Goal: Book appointment/travel/reservation

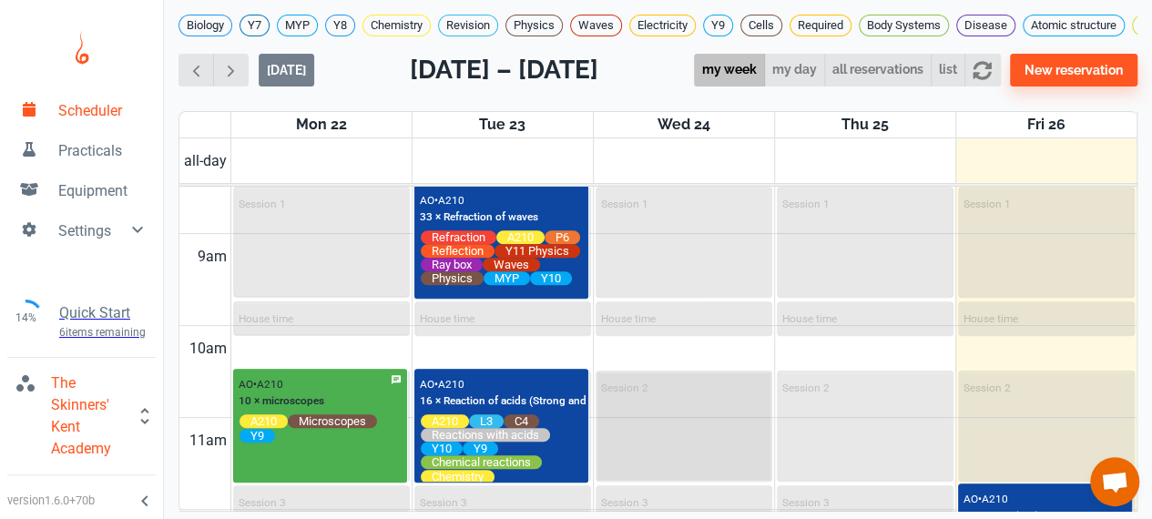
scroll to position [782, 0]
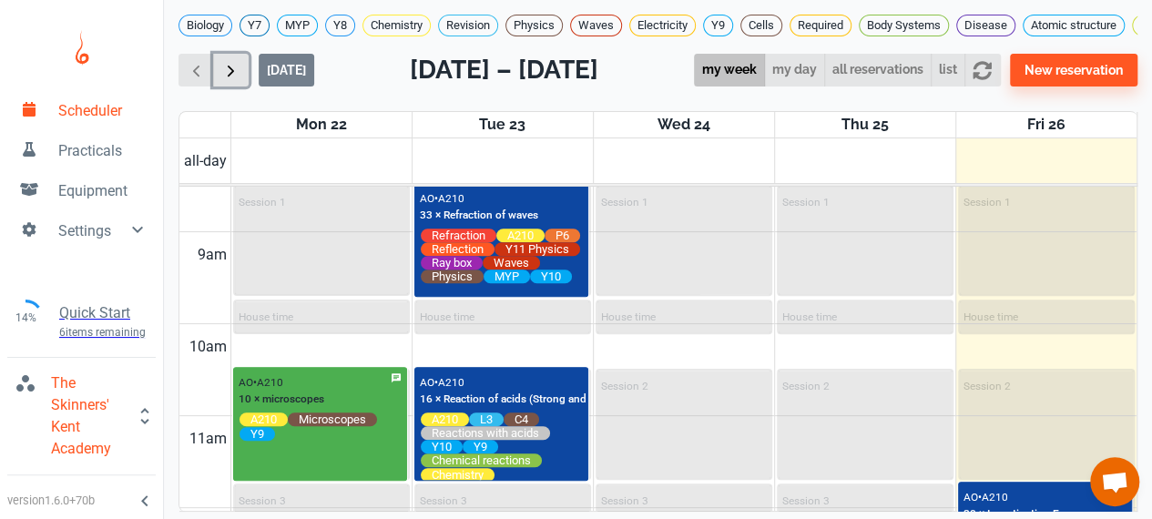
click at [232, 76] on span "button" at bounding box center [230, 70] width 19 height 19
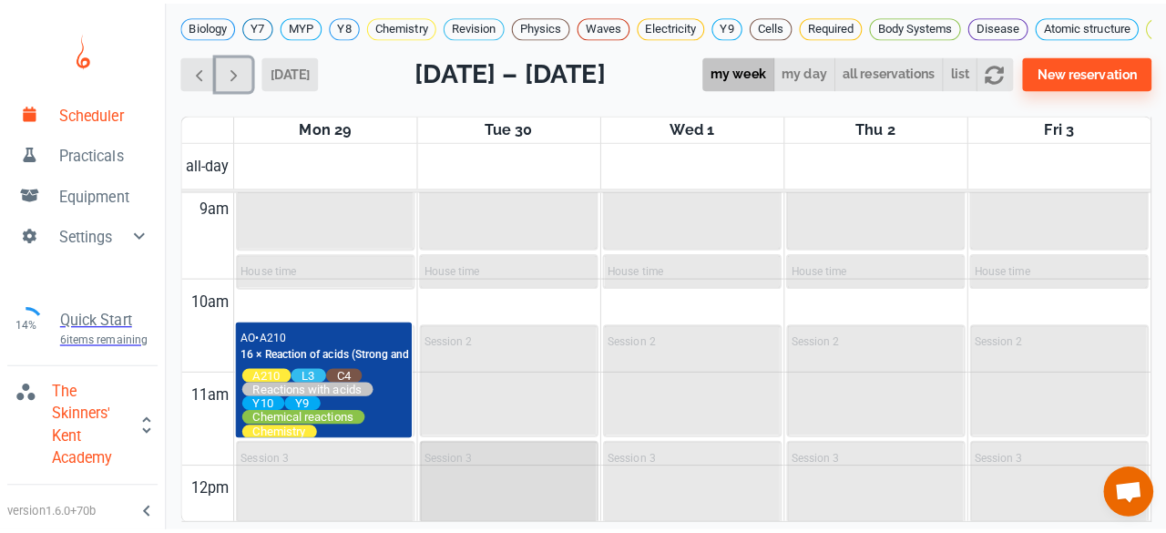
scroll to position [834, 0]
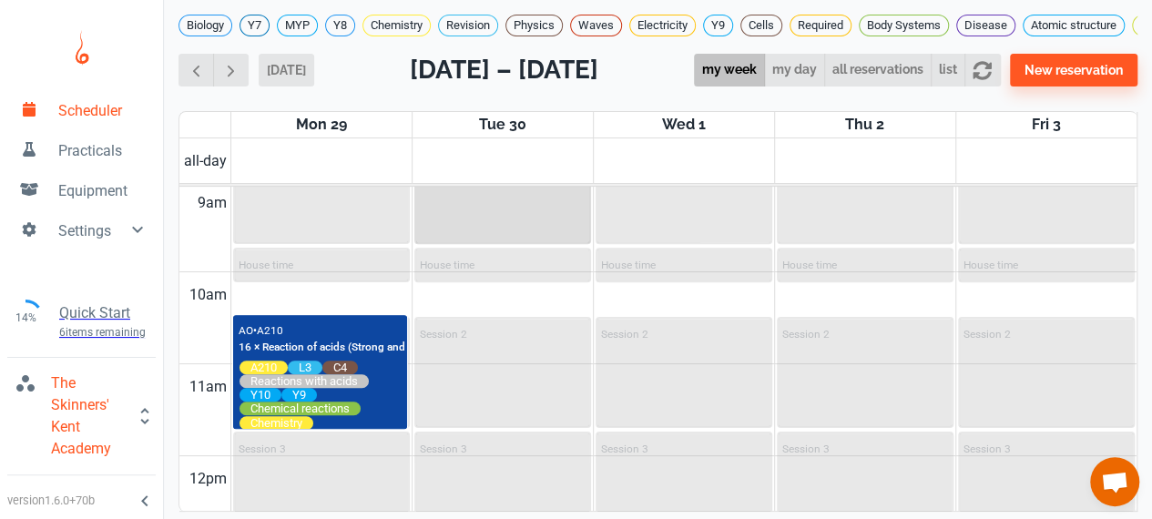
click at [514, 234] on div "Session 1" at bounding box center [502, 188] width 173 height 107
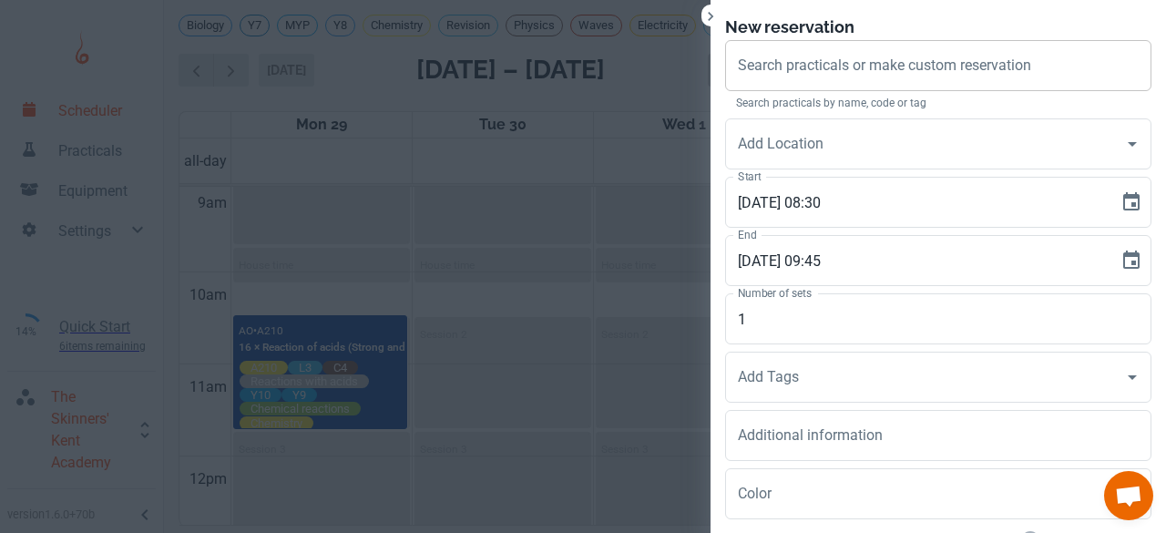
click at [809, 53] on input "Search practicals or make custom reservation" at bounding box center [938, 65] width 410 height 35
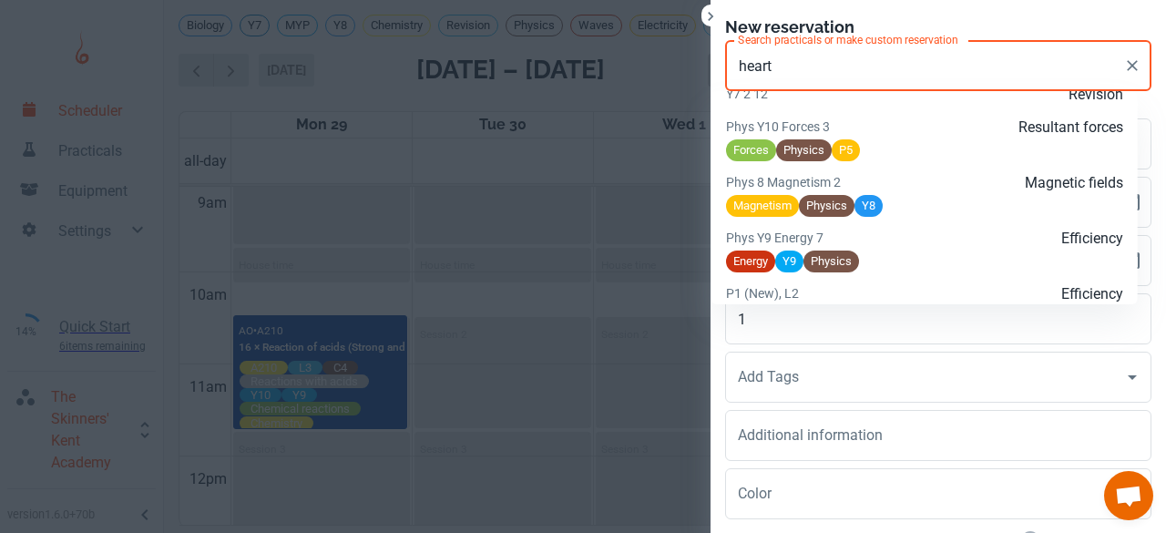
scroll to position [2307, 0]
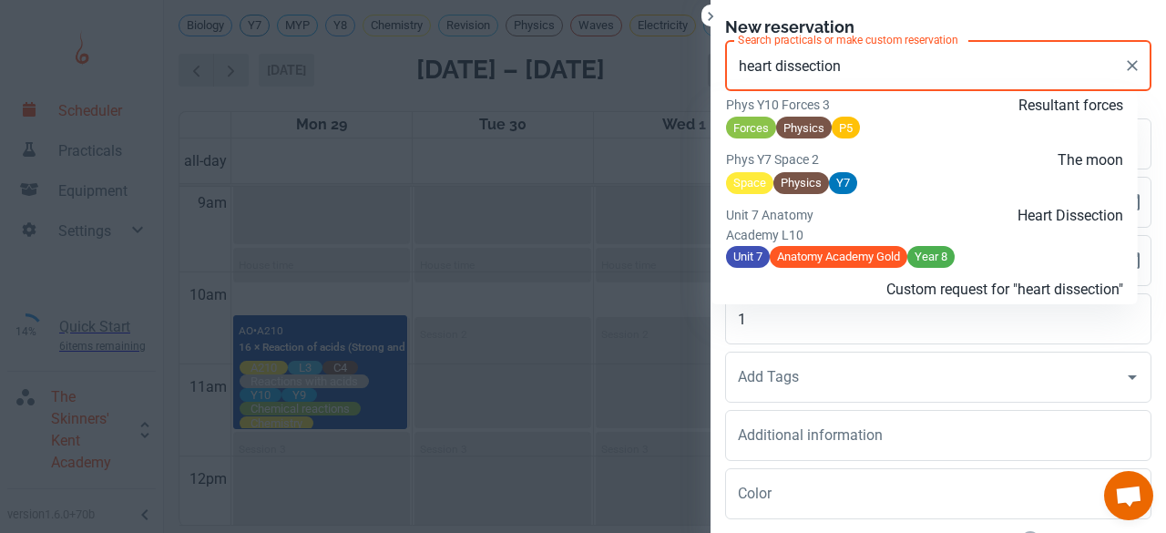
click at [883, 227] on p "Heart Dissection" at bounding box center [990, 216] width 265 height 22
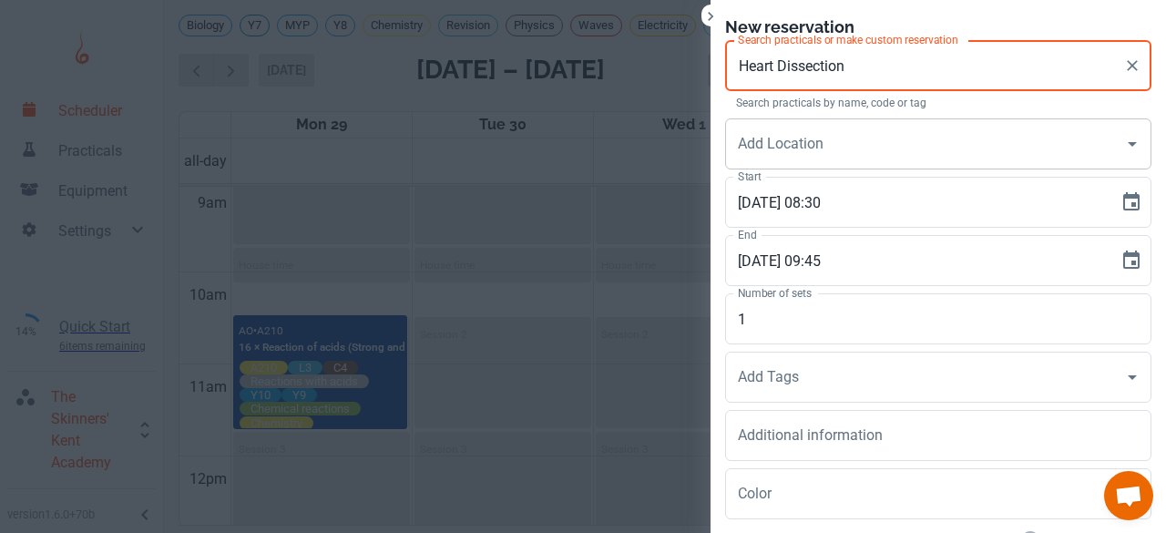
click at [820, 163] on div "Add Location" at bounding box center [938, 143] width 426 height 51
type input "Heart Dissection"
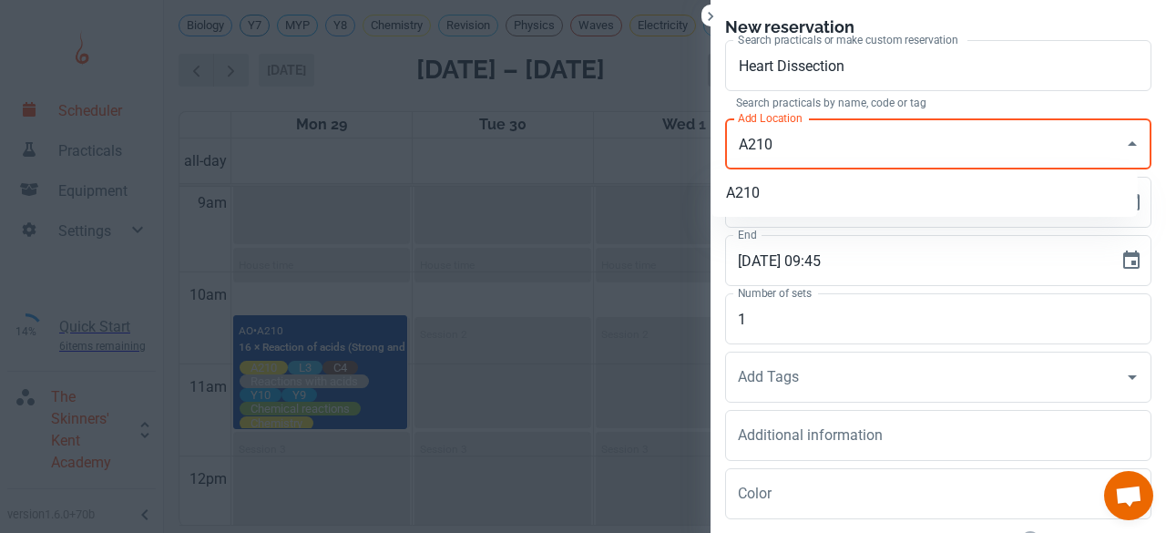
click at [805, 192] on li "A210" at bounding box center [924, 193] width 426 height 33
type input "A210"
click at [751, 320] on input "1" at bounding box center [938, 318] width 426 height 51
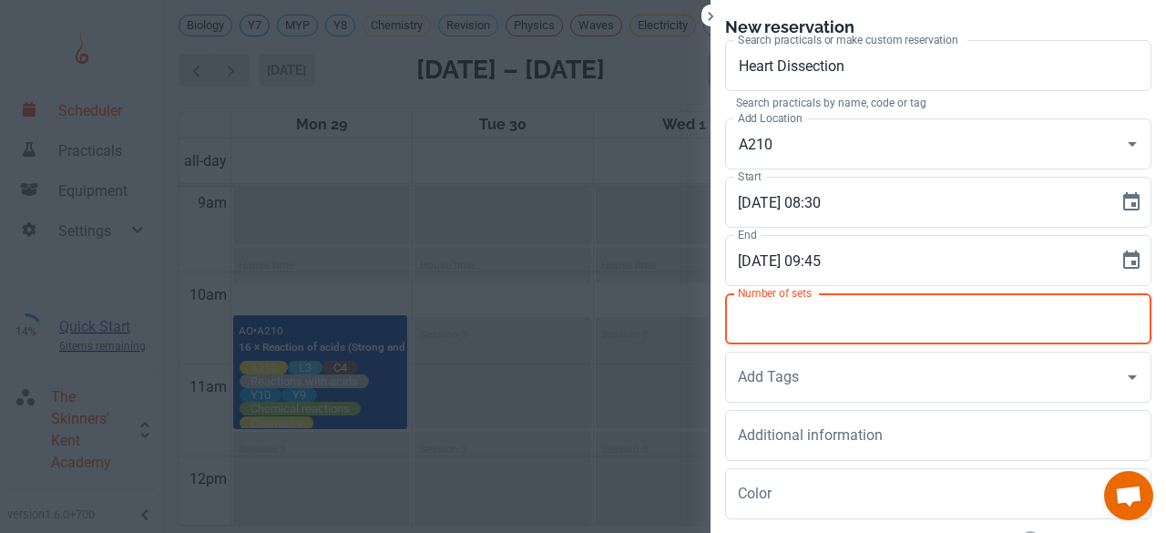
type input "3"
type input "28"
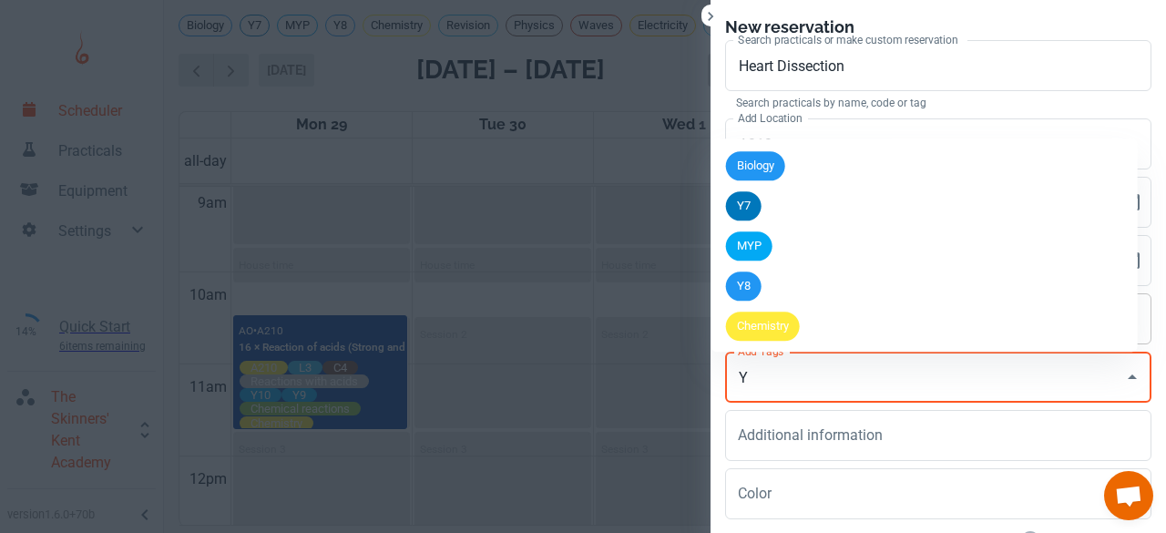
type input "Y8"
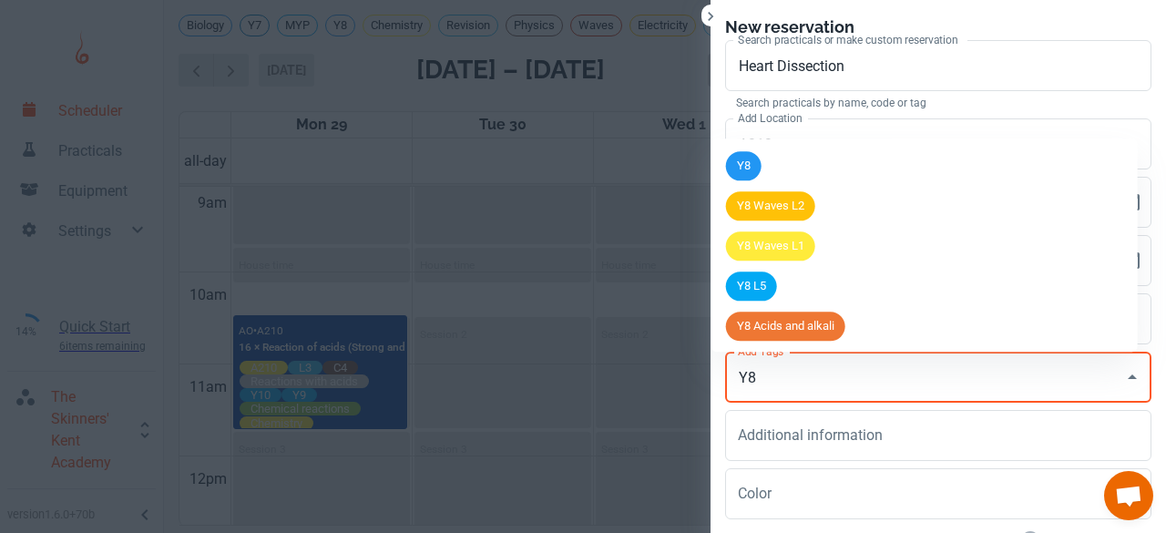
click at [752, 164] on span "Y8" at bounding box center [744, 167] width 36 height 18
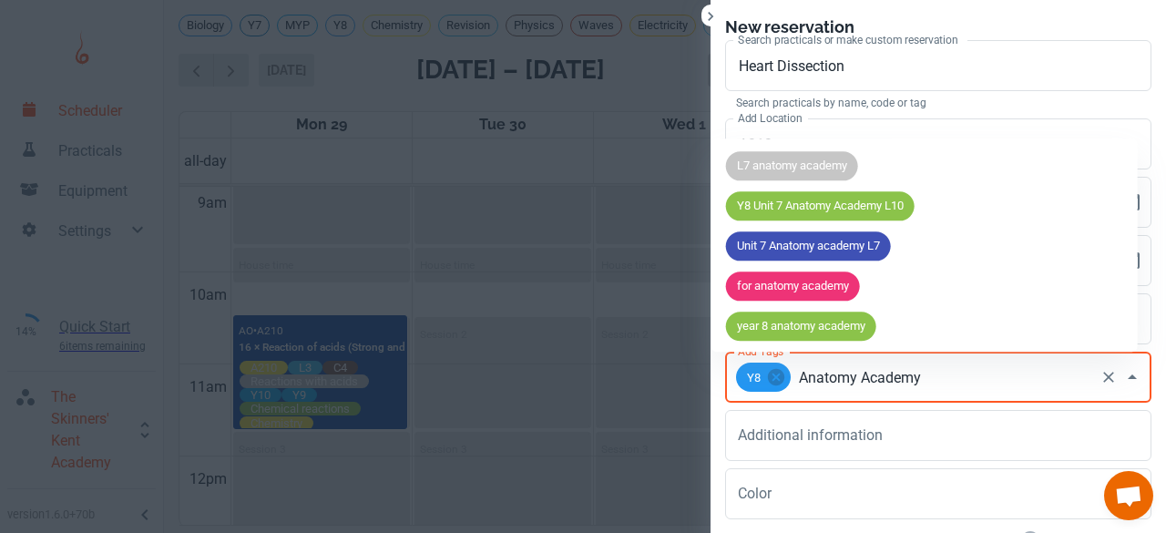
type input "Anatomy Academy"
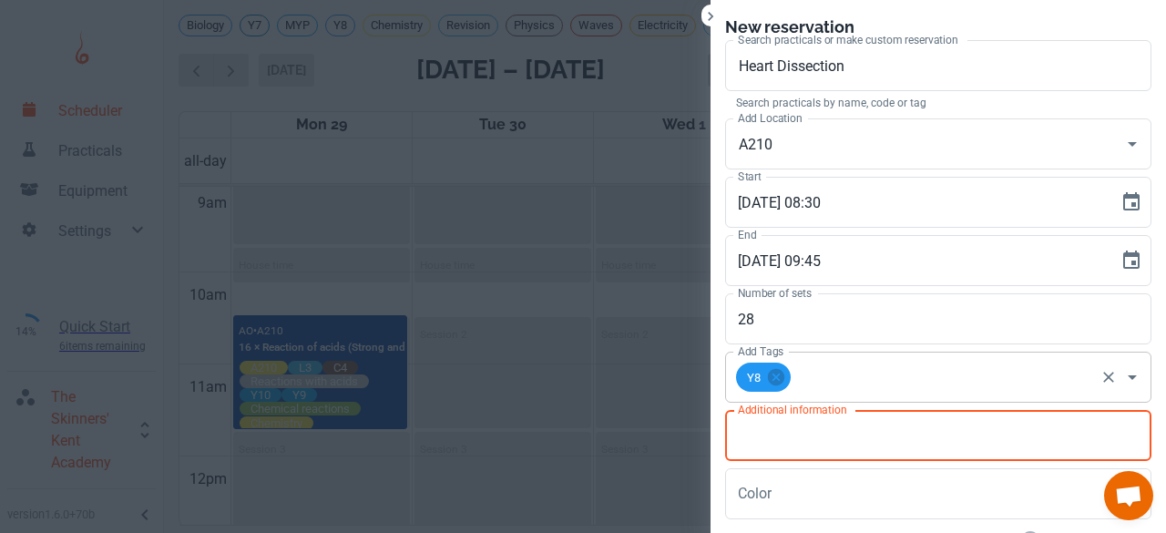
click at [819, 387] on input "Add Tags" at bounding box center [942, 377] width 299 height 35
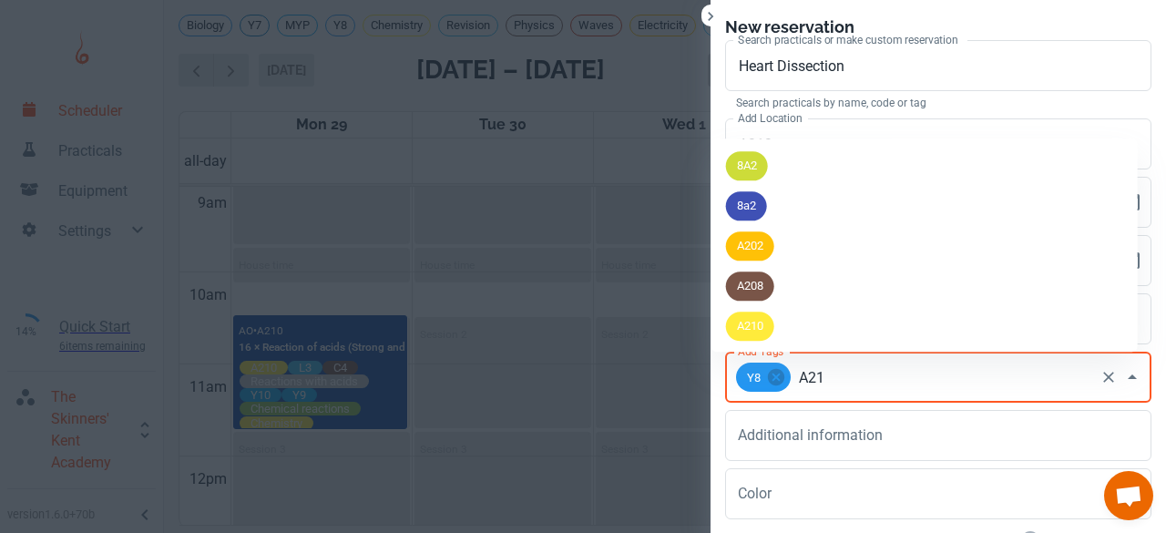
type input "A210"
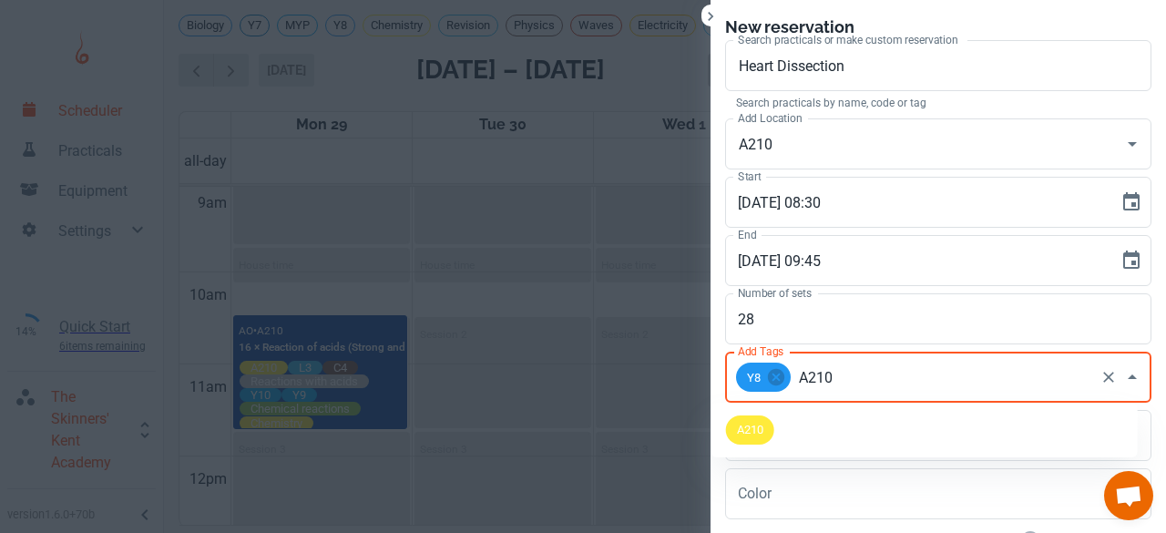
click at [765, 429] on span "A210" at bounding box center [750, 430] width 48 height 18
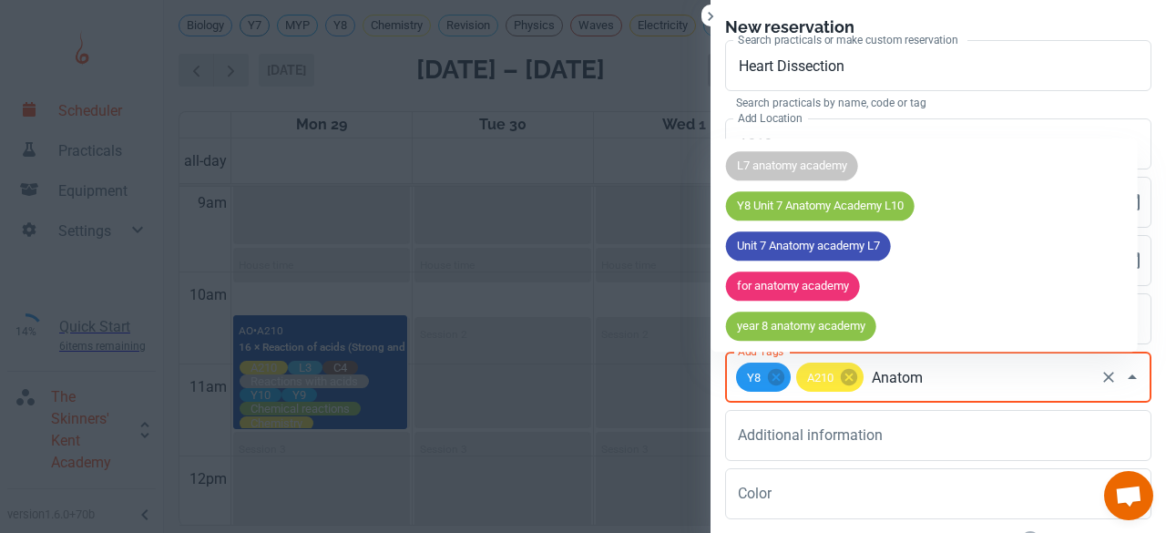
type input "Anatomy"
click at [781, 281] on span "for anatomy academy" at bounding box center [793, 287] width 134 height 18
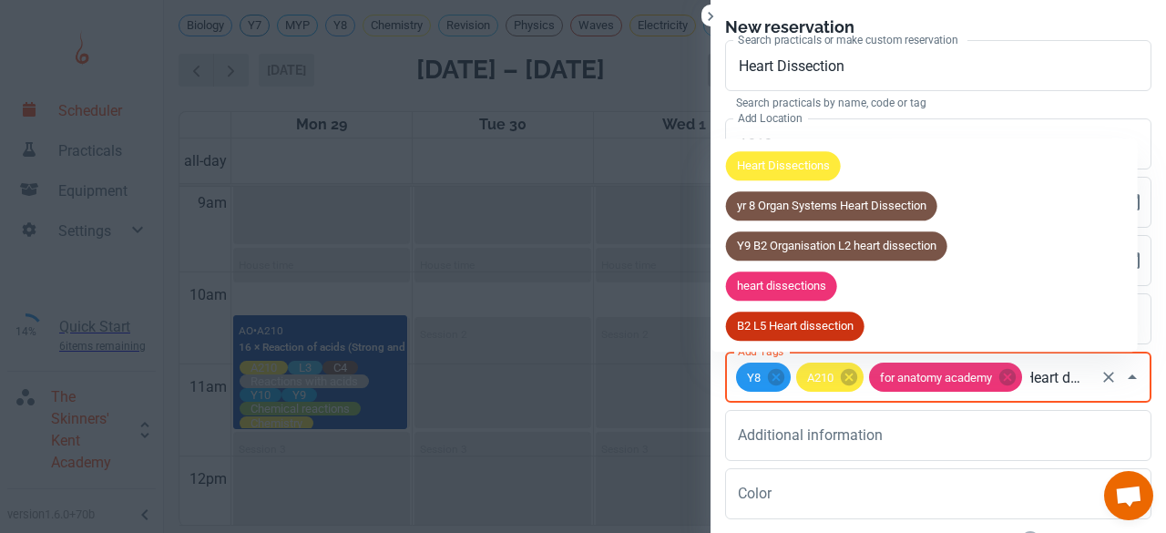
type input "Heart disse"
click at [781, 281] on span "heart dissections" at bounding box center [781, 287] width 111 height 18
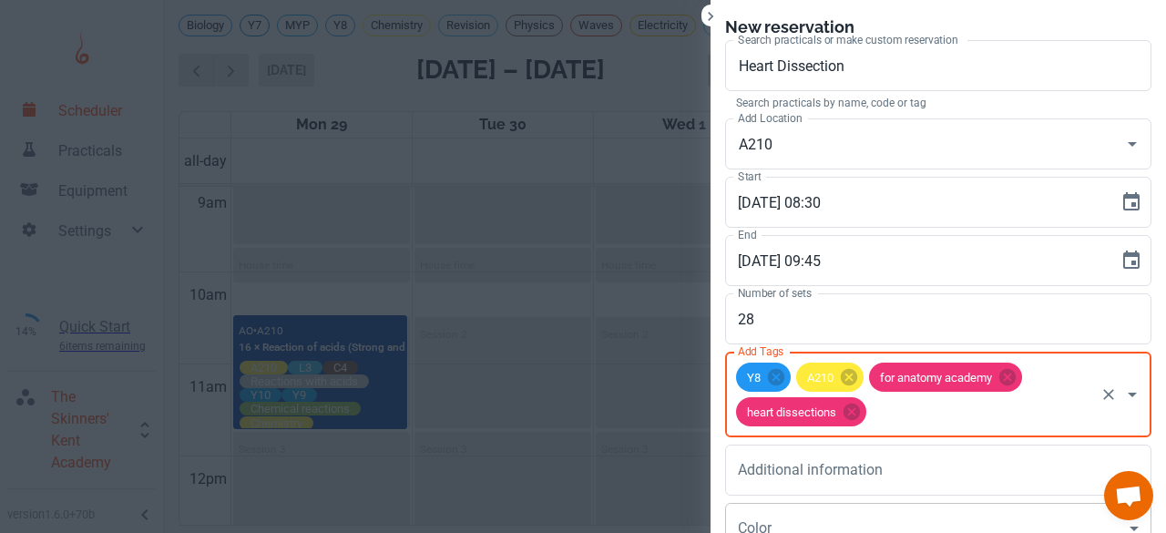
scroll to position [168, 0]
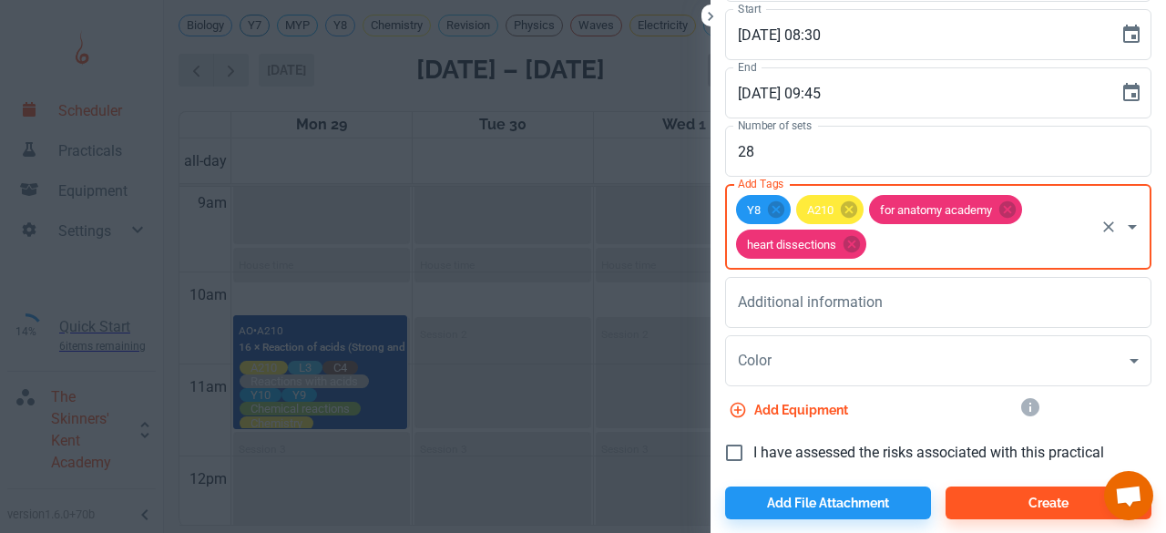
click at [787, 464] on label "I have assessed the risks associated with this practical" at bounding box center [909, 453] width 389 height 38
click at [753, 464] on input "I have assessed the risks associated with this practical" at bounding box center [734, 453] width 38 height 38
checkbox input "true"
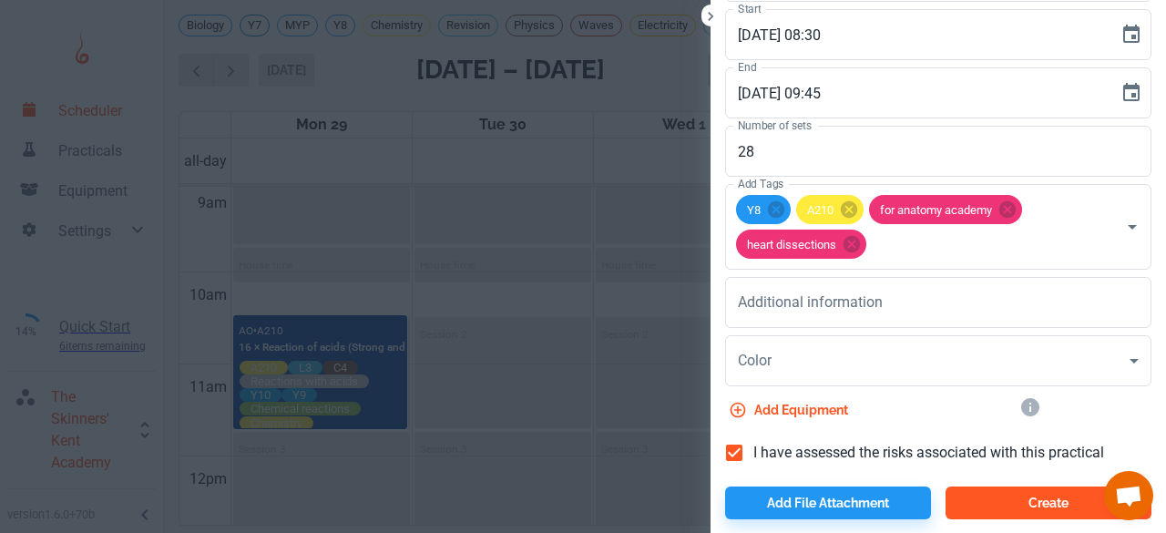
click at [959, 497] on button "Create" at bounding box center [1048, 502] width 206 height 33
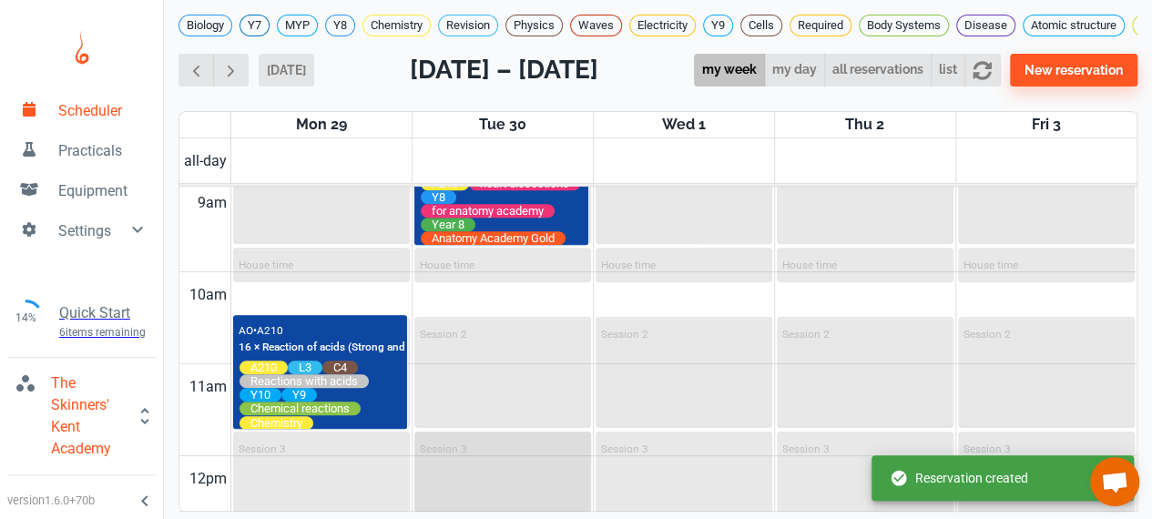
click at [535, 501] on div "Session 3" at bounding box center [502, 487] width 173 height 107
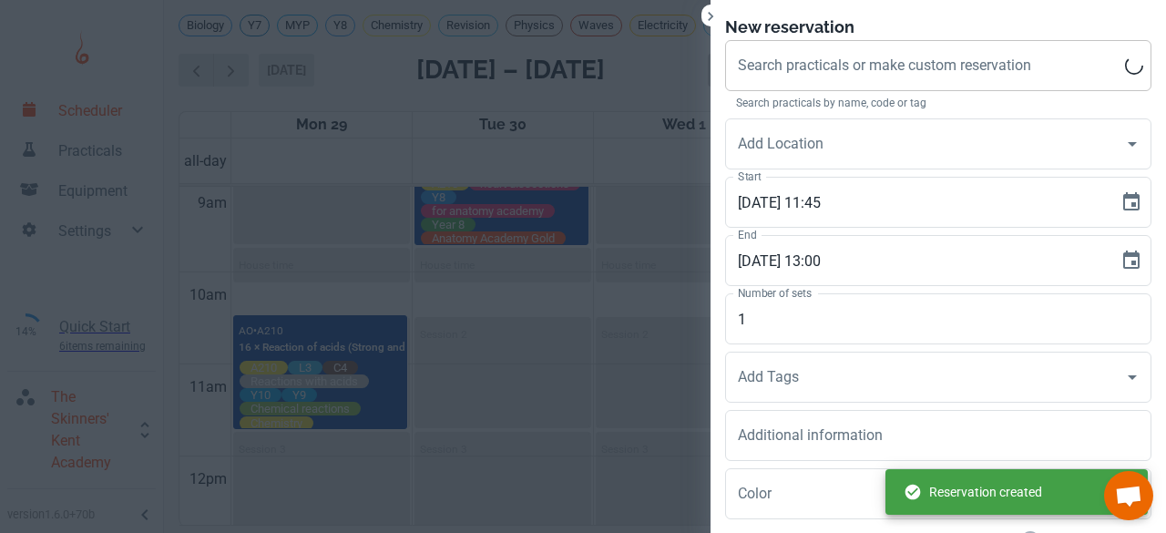
click at [831, 63] on div "Search practicals or make custom reservation Search practicals or make custom r…" at bounding box center [938, 65] width 426 height 51
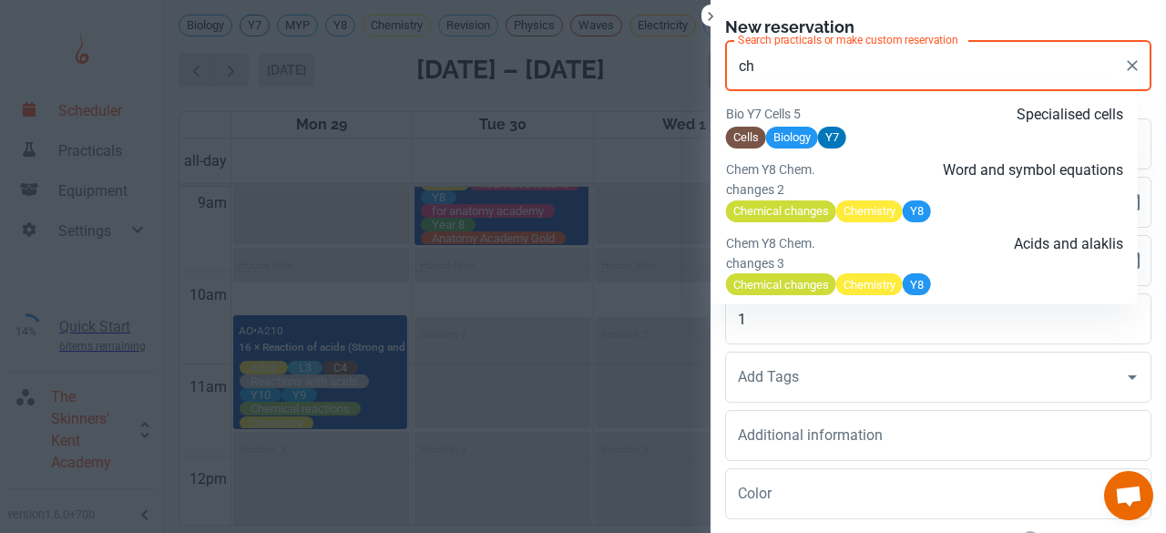
type input "c"
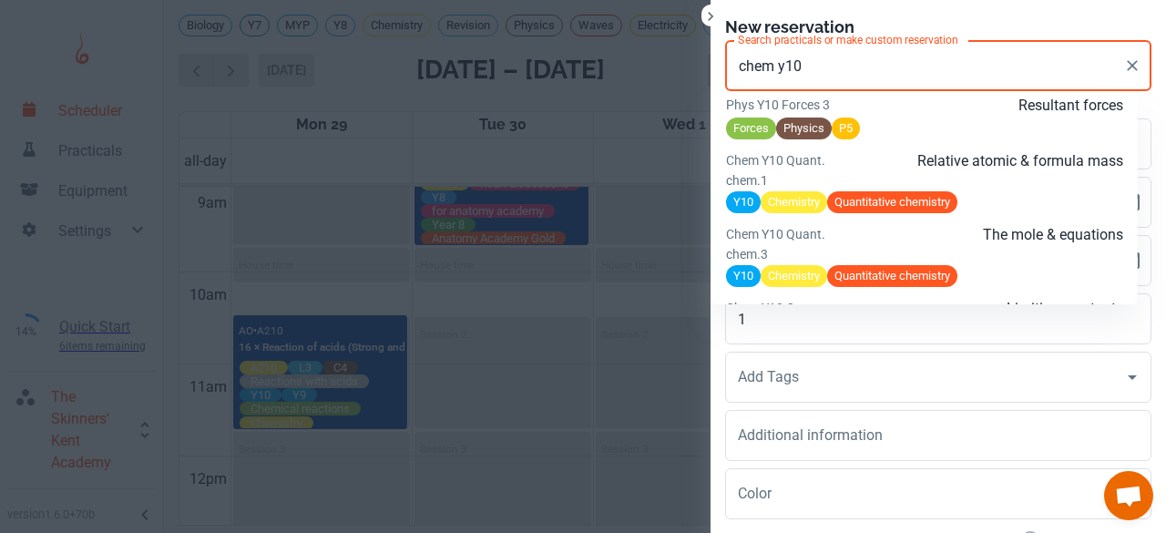
scroll to position [6625, 0]
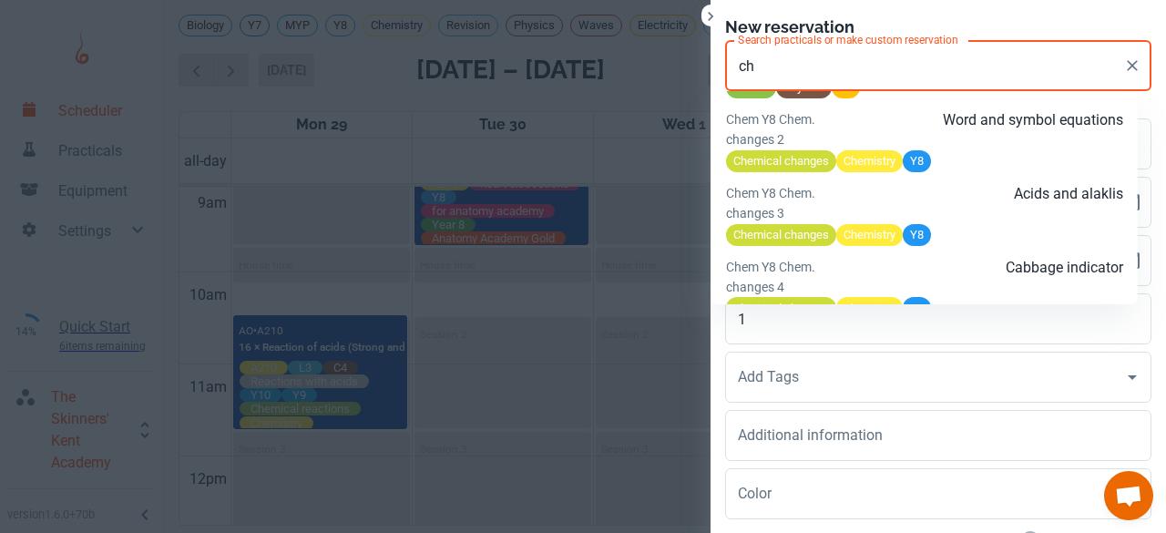
type input "c"
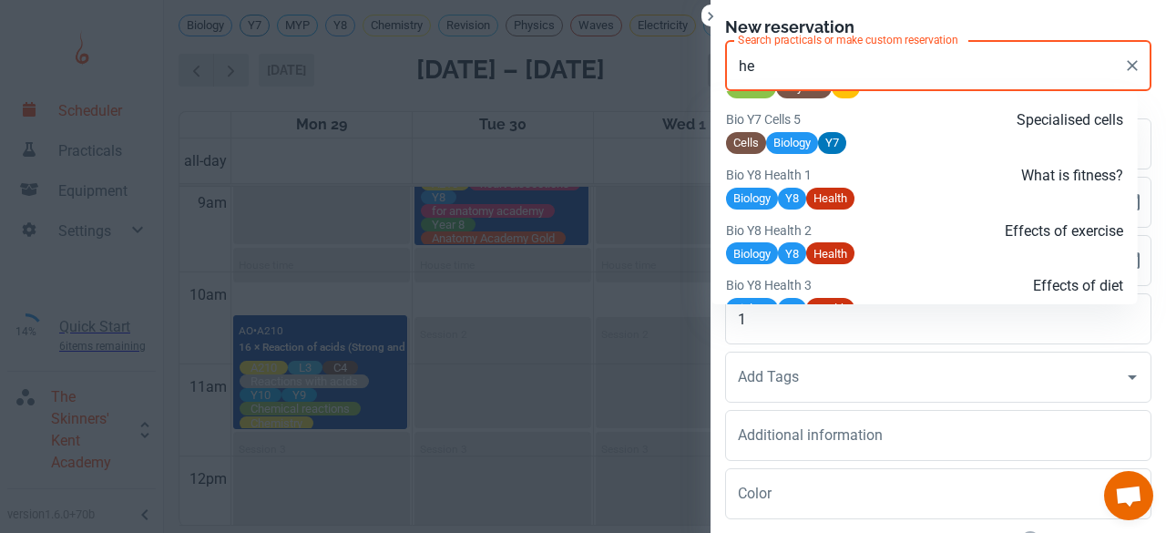
scroll to position [6663, 0]
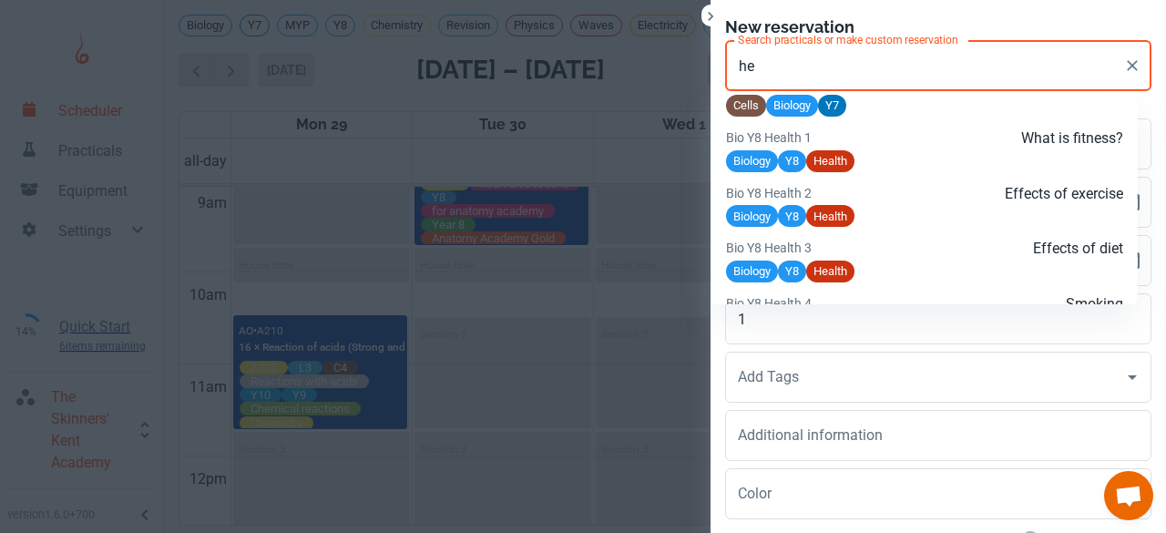
type input "h"
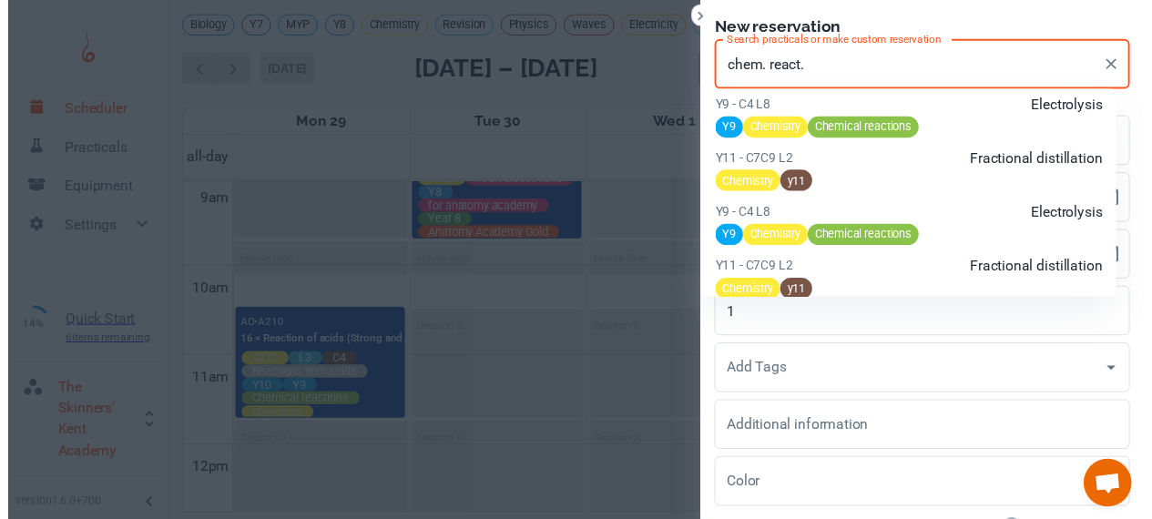
scroll to position [14348, 0]
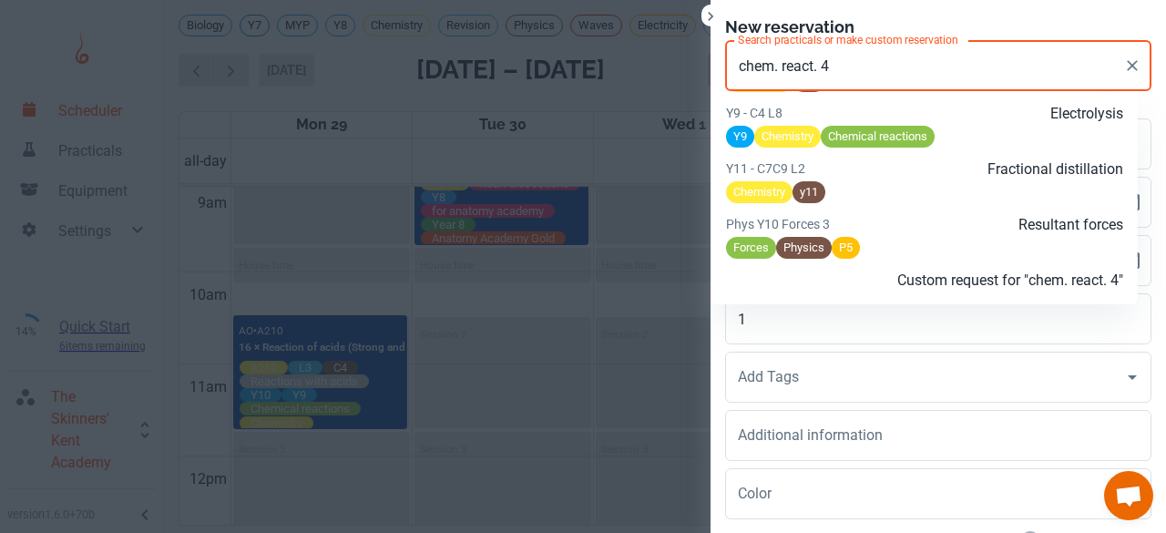
type input "chem. react. 4"
click at [202, 272] on div at bounding box center [583, 266] width 1166 height 533
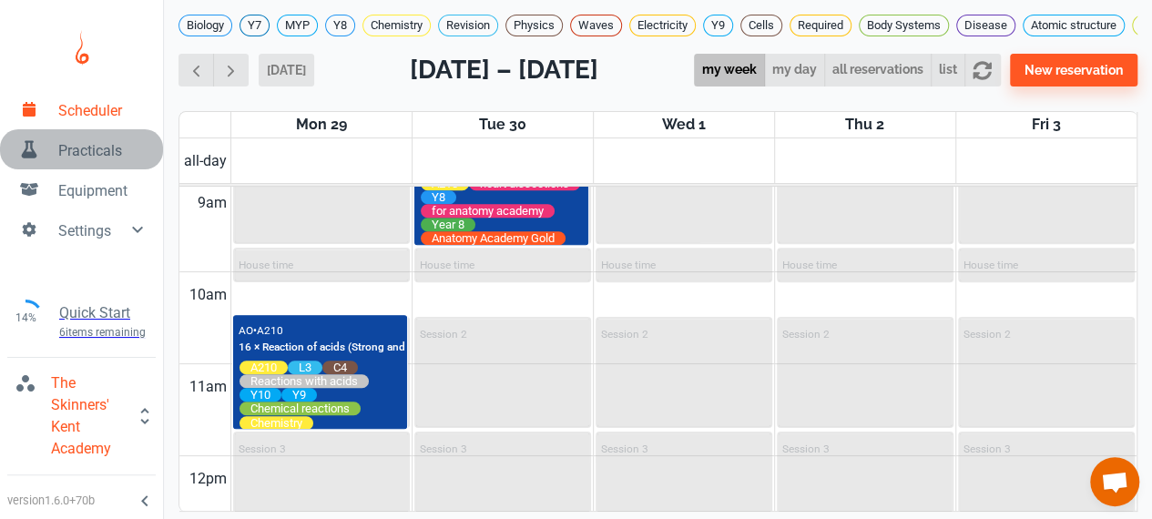
click at [91, 149] on span "Practicals" at bounding box center [103, 151] width 90 height 22
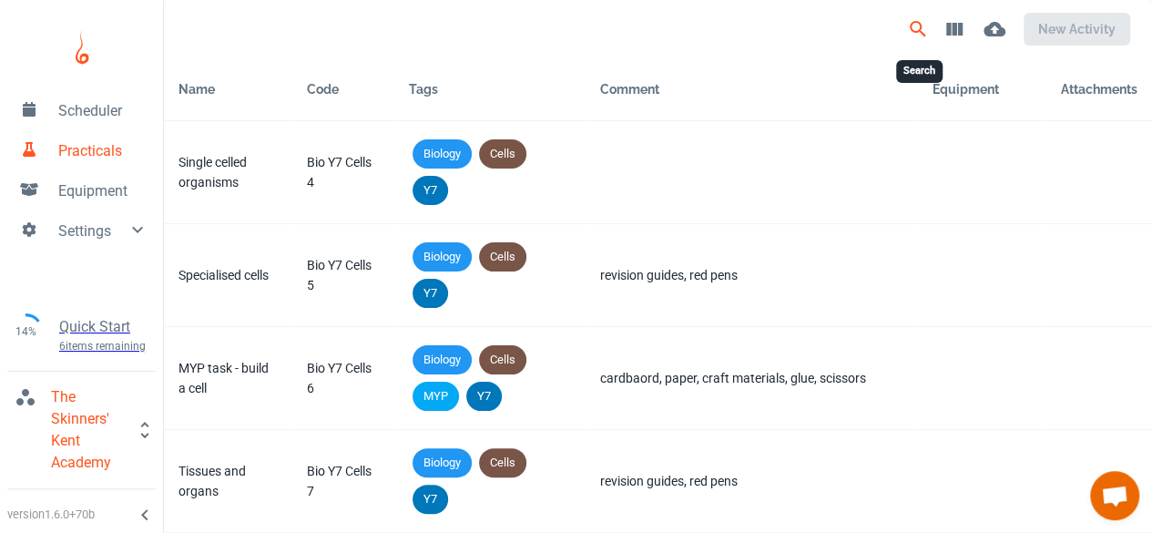
click at [917, 24] on icon "Search" at bounding box center [918, 29] width 22 height 22
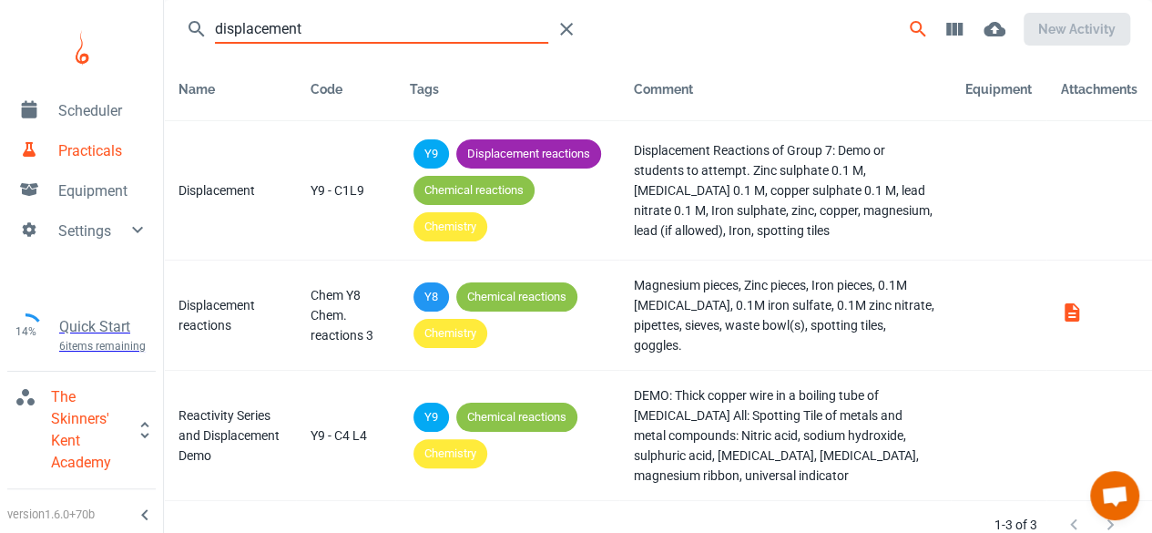
type input "displacement"
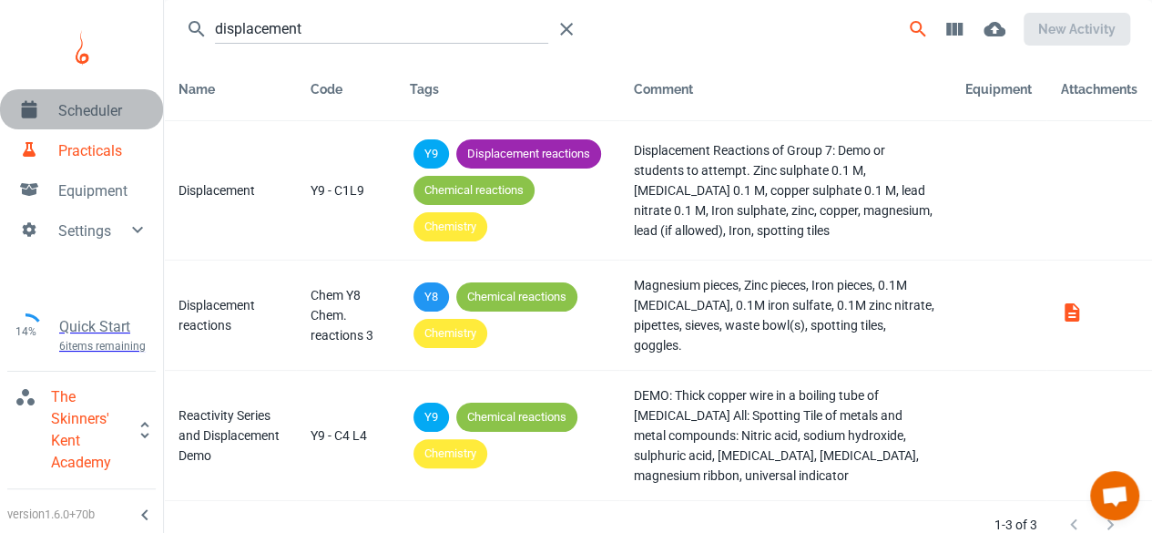
click at [67, 123] on link "Scheduler" at bounding box center [81, 109] width 163 height 40
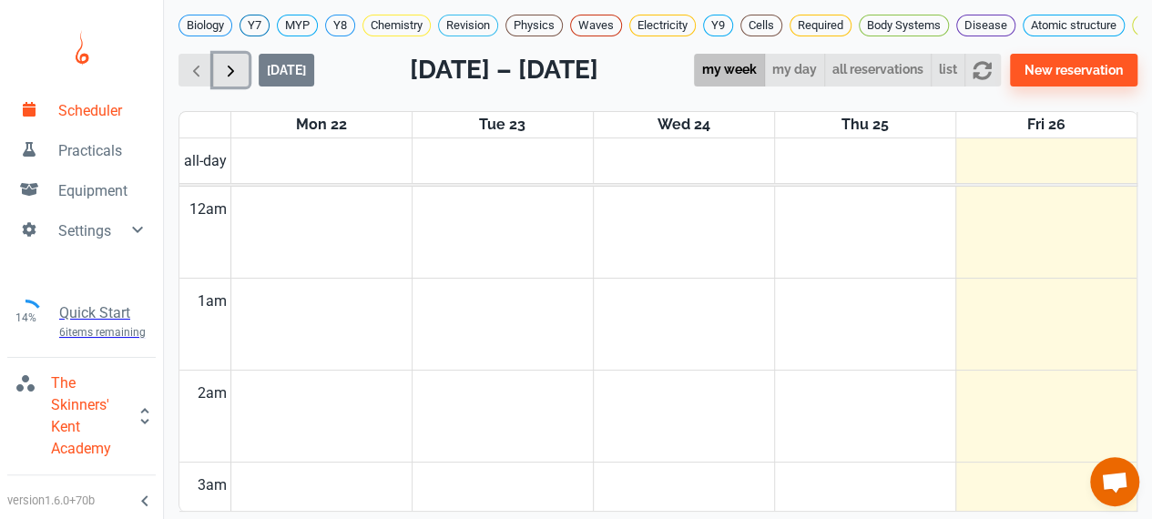
click at [230, 80] on span "button" at bounding box center [230, 70] width 19 height 19
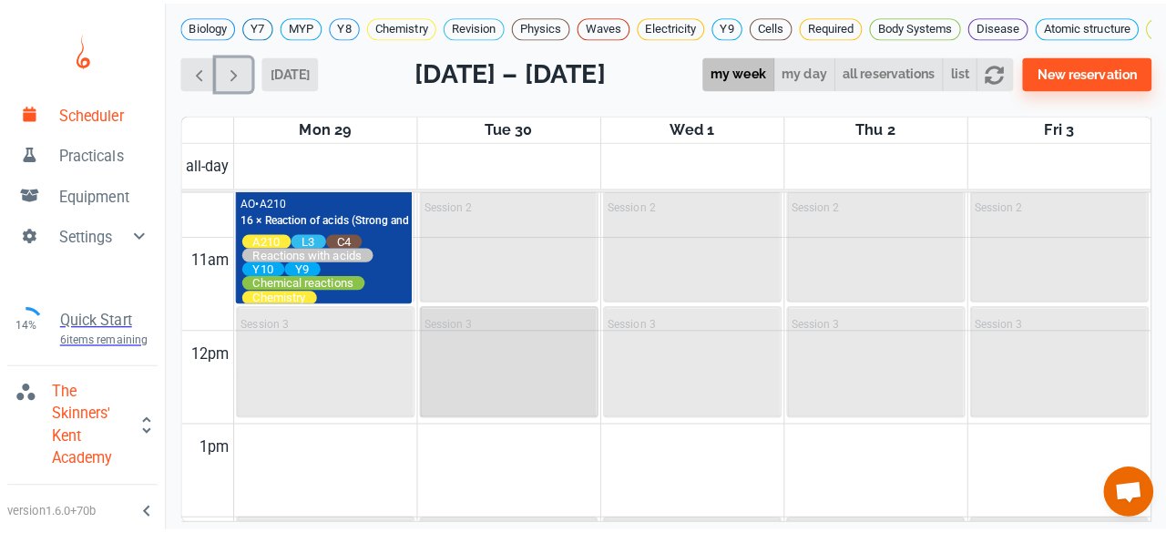
scroll to position [1009, 0]
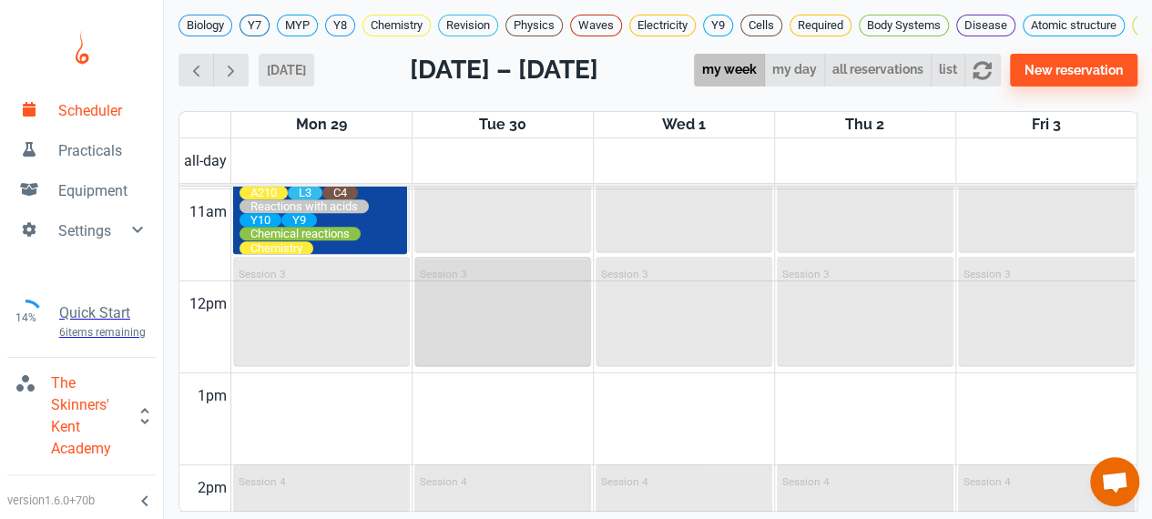
click at [467, 298] on div "Session 3" at bounding box center [502, 312] width 173 height 107
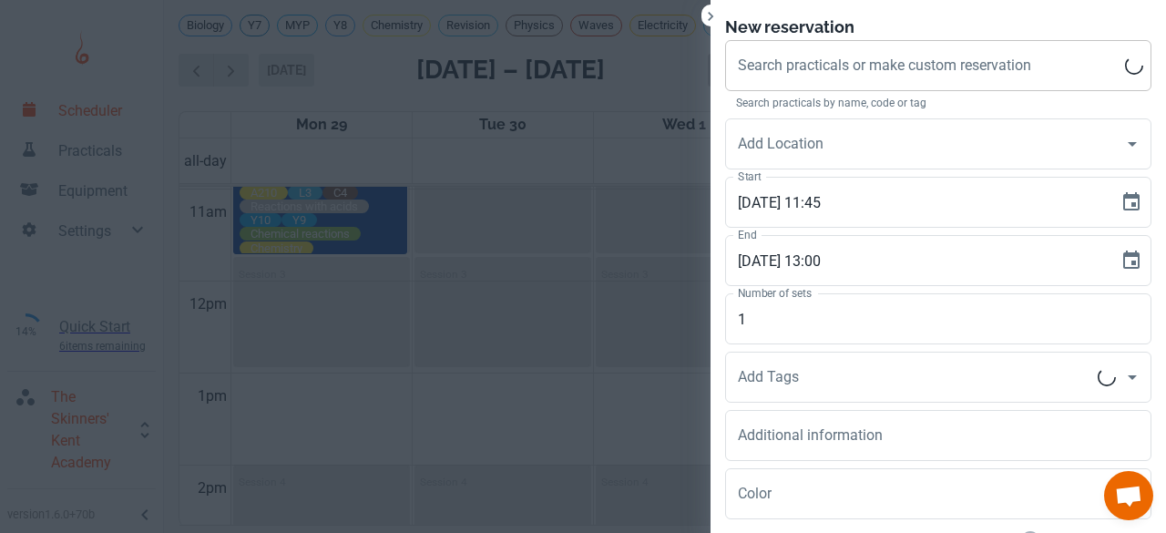
click at [902, 66] on div "Search practicals or make custom reservation Search practicals or make custom r…" at bounding box center [938, 65] width 426 height 51
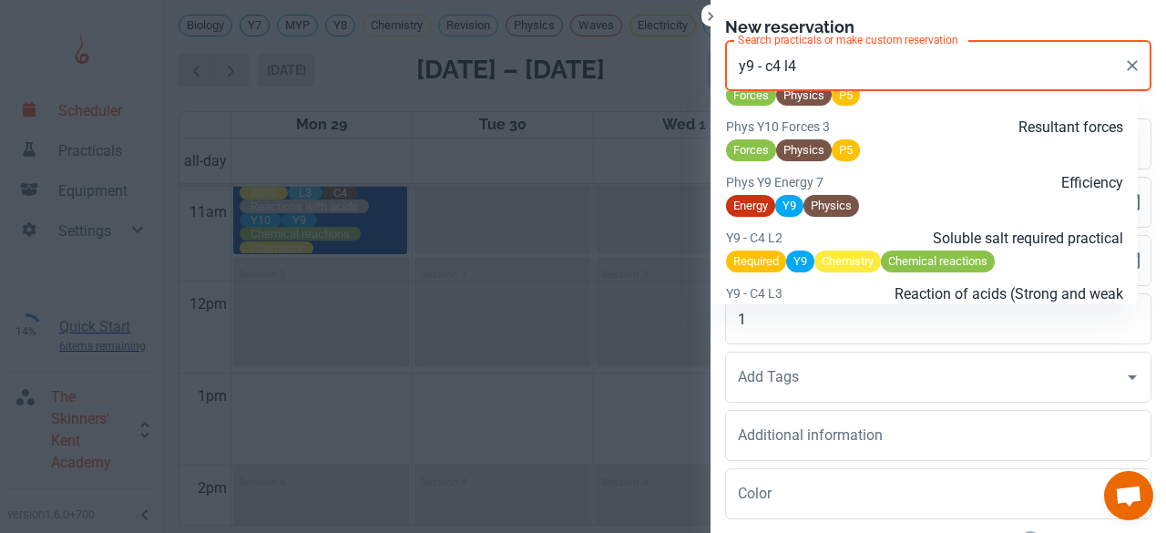
scroll to position [1542, 0]
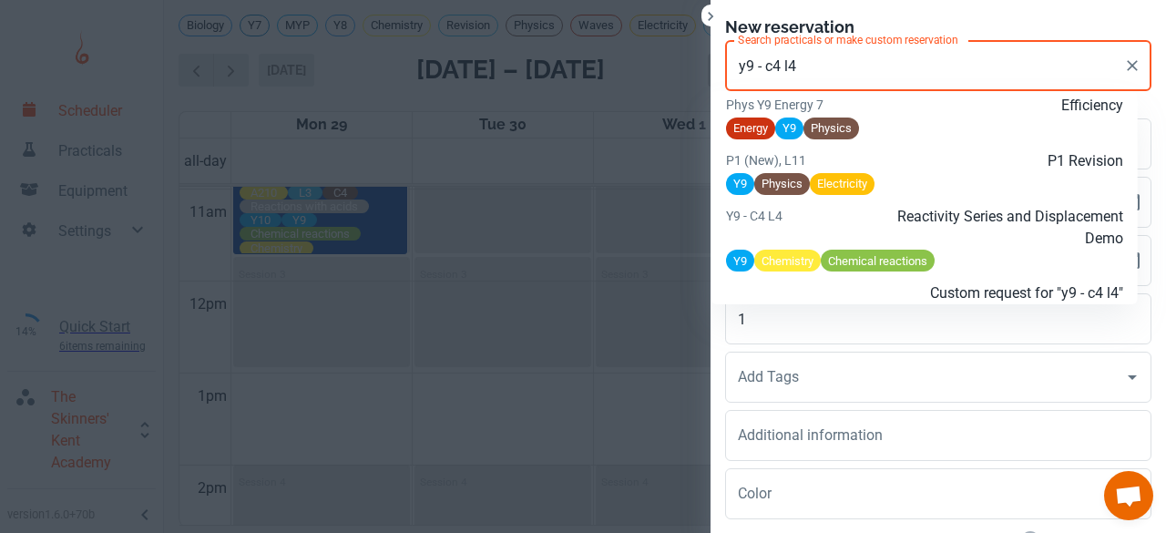
click at [898, 250] on p "Reactivity Series and Displacement Demo" at bounding box center [990, 228] width 265 height 44
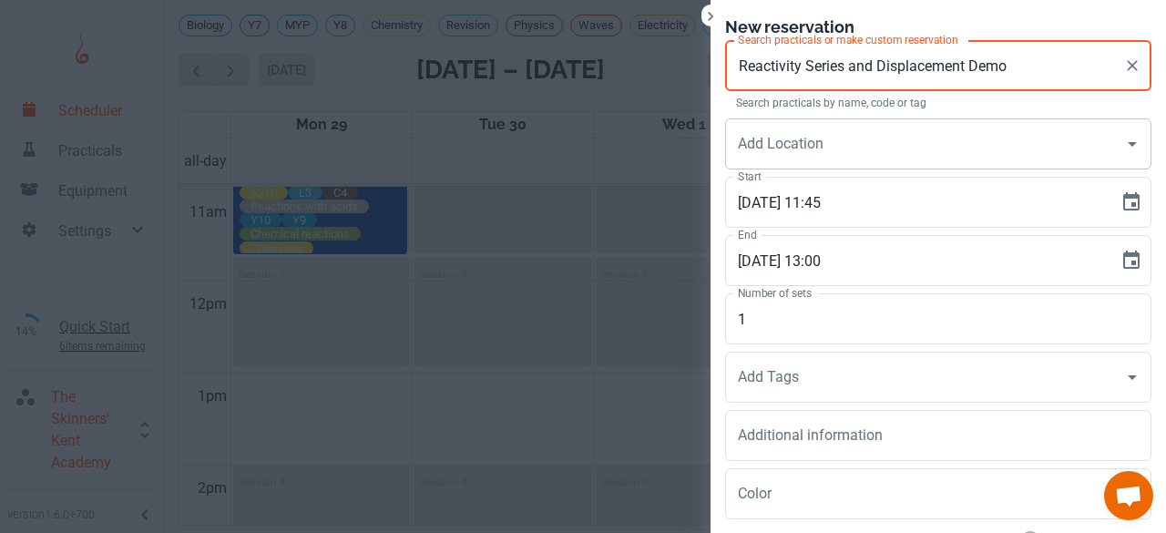
type input "Reactivity Series and Displacement Demo"
click at [811, 152] on input "Add Location" at bounding box center [924, 144] width 383 height 35
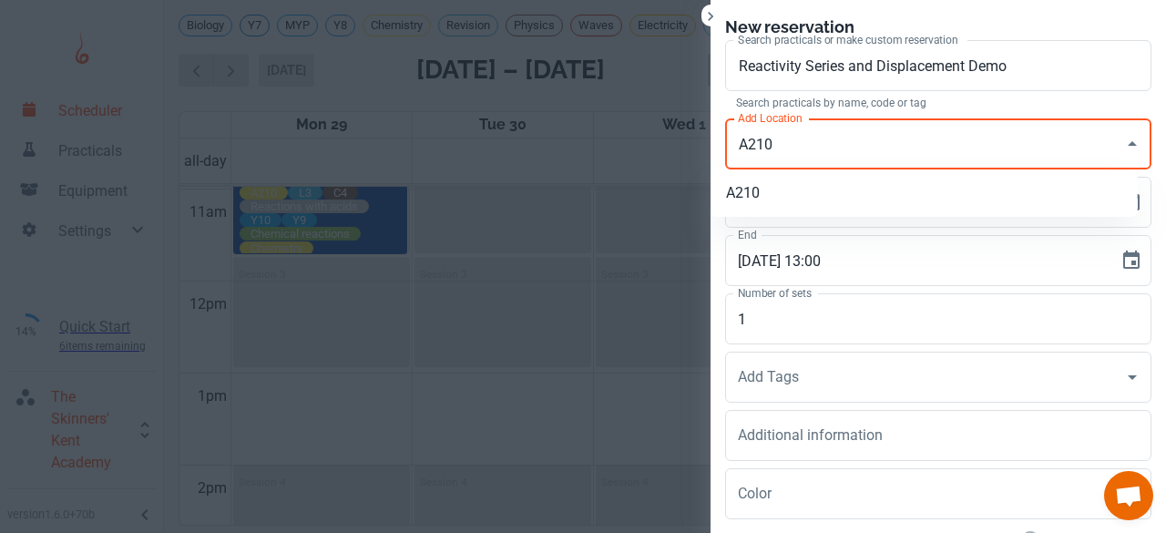
click at [792, 197] on li "A210" at bounding box center [924, 193] width 426 height 33
type input "A210"
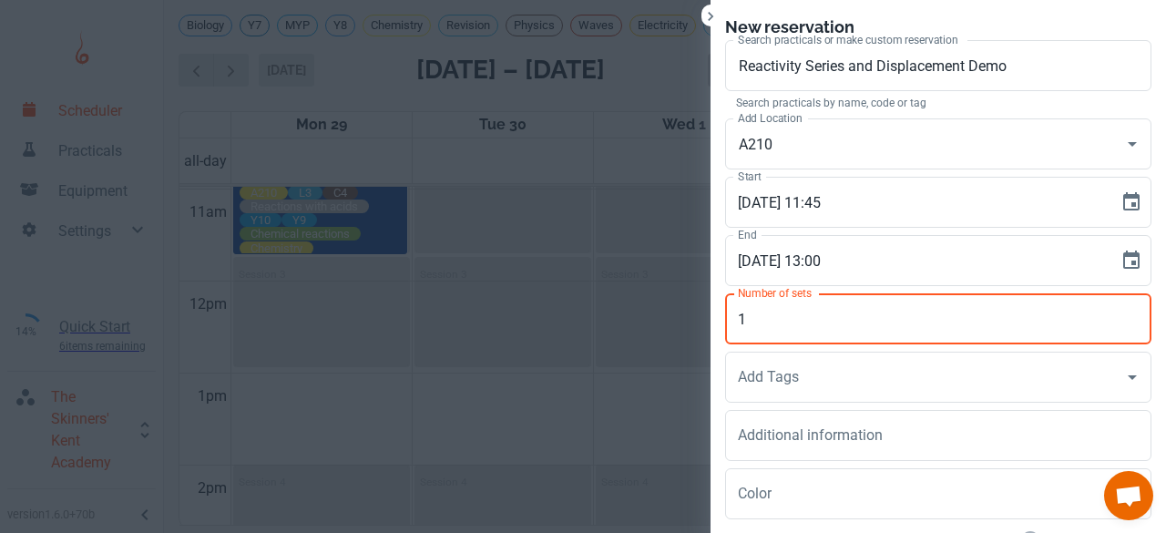
click at [751, 316] on input "1" at bounding box center [938, 318] width 426 height 51
type input "26"
click at [753, 371] on div "Add Tags Add Tags" at bounding box center [938, 377] width 426 height 51
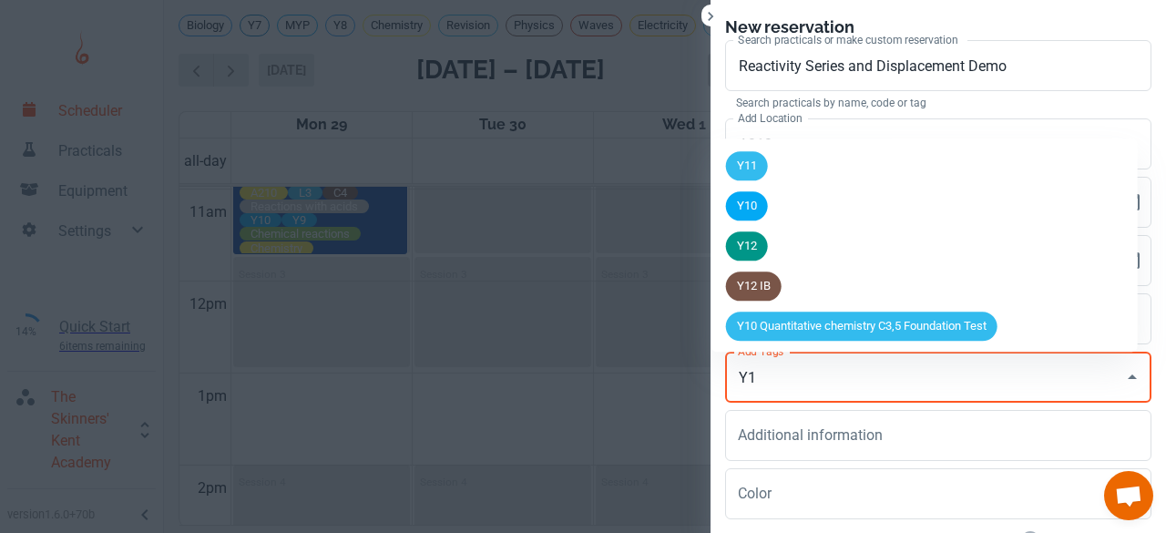
type input "Y10"
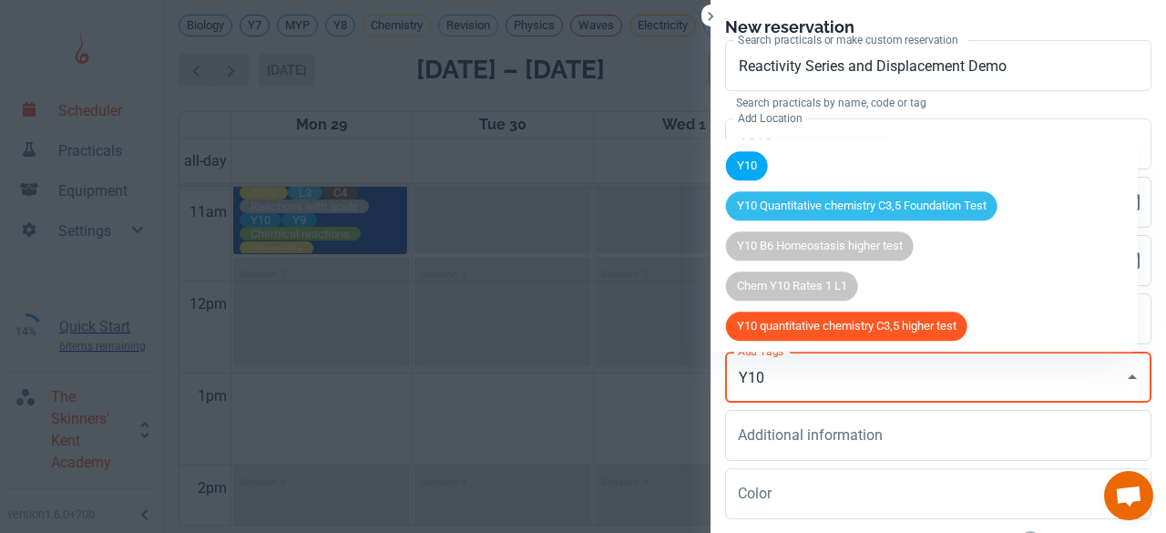
click at [752, 156] on div "Y10" at bounding box center [747, 165] width 42 height 29
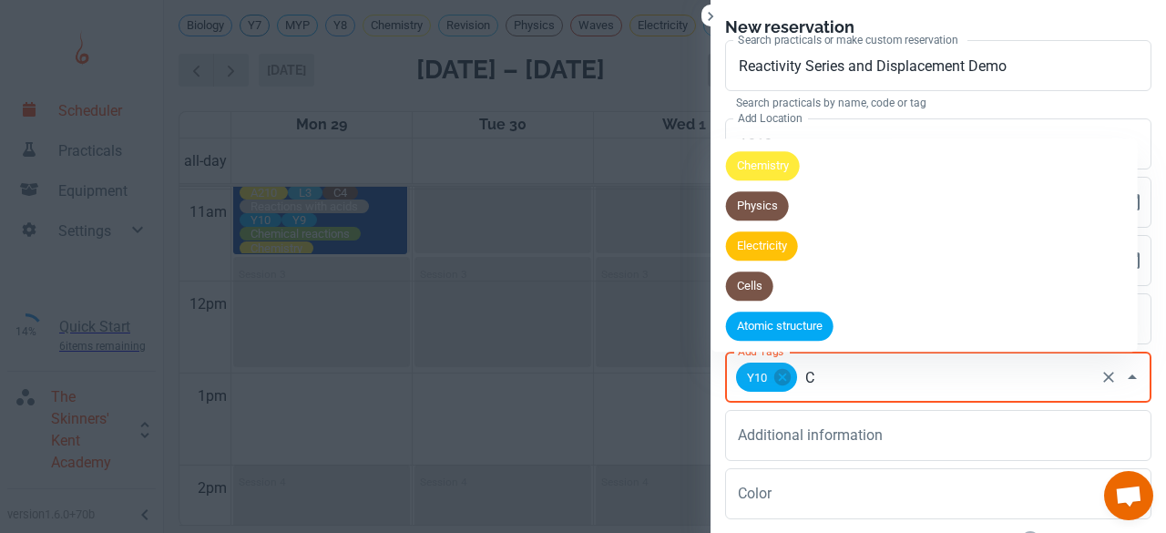
type input "C4"
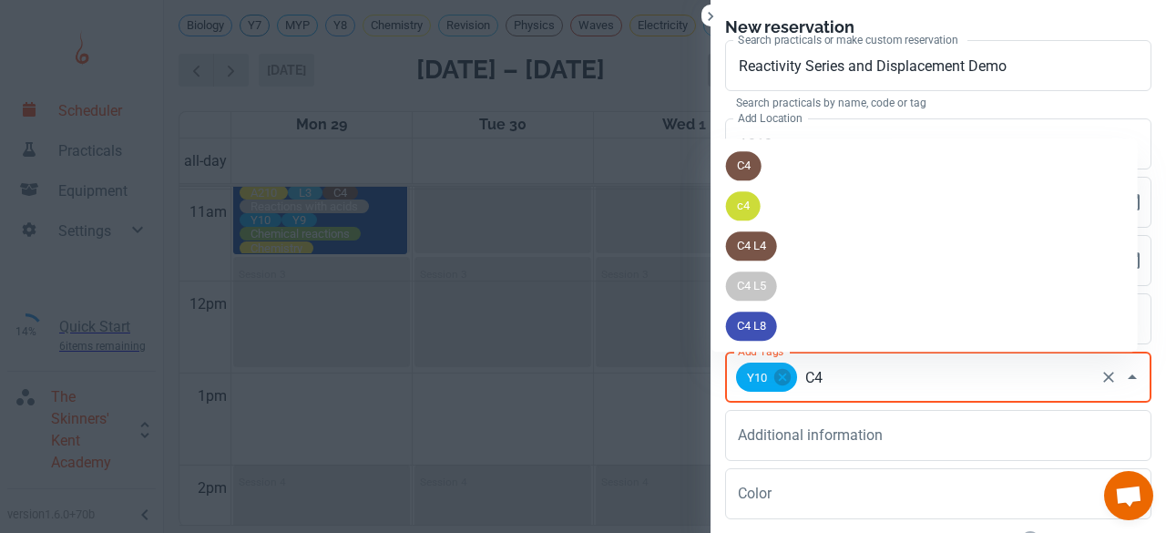
click at [748, 176] on div "C4" at bounding box center [744, 165] width 36 height 29
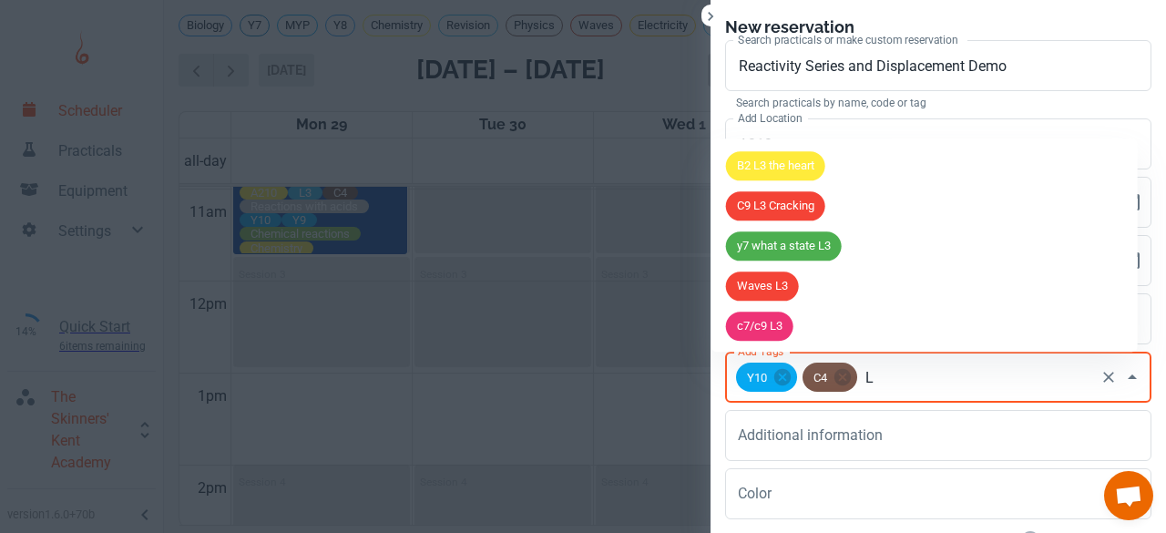
type input "L4"
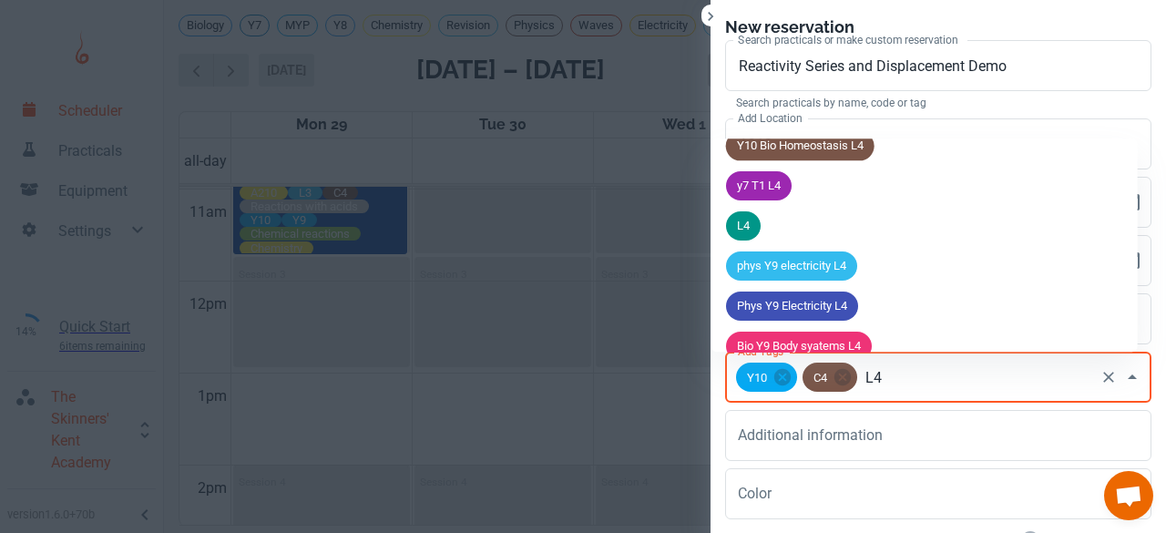
scroll to position [383, 0]
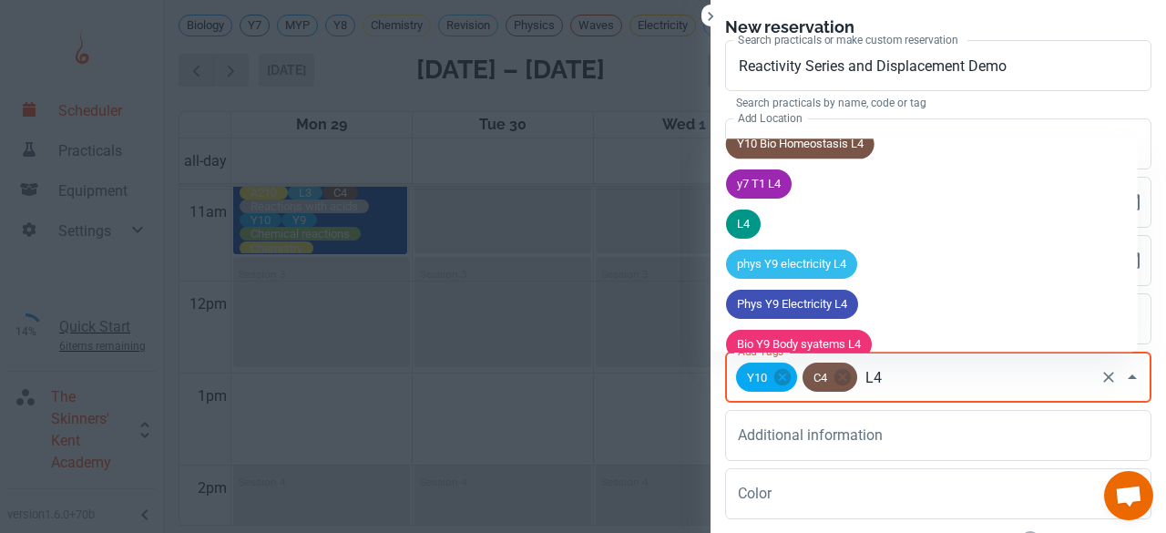
click at [734, 229] on span "L4" at bounding box center [743, 225] width 35 height 18
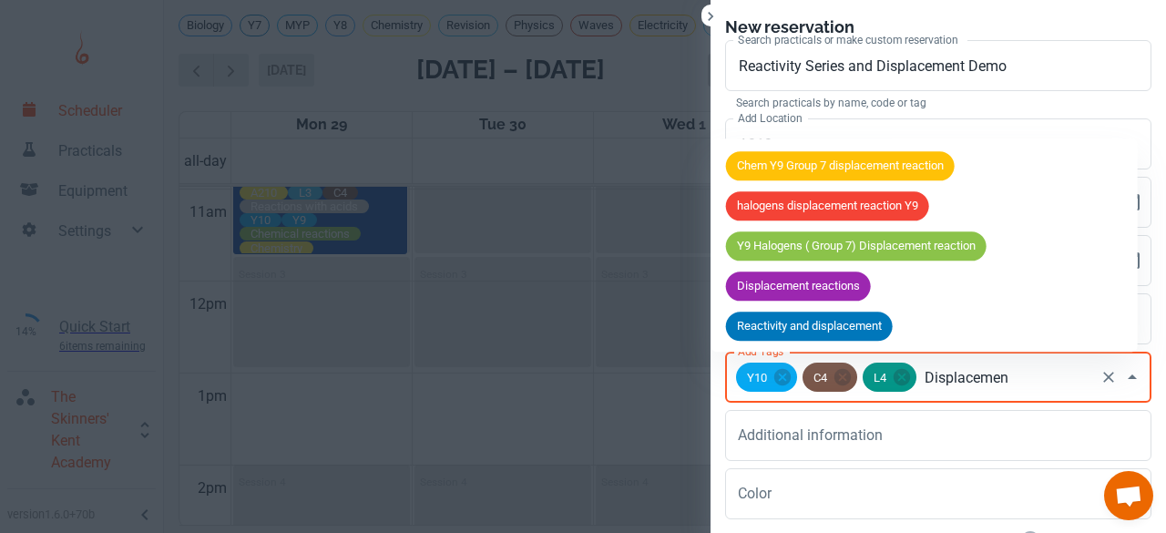
type input "Displacement"
click at [812, 285] on span "Displacement reactions" at bounding box center [798, 287] width 145 height 18
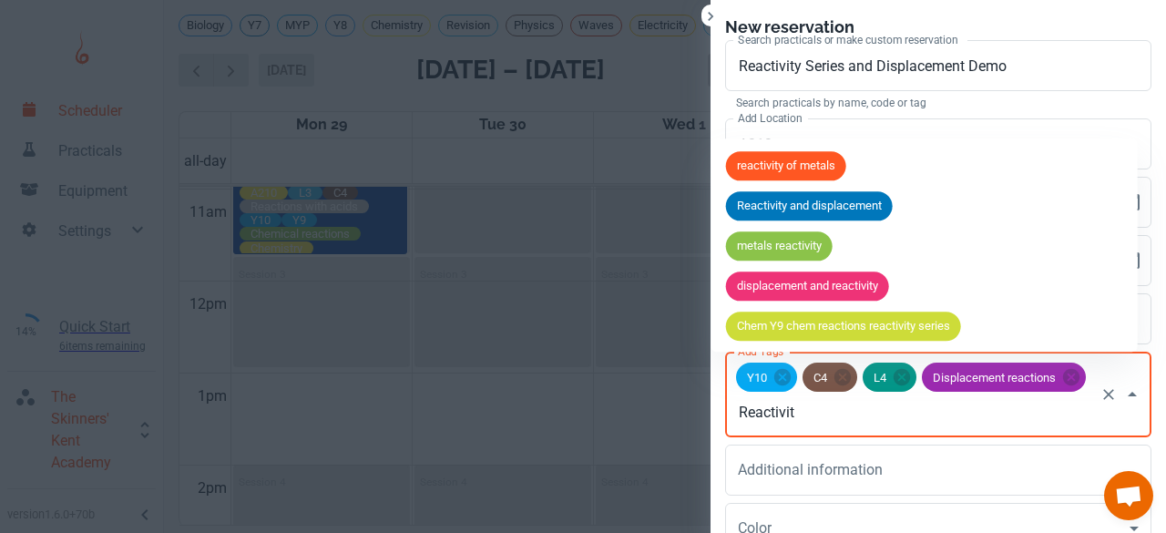
type input "Reactivity"
click at [808, 209] on span "Reactivity and displacement" at bounding box center [809, 207] width 167 height 18
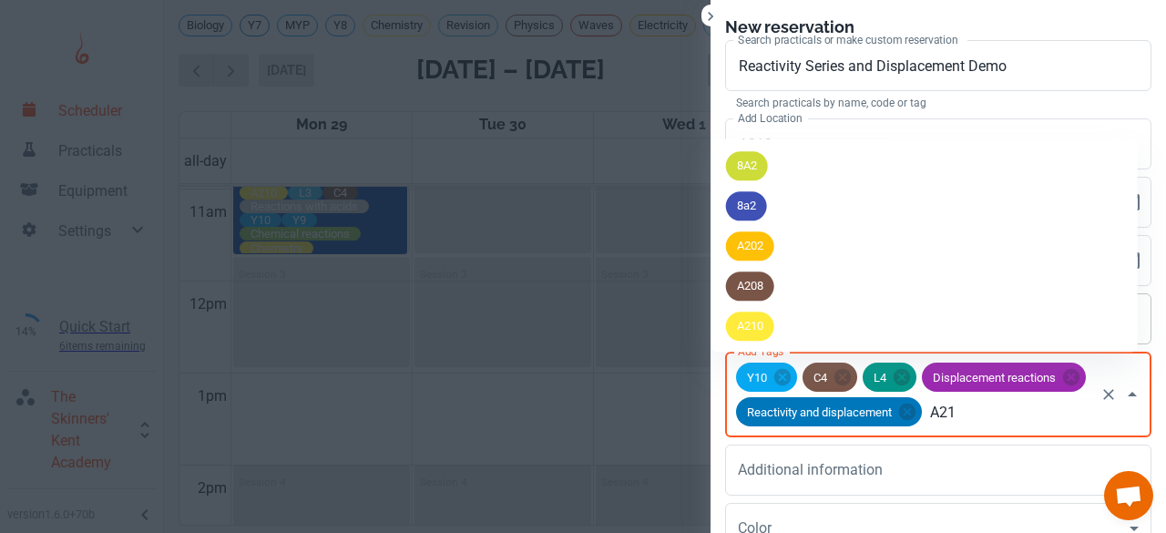
type input "A210"
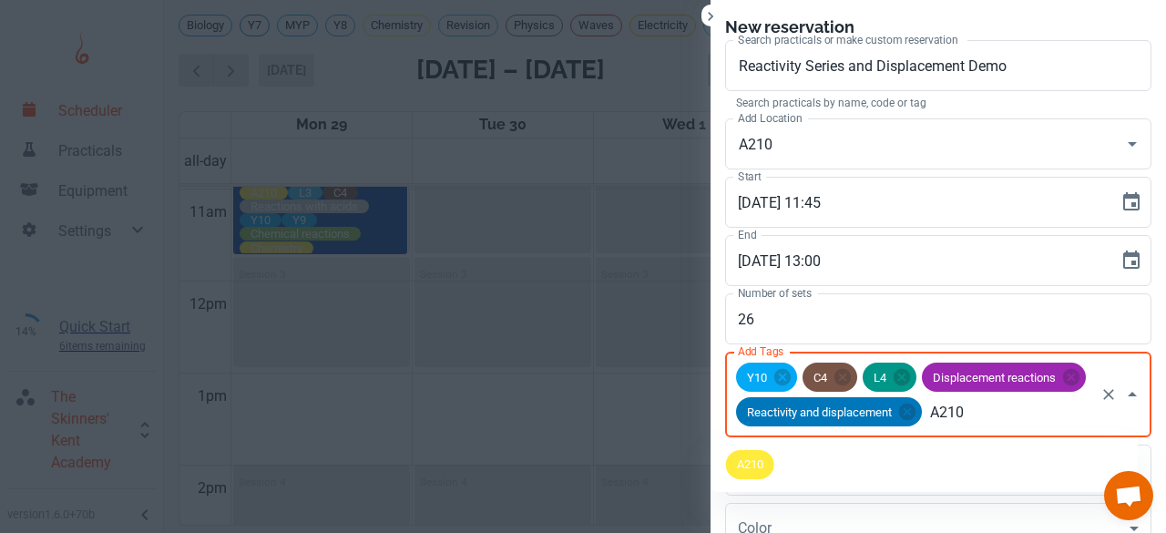
click at [767, 475] on div "A210" at bounding box center [750, 464] width 48 height 29
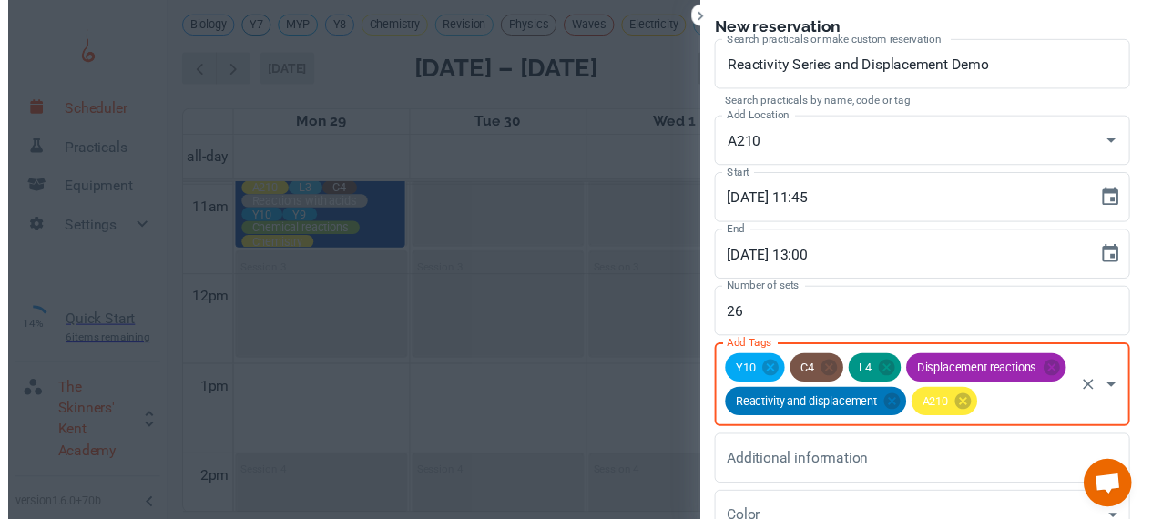
scroll to position [168, 0]
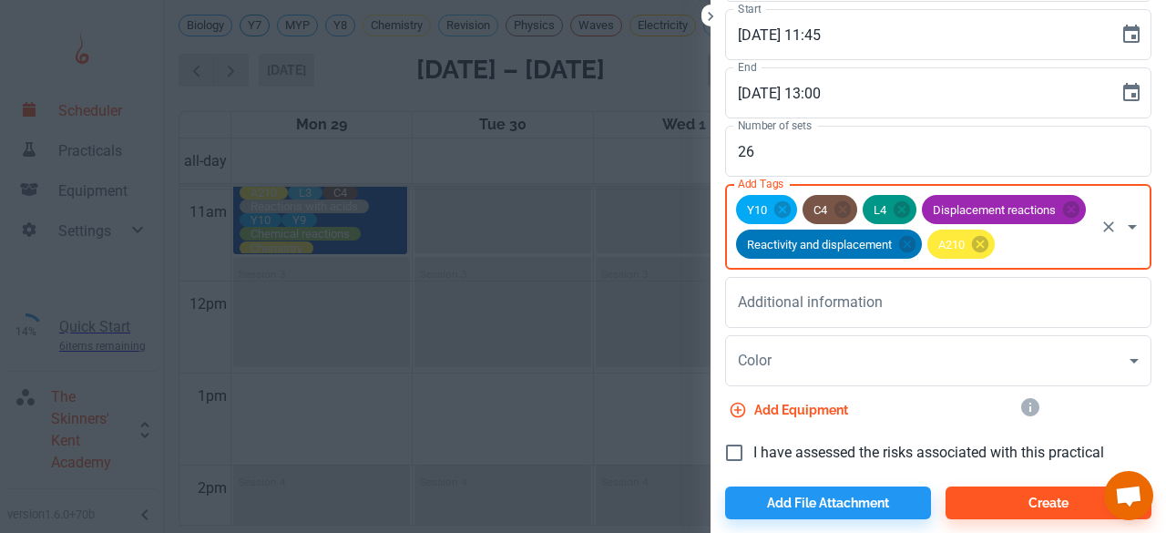
click at [753, 449] on span "I have assessed the risks associated with this practical" at bounding box center [928, 453] width 351 height 22
click at [745, 449] on input "I have assessed the risks associated with this practical" at bounding box center [734, 453] width 38 height 38
checkbox input "true"
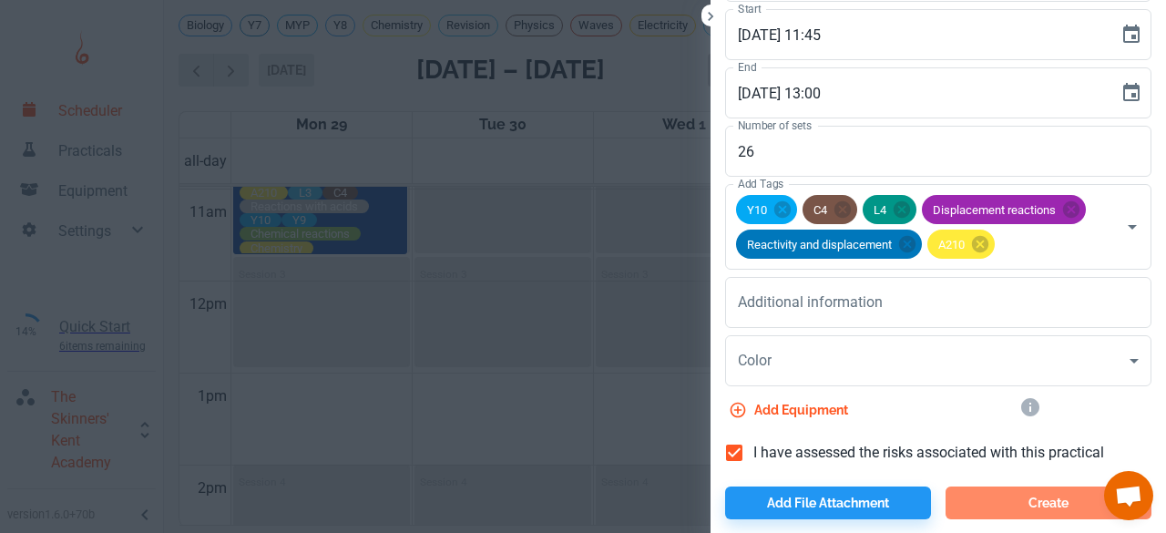
click at [984, 502] on button "Create" at bounding box center [1048, 502] width 206 height 33
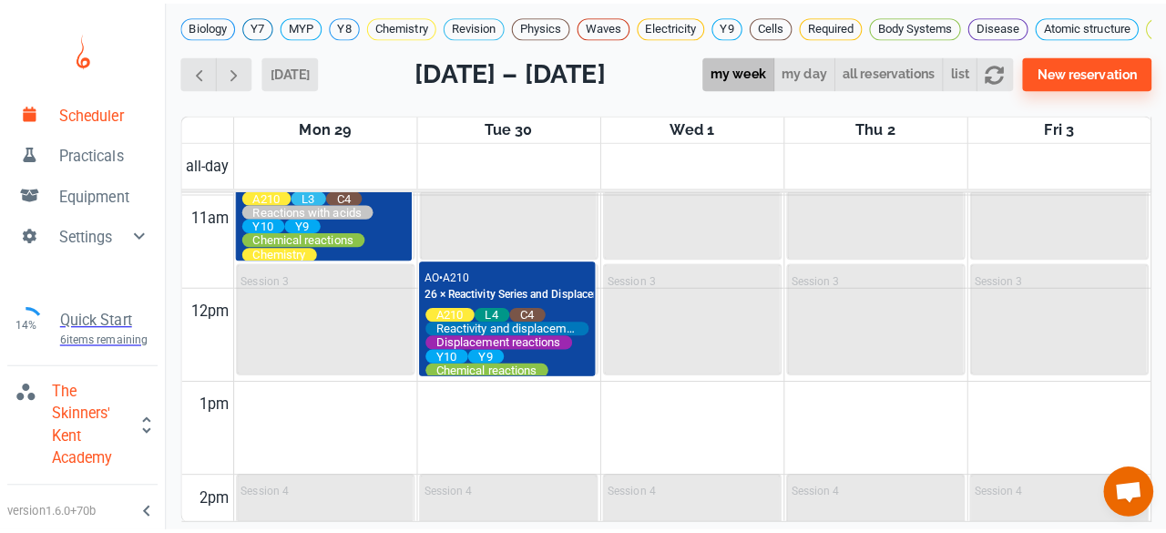
scroll to position [1046, 0]
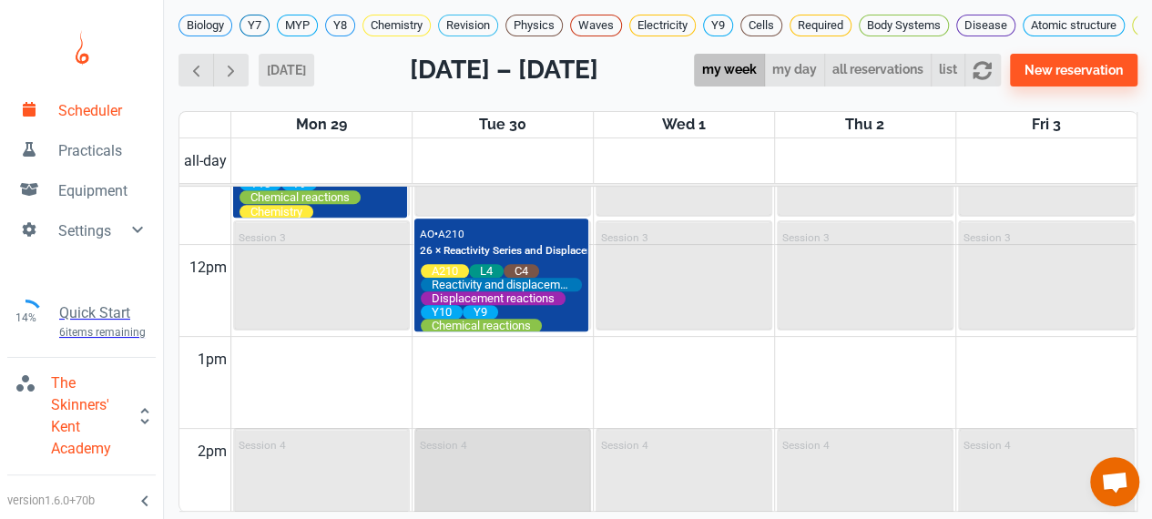
click at [482, 474] on div "Session 4" at bounding box center [502, 483] width 173 height 106
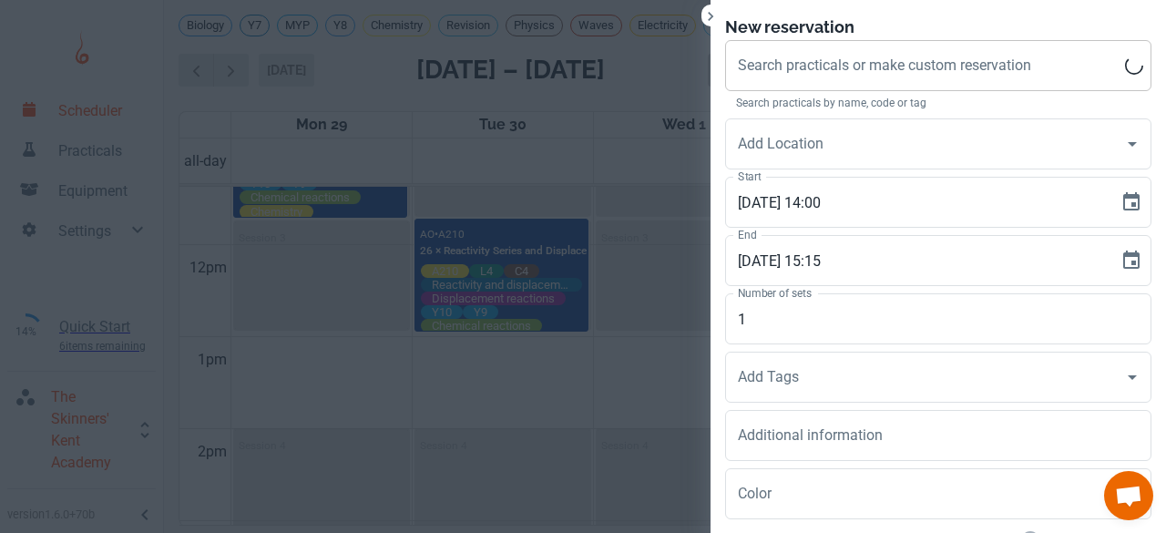
click at [791, 81] on input "Search practicals or make custom reservation" at bounding box center [929, 65] width 392 height 35
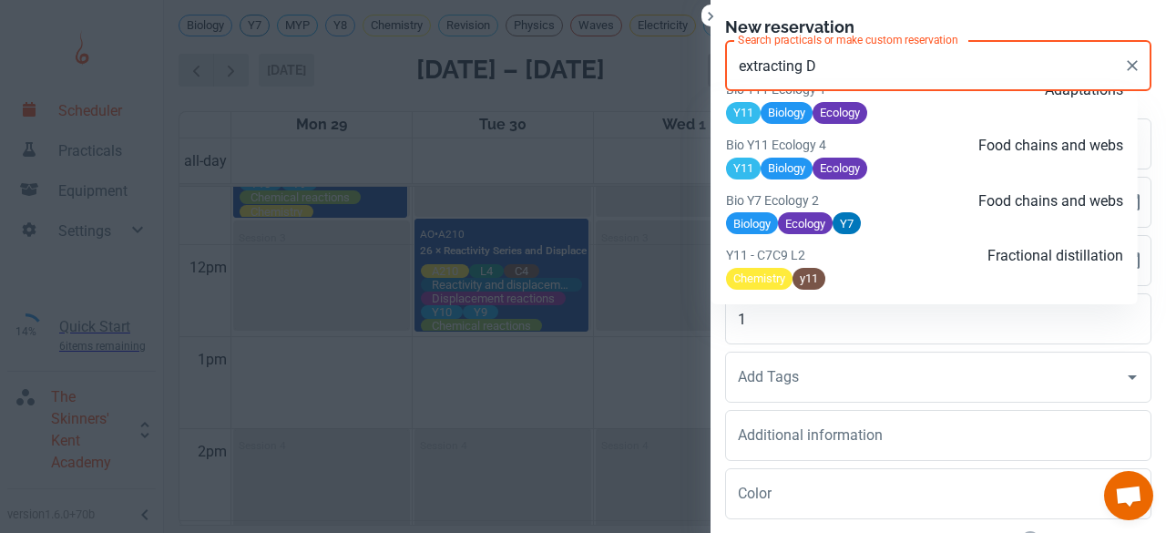
scroll to position [2368, 0]
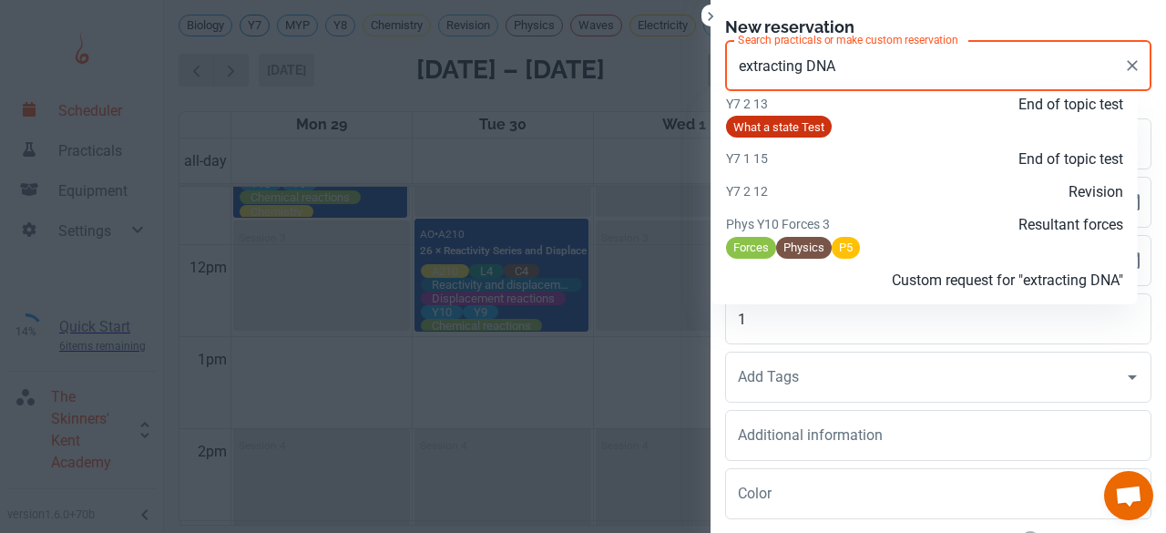
click at [873, 288] on p "Custom request for "extracting DNA"" at bounding box center [990, 281] width 265 height 22
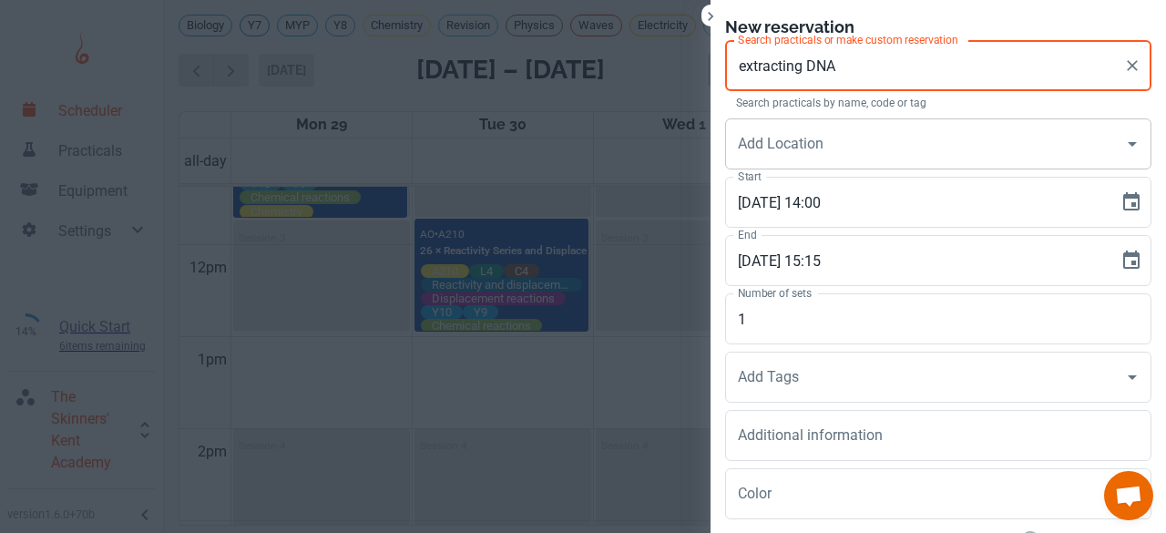
type input "extracting DNA"
click at [751, 132] on div "Add Location Add Location" at bounding box center [938, 143] width 426 height 51
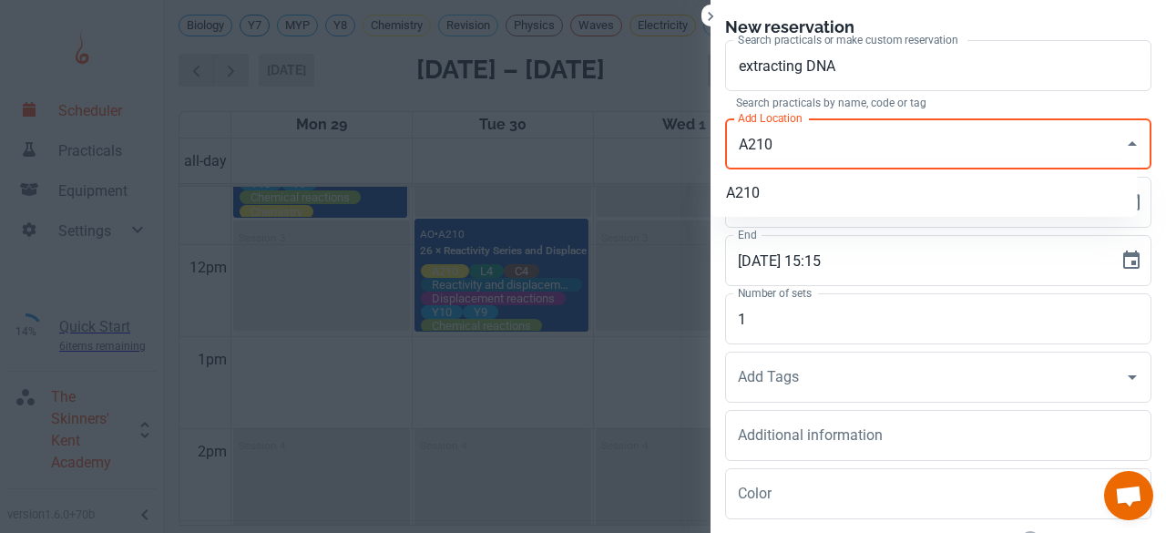
click at [761, 189] on li "A210" at bounding box center [924, 193] width 426 height 33
type input "A210"
click at [749, 307] on input "1" at bounding box center [938, 318] width 426 height 51
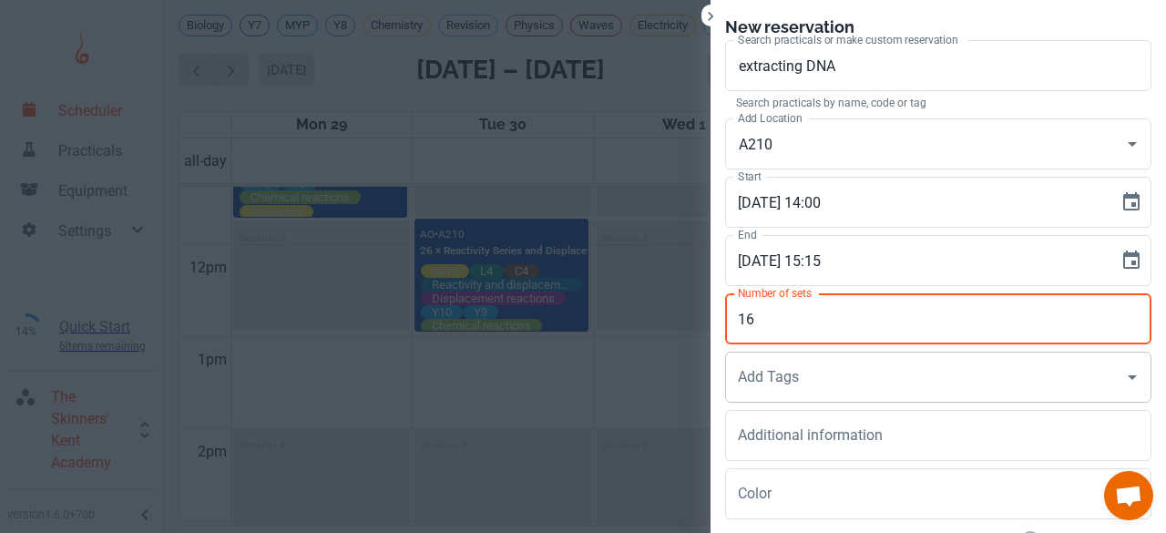
type input "16"
click at [746, 369] on div "Add Tags Add Tags" at bounding box center [938, 377] width 426 height 51
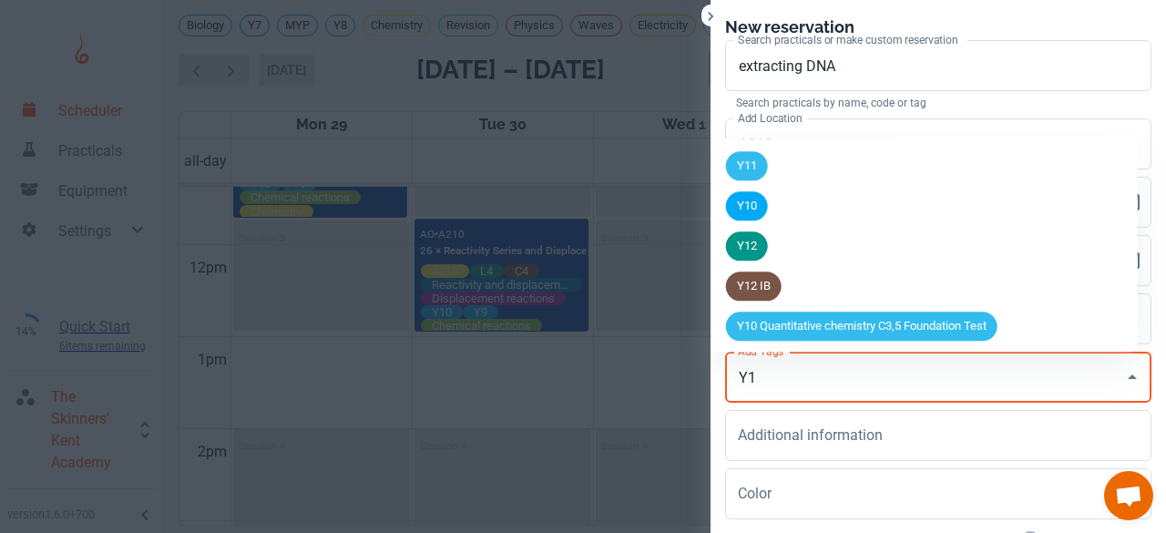
type input "Y11"
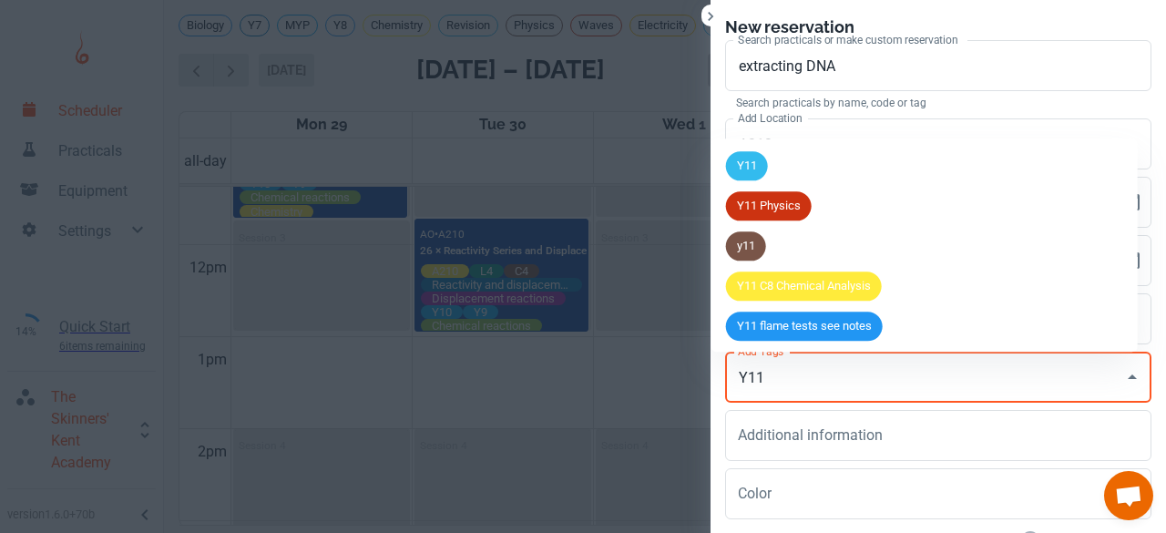
click at [752, 168] on span "Y11" at bounding box center [747, 167] width 42 height 18
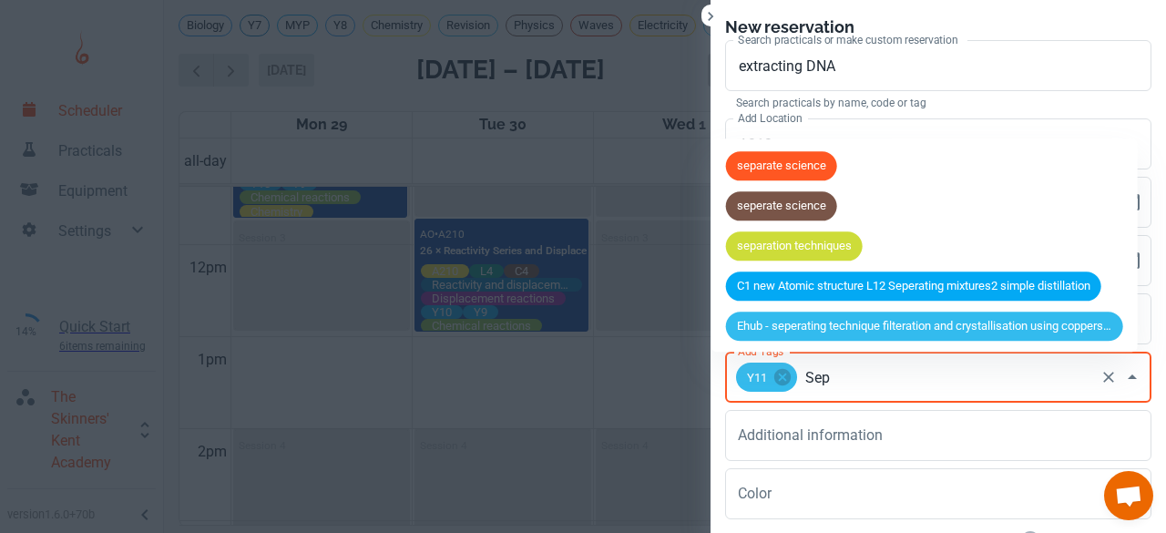
type input "[PERSON_NAME]"
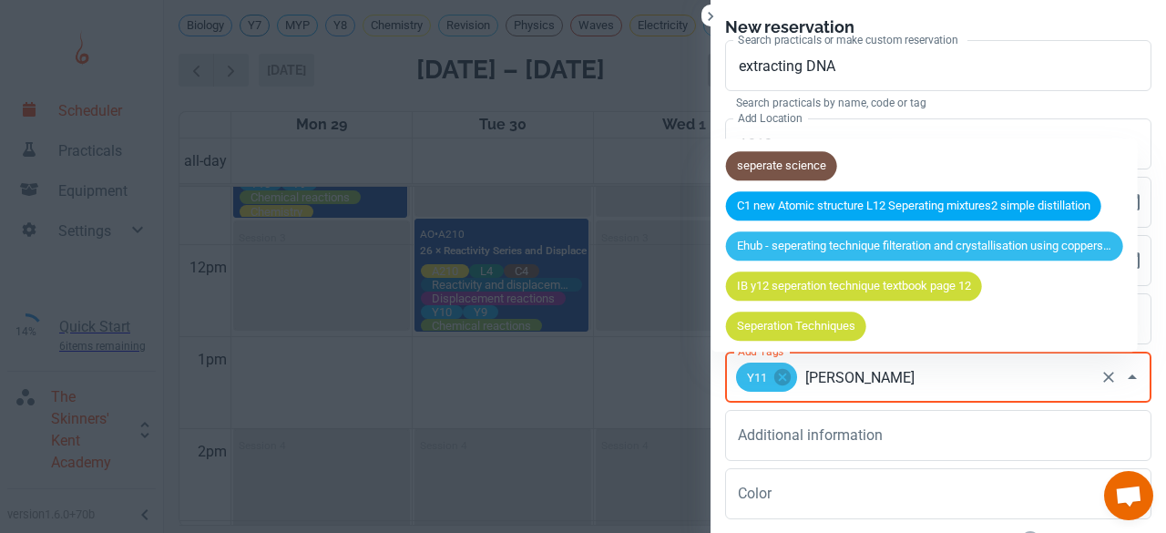
click at [752, 168] on span "seperate science" at bounding box center [781, 167] width 111 height 18
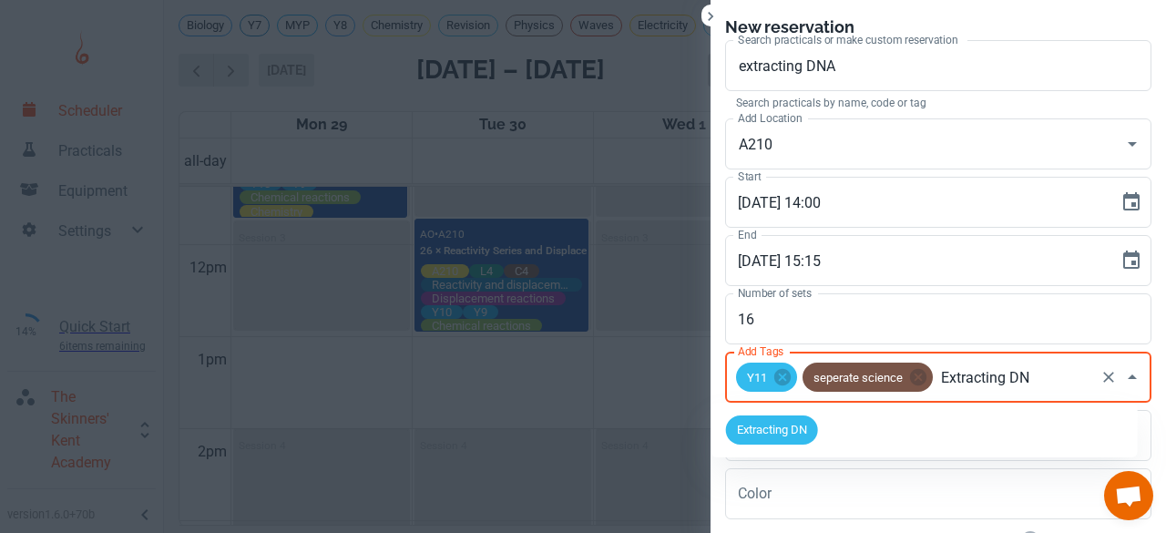
type input "Extracting DNA"
click at [783, 423] on span "Extracting DNA" at bounding box center [775, 430] width 99 height 18
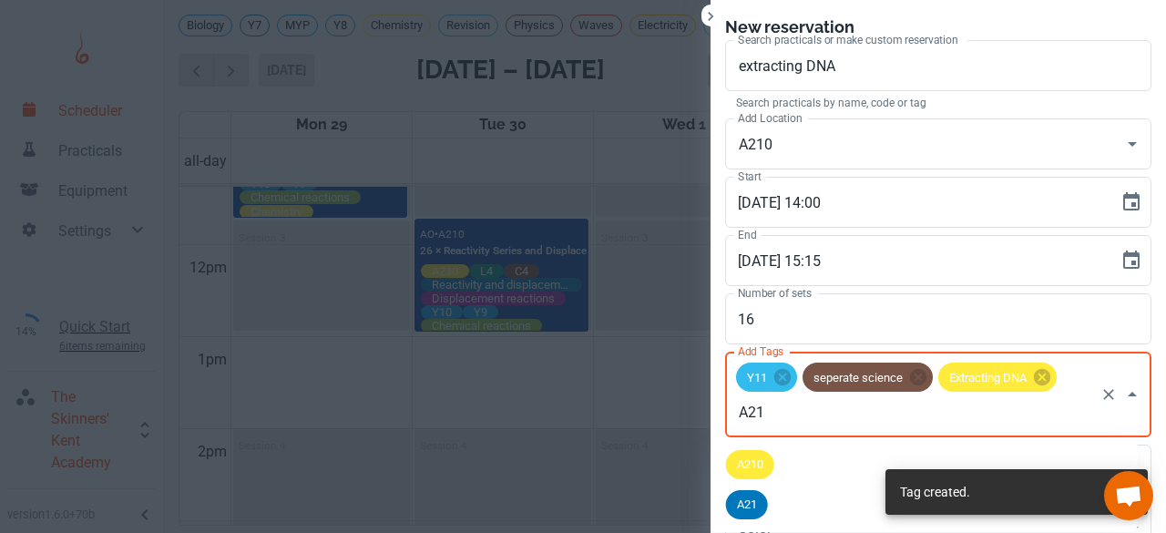
type input "A210"
click at [770, 447] on li "A210" at bounding box center [924, 464] width 426 height 40
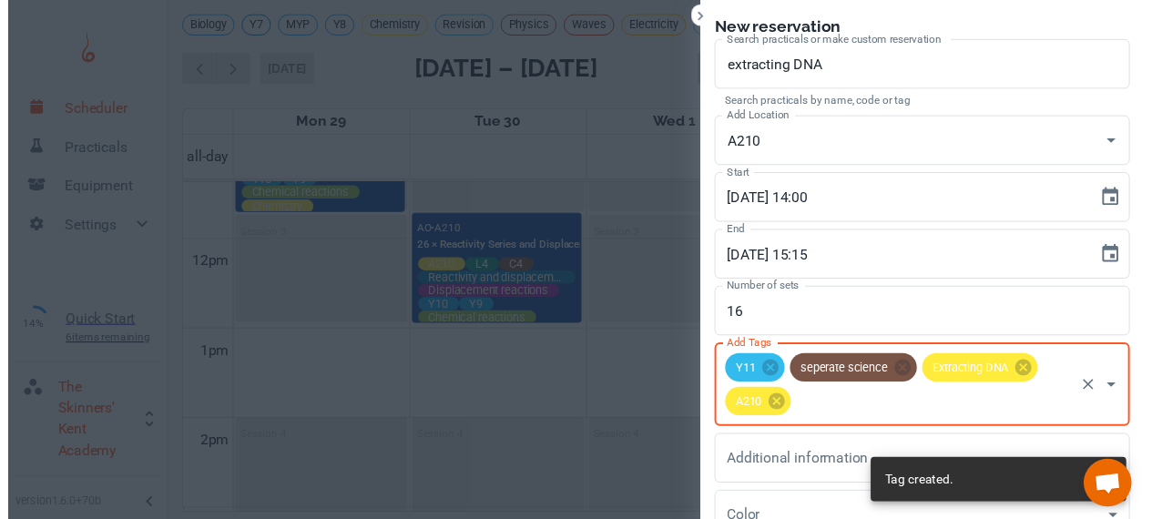
scroll to position [168, 0]
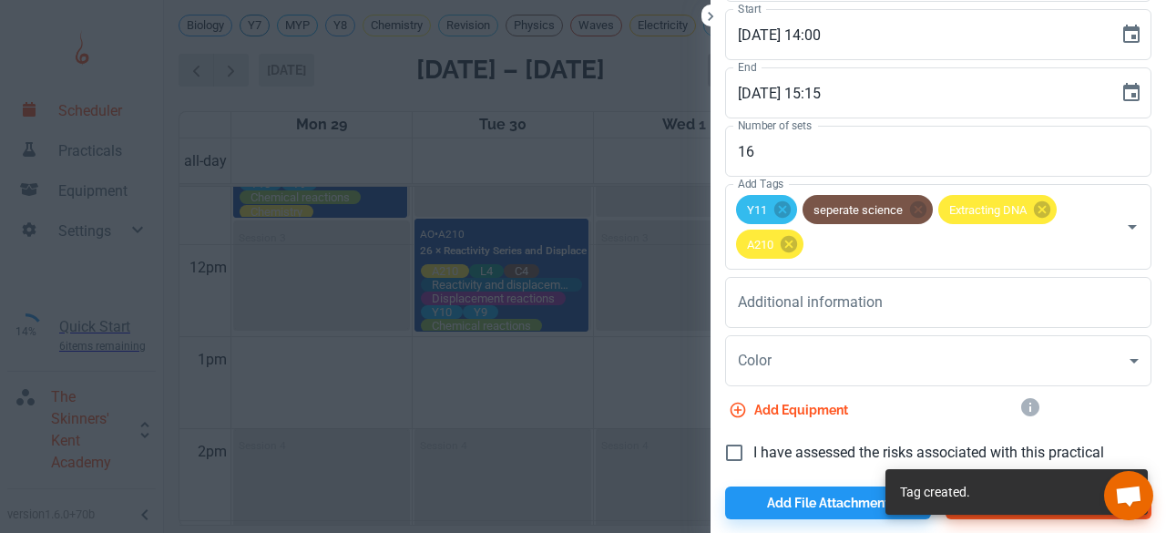
click at [763, 447] on span "I have assessed the risks associated with this practical" at bounding box center [928, 453] width 351 height 22
click at [753, 447] on input "I have assessed the risks associated with this practical" at bounding box center [734, 453] width 38 height 38
checkbox input "true"
click at [1125, 407] on div "Add equipment" at bounding box center [930, 406] width 441 height 40
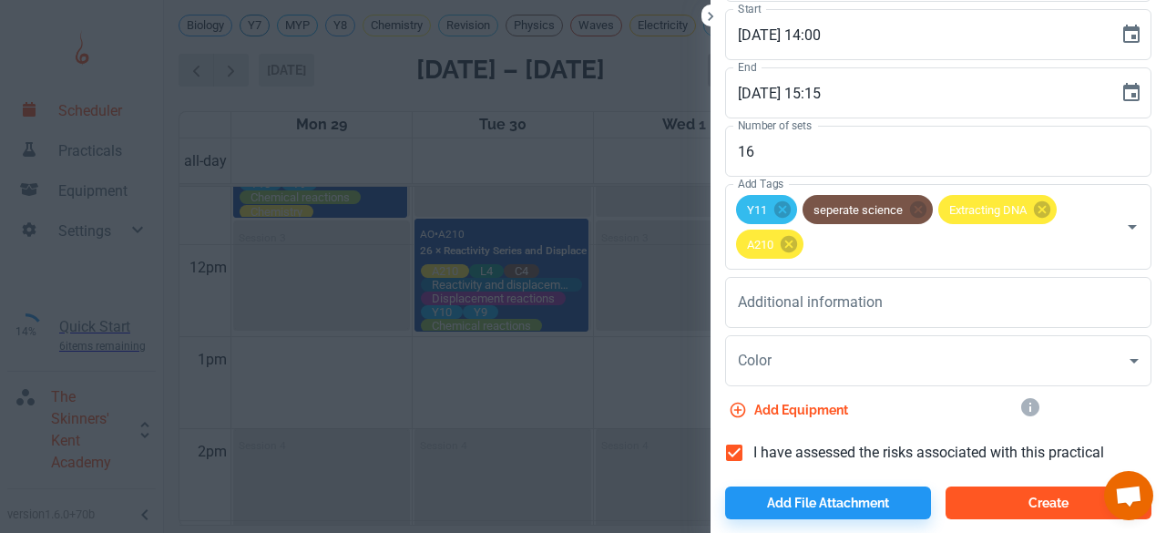
click at [1062, 500] on button "Create" at bounding box center [1048, 502] width 206 height 33
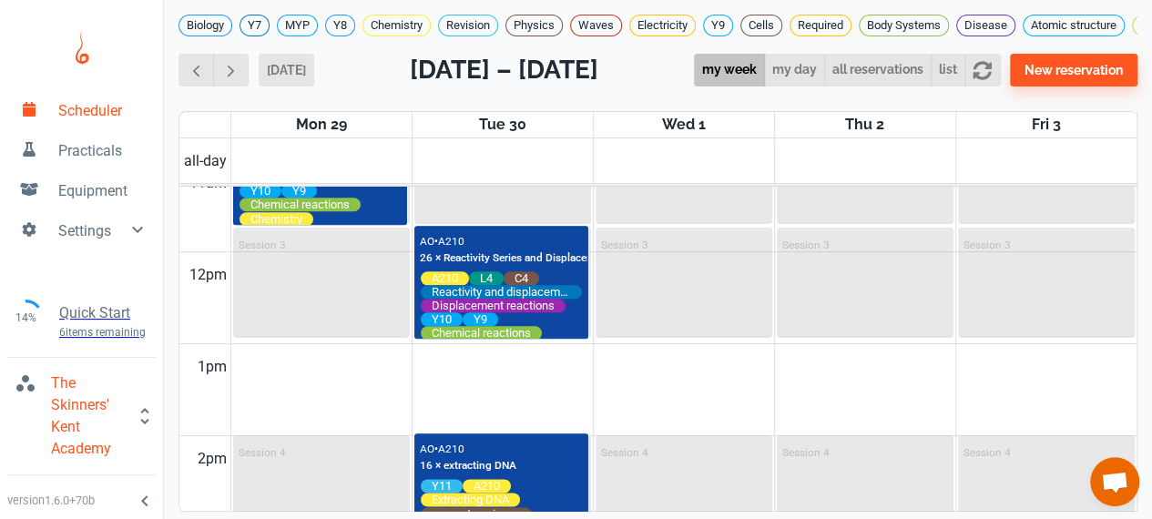
scroll to position [0, 14]
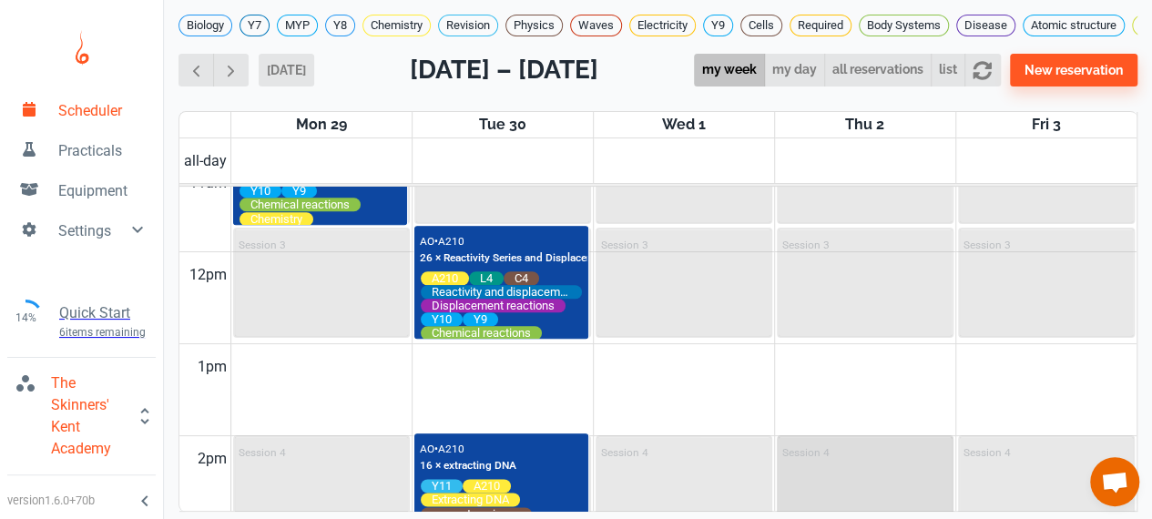
click at [804, 459] on p "Session 4" at bounding box center [805, 452] width 47 height 13
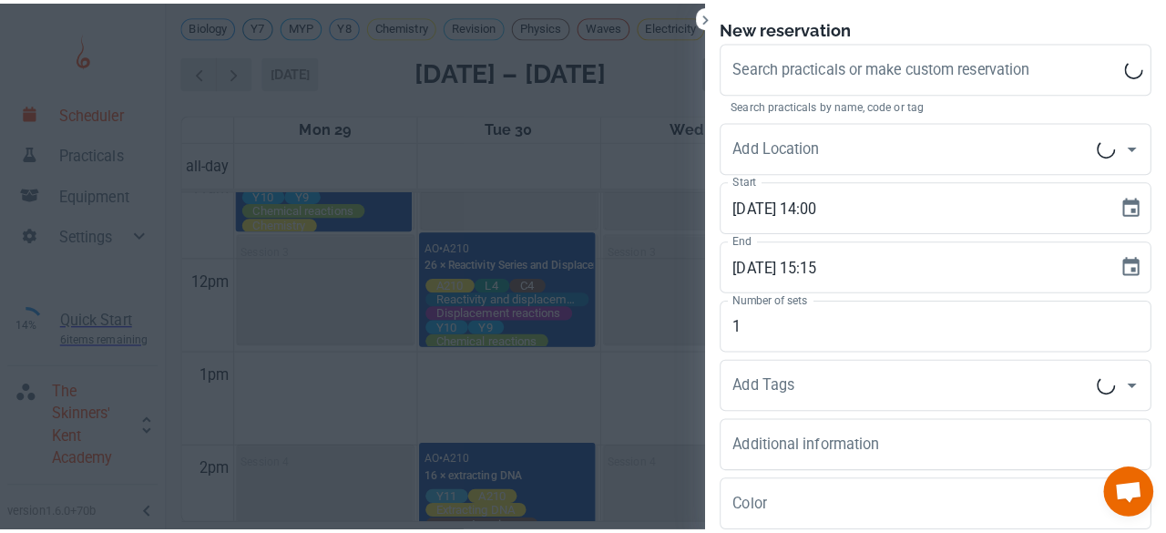
scroll to position [0, 0]
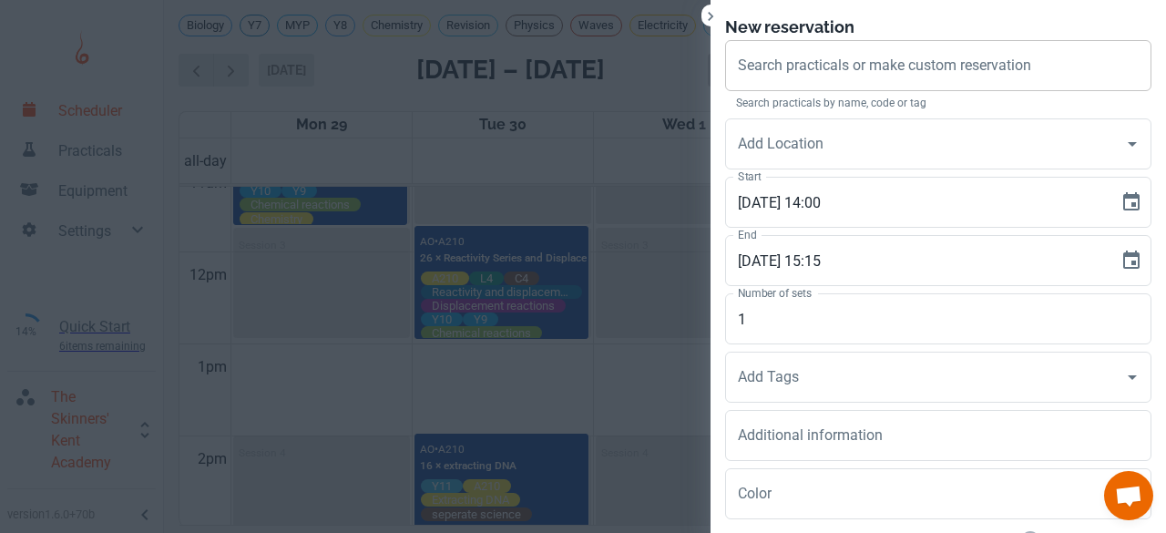
click at [809, 45] on div "Search practicals or make custom reservation" at bounding box center [938, 65] width 426 height 51
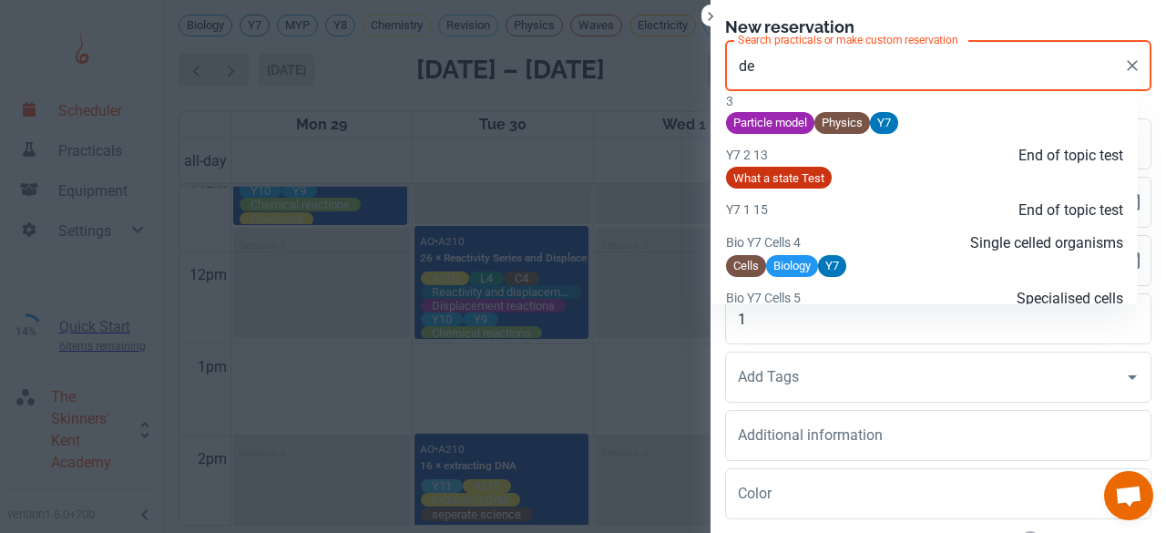
scroll to position [772, 0]
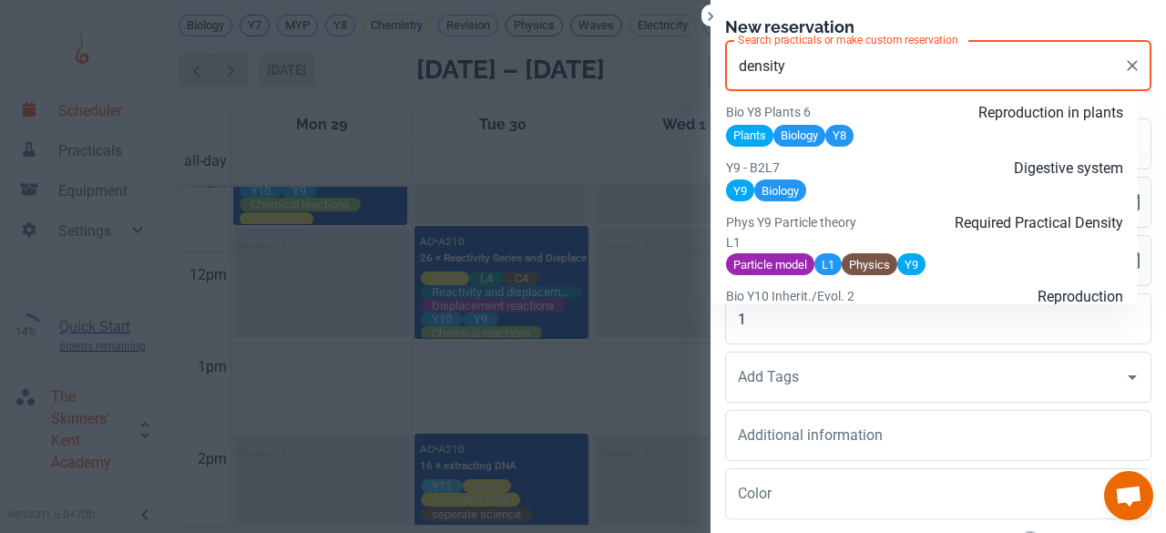
click at [973, 252] on div "Required Practical Density" at bounding box center [990, 232] width 265 height 40
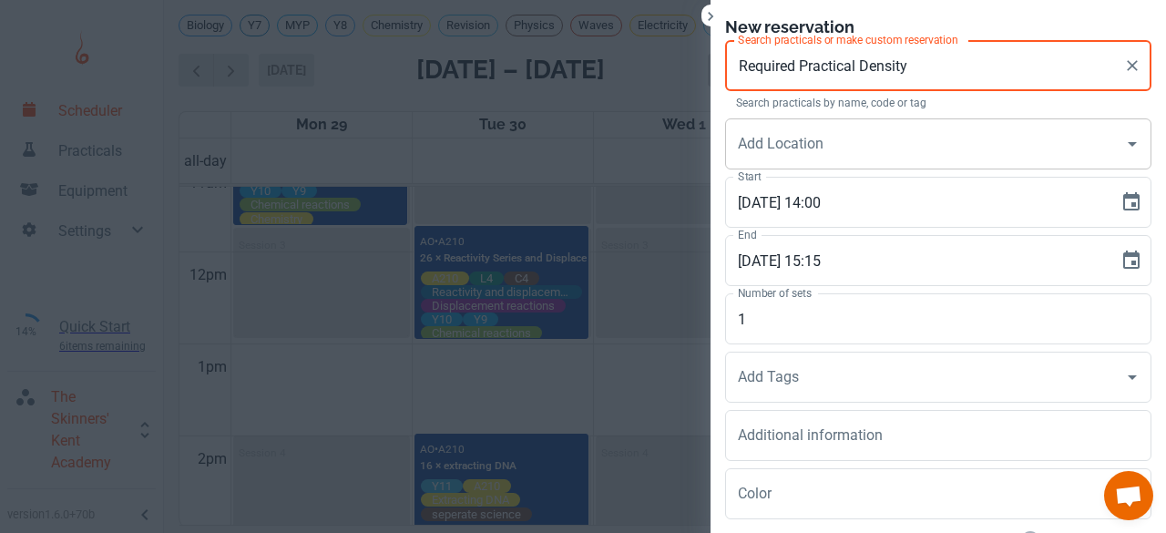
type input "Required Practical Density"
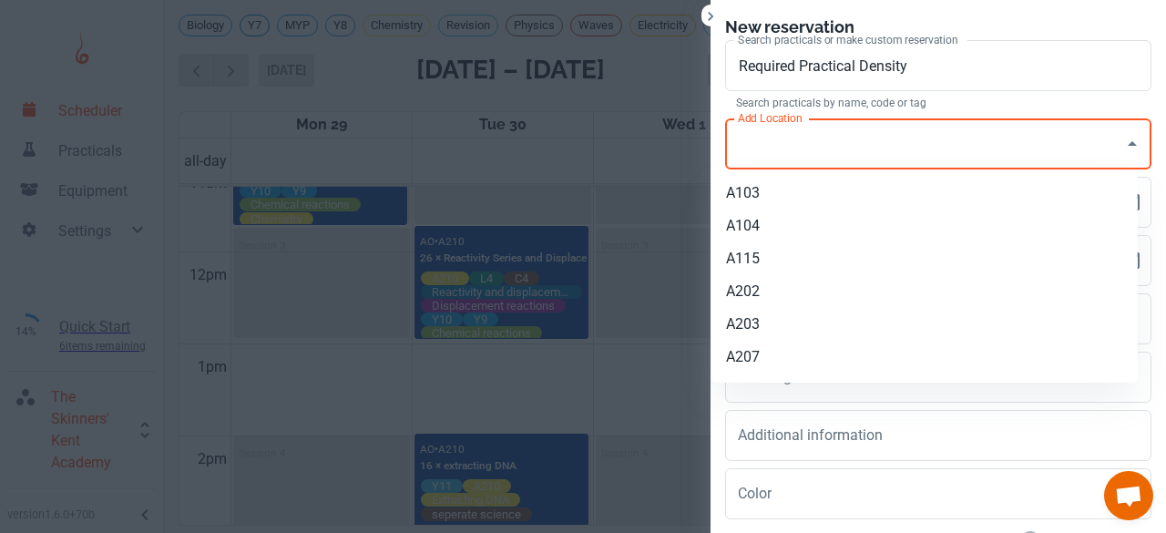
click at [882, 150] on input "Add Location" at bounding box center [924, 144] width 383 height 35
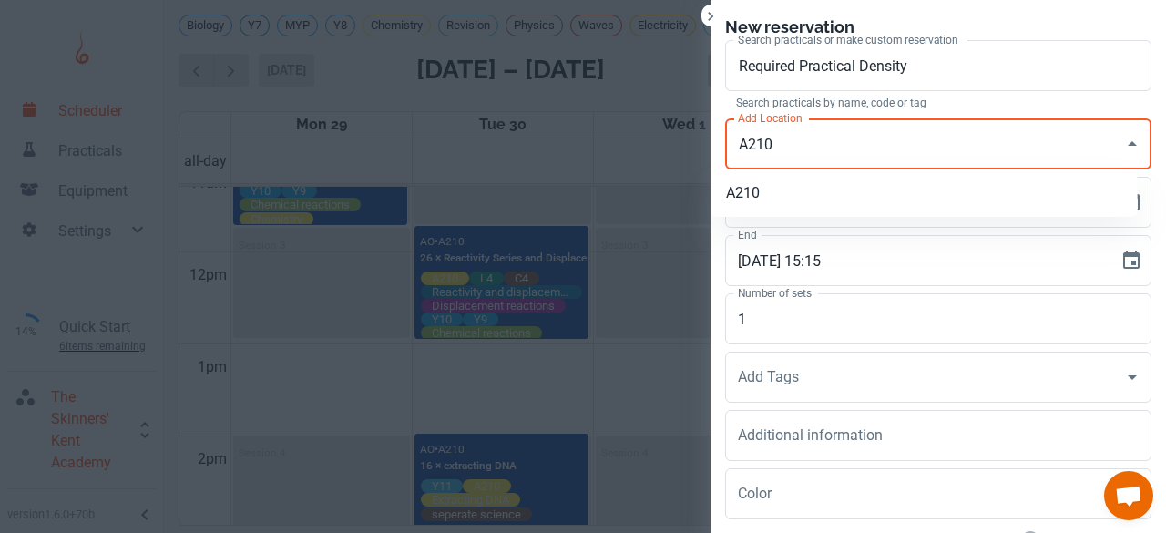
click at [856, 205] on li "A210" at bounding box center [924, 193] width 426 height 33
type input "A210"
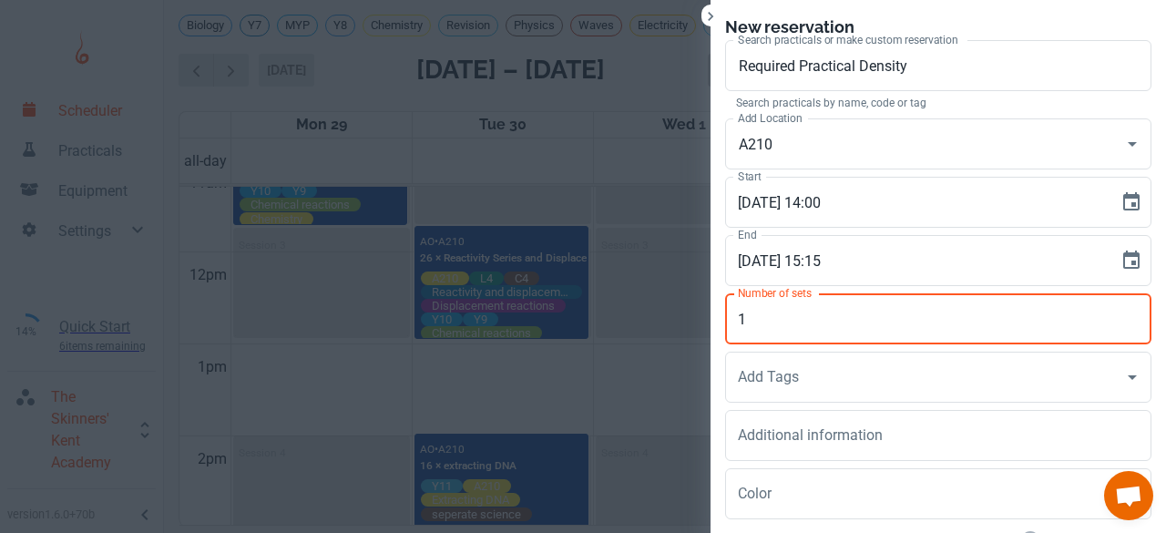
click at [777, 331] on input "1" at bounding box center [938, 318] width 426 height 51
click at [774, 352] on div "Add Tags" at bounding box center [938, 377] width 426 height 51
type input "24"
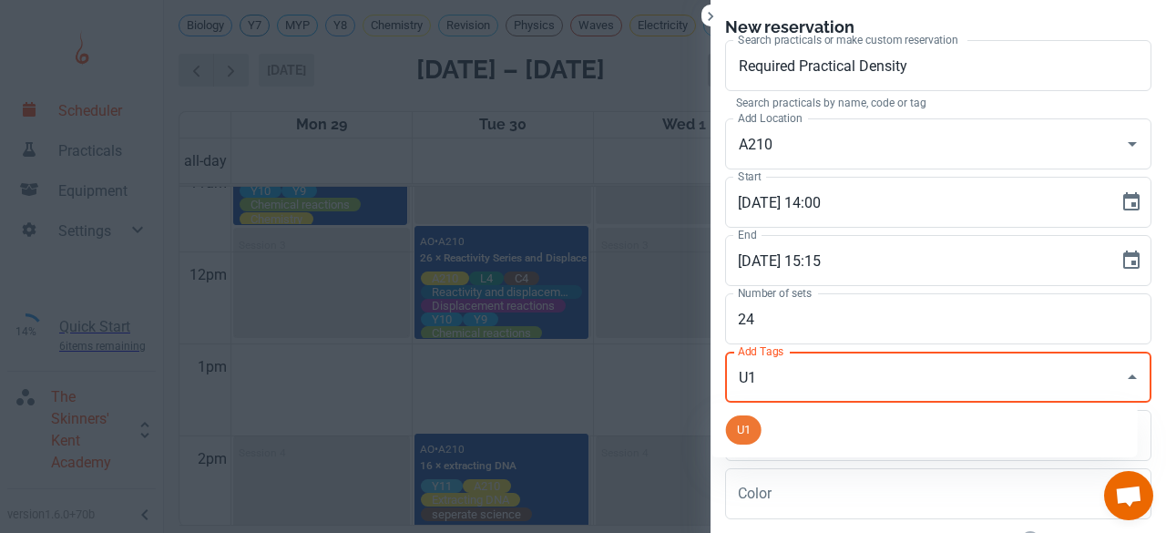
type input "U"
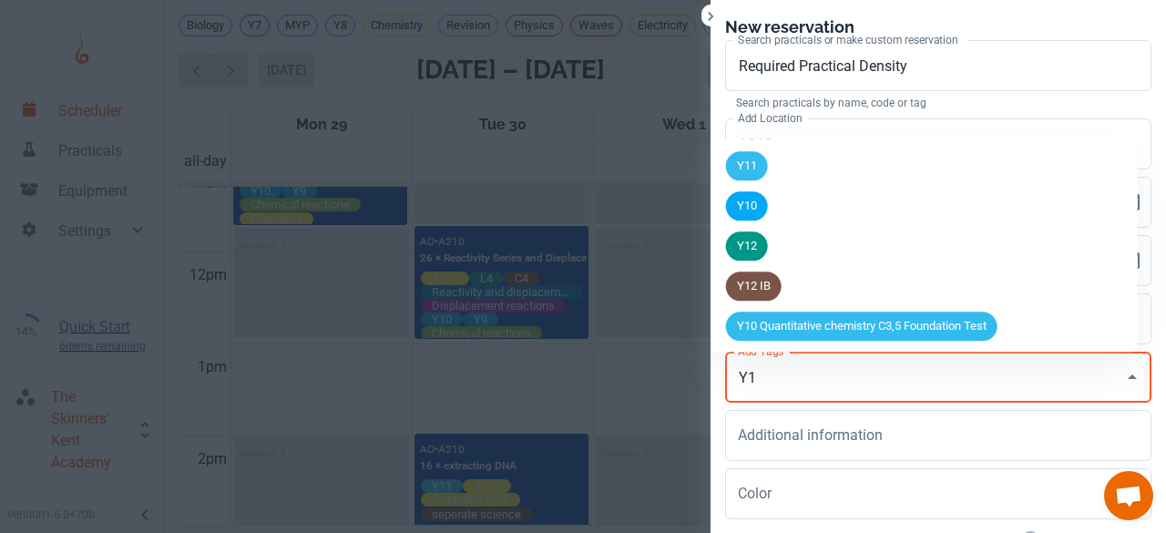
type input "Y11"
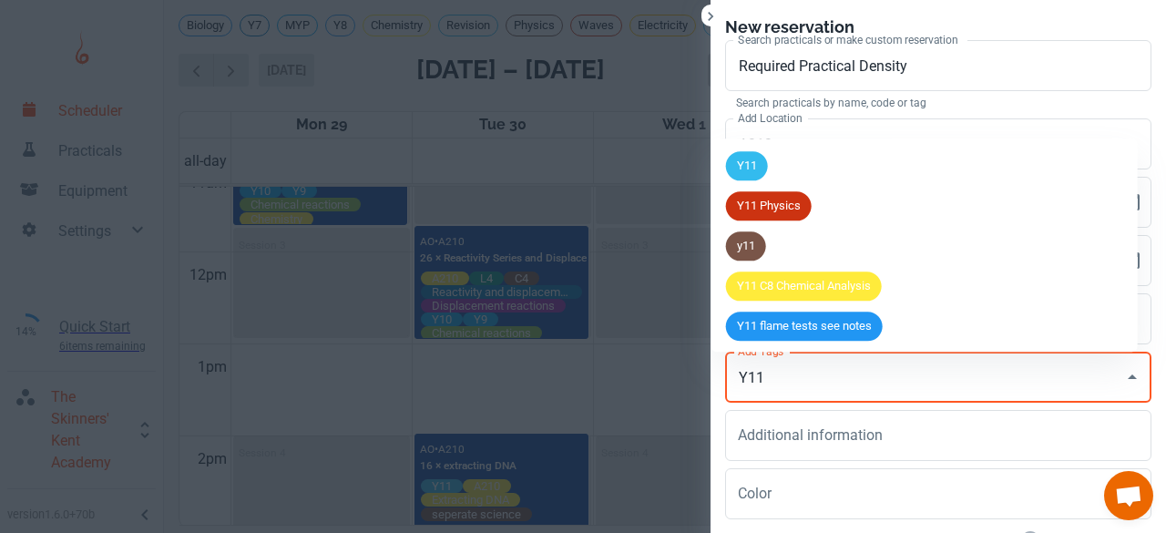
click at [749, 174] on span "Y11" at bounding box center [747, 167] width 42 height 18
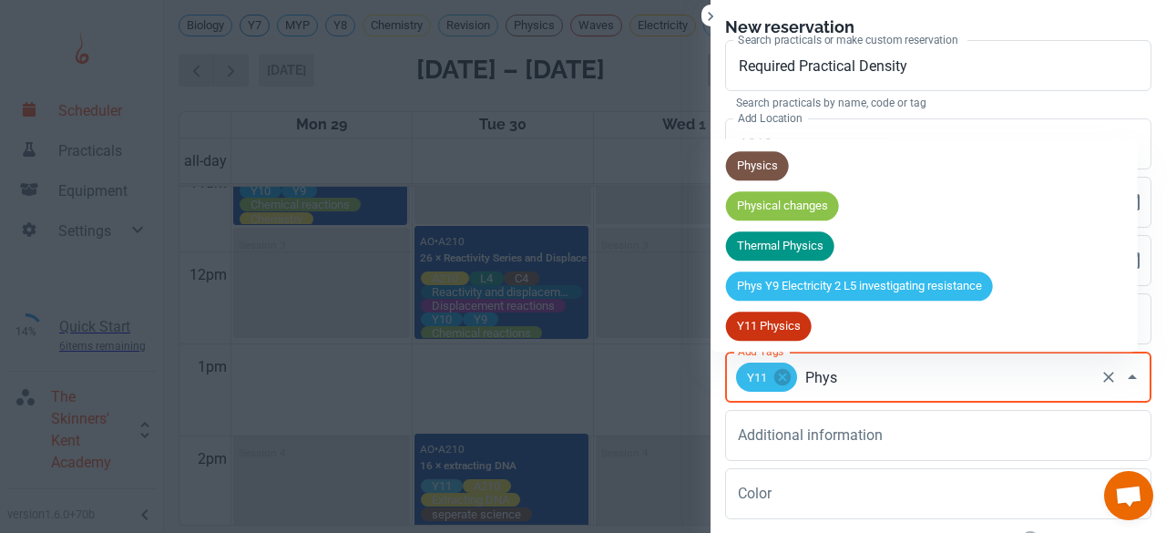
type input "Physi"
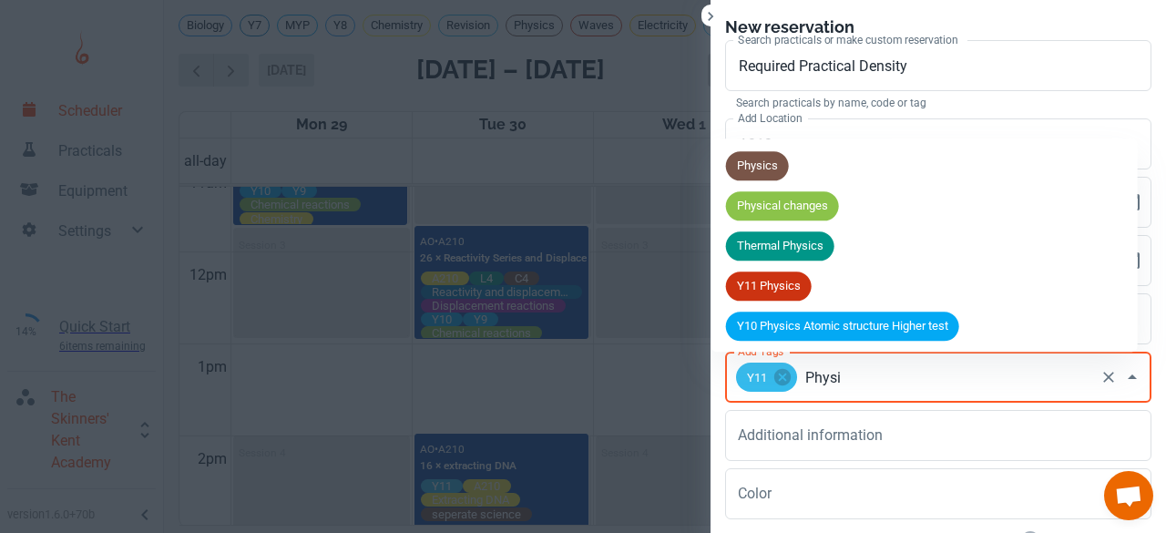
click at [749, 174] on span "Physics" at bounding box center [757, 167] width 63 height 18
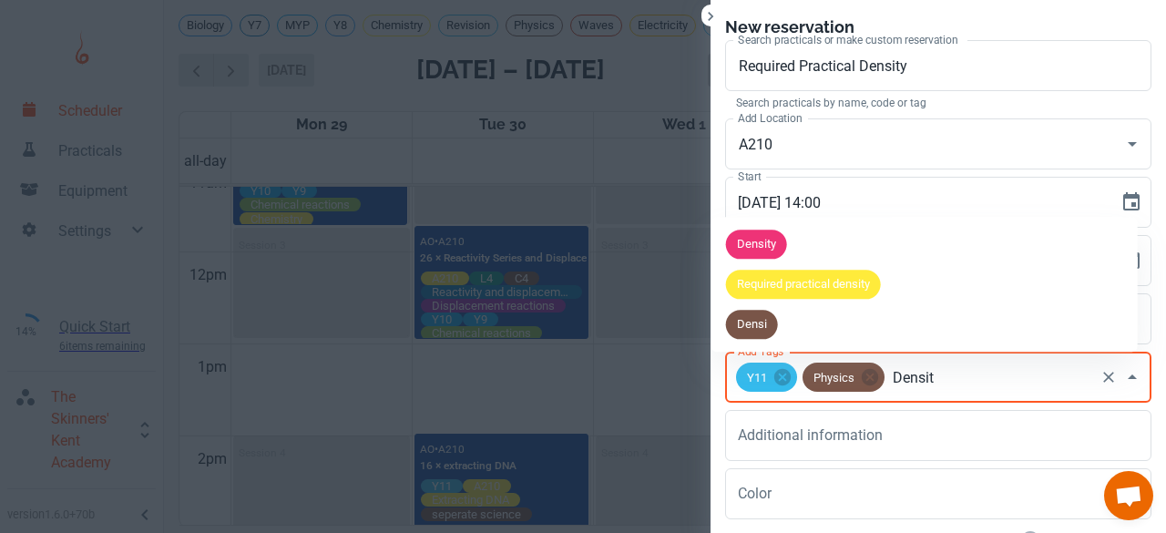
type input "Density"
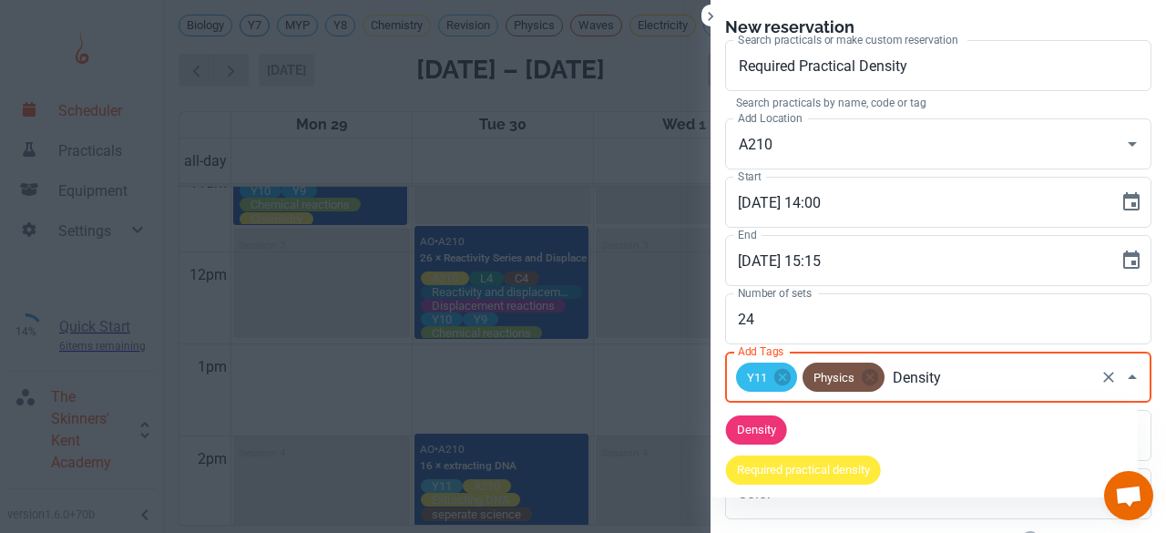
click at [802, 433] on li "Density" at bounding box center [924, 430] width 426 height 40
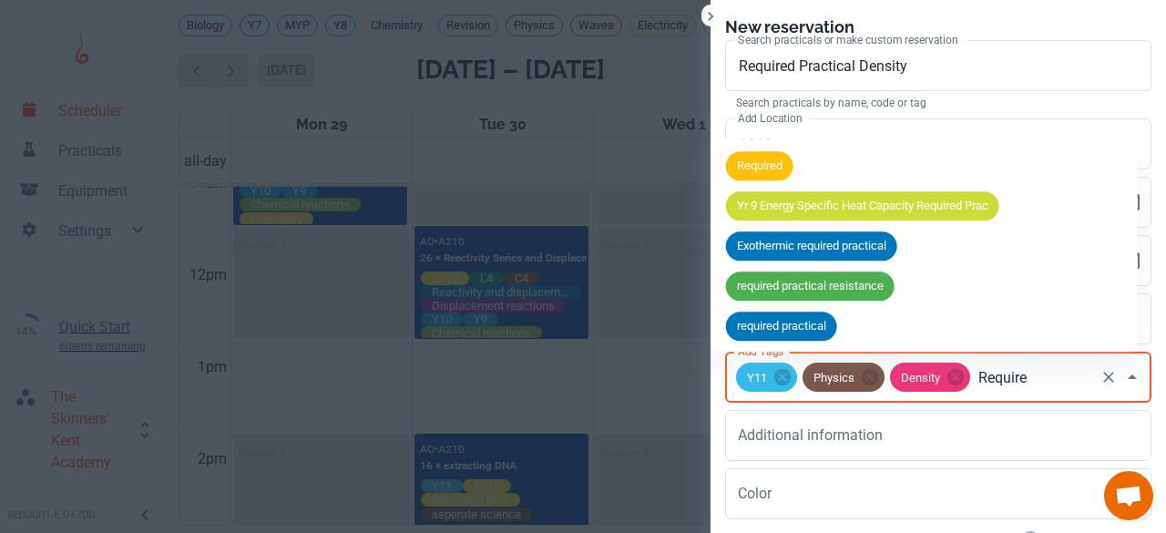
type input "Required"
click at [761, 330] on span "required practical" at bounding box center [781, 327] width 111 height 18
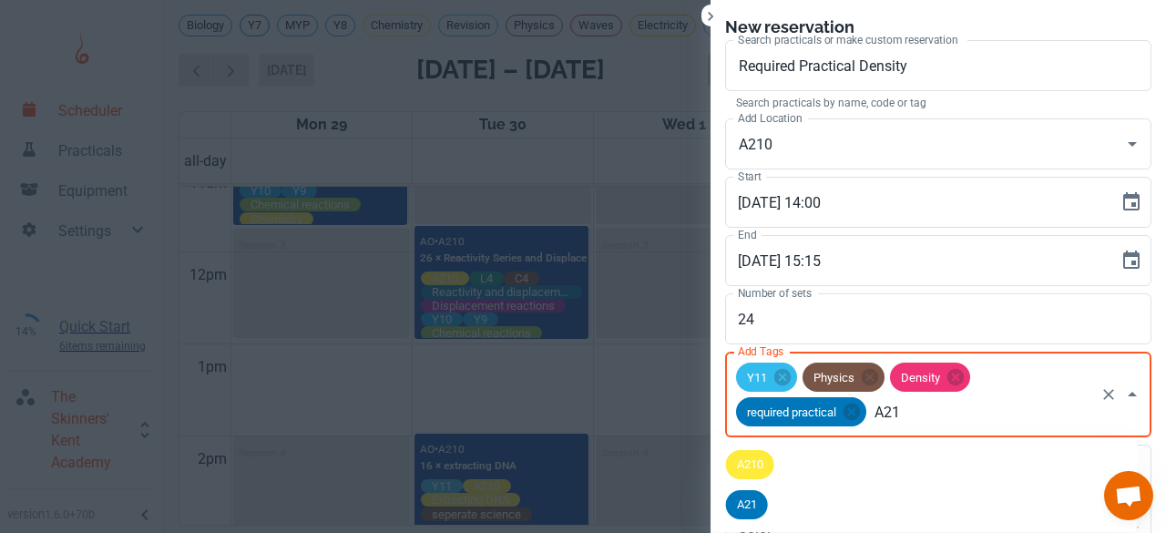
type input "A210"
click at [788, 472] on li "A210" at bounding box center [924, 464] width 426 height 40
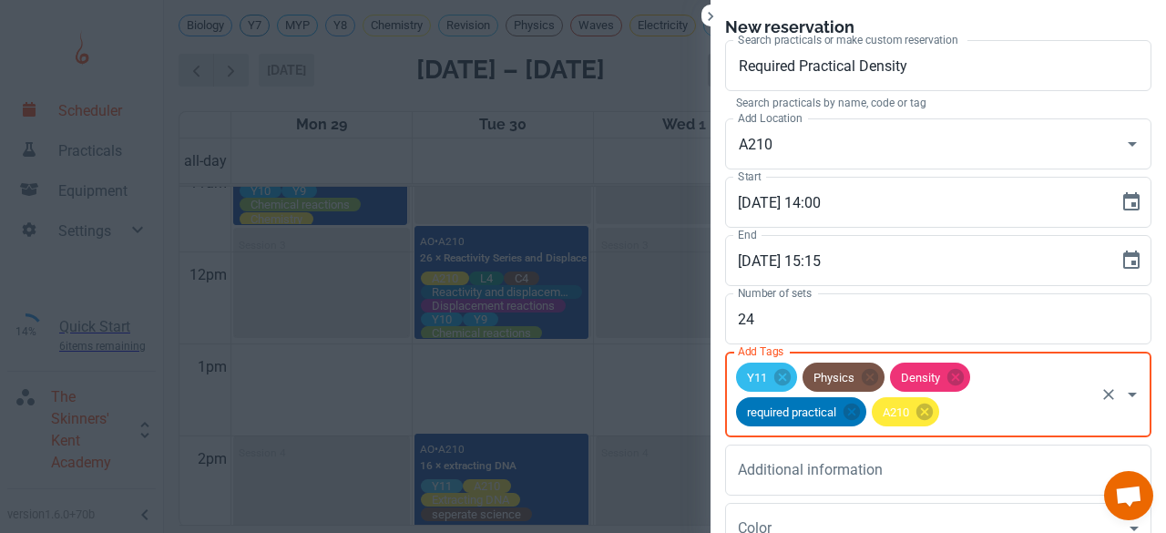
scroll to position [168, 0]
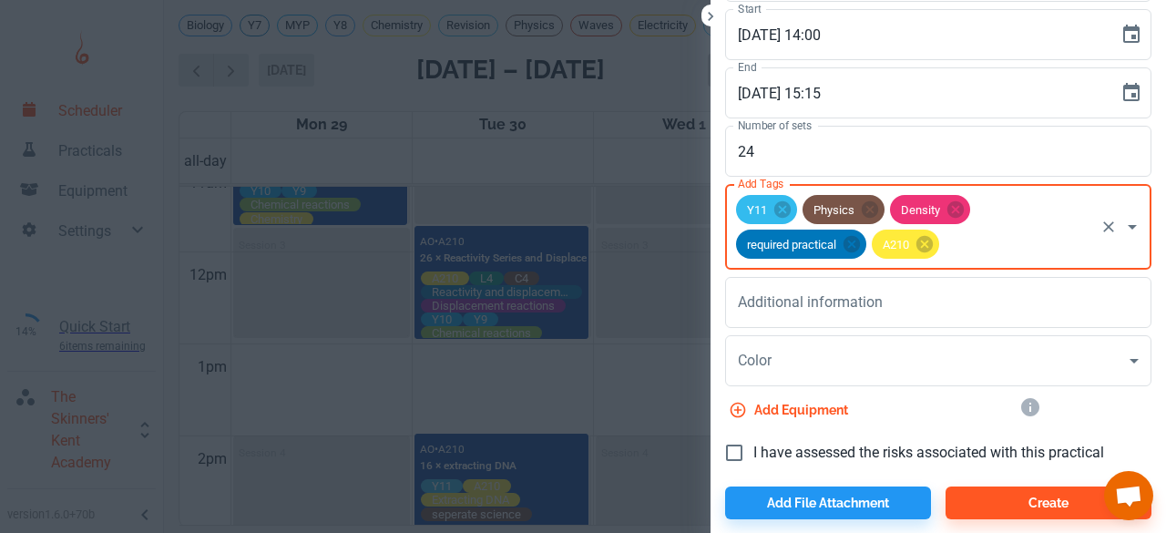
click at [758, 452] on span "I have assessed the risks associated with this practical" at bounding box center [928, 453] width 351 height 22
click at [753, 452] on input "I have assessed the risks associated with this practical" at bounding box center [734, 453] width 38 height 38
checkbox input "true"
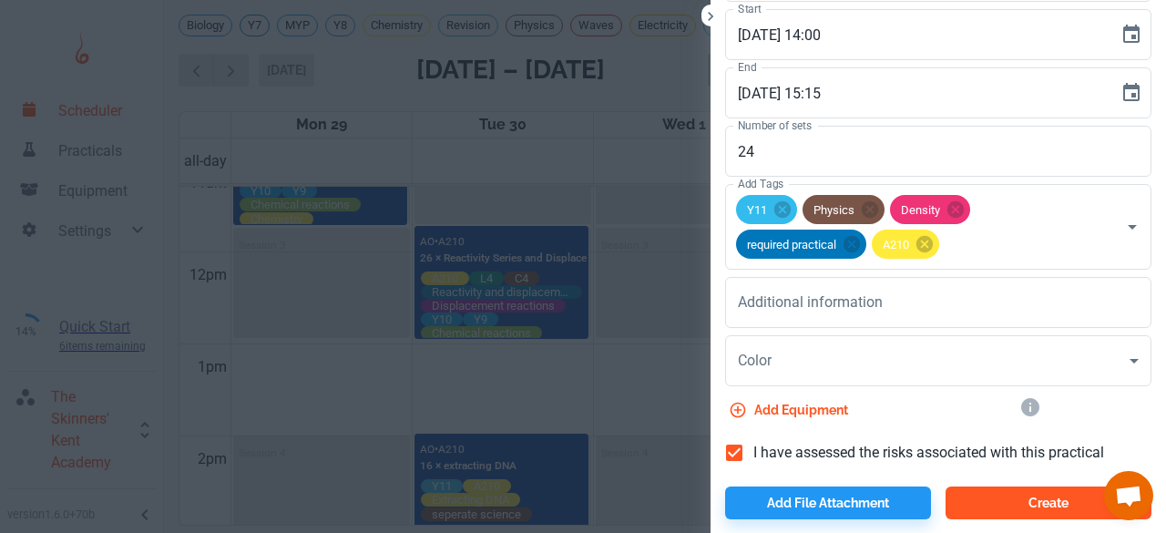
click at [1002, 494] on button "Create" at bounding box center [1048, 502] width 206 height 33
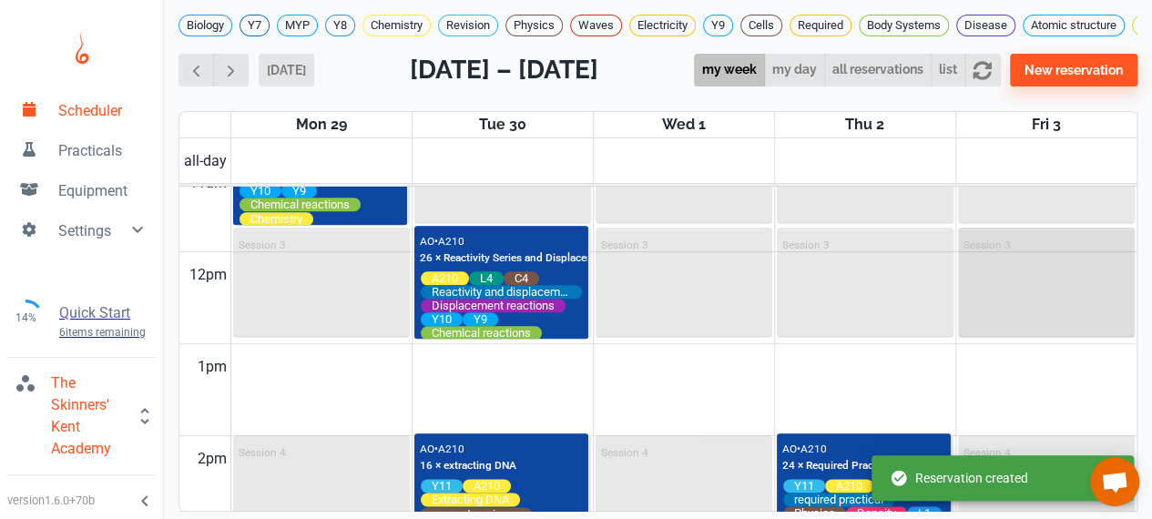
click at [1047, 324] on div "Session 3" at bounding box center [1047, 283] width 174 height 107
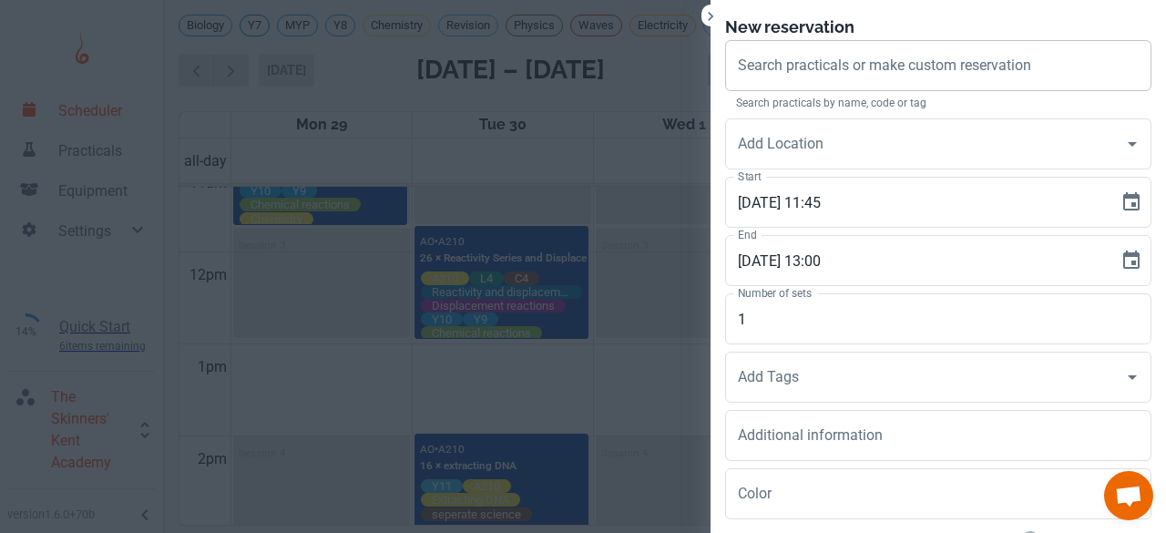
click at [878, 59] on div "Search practicals or make custom reservation Search practicals or make custom r…" at bounding box center [938, 65] width 426 height 51
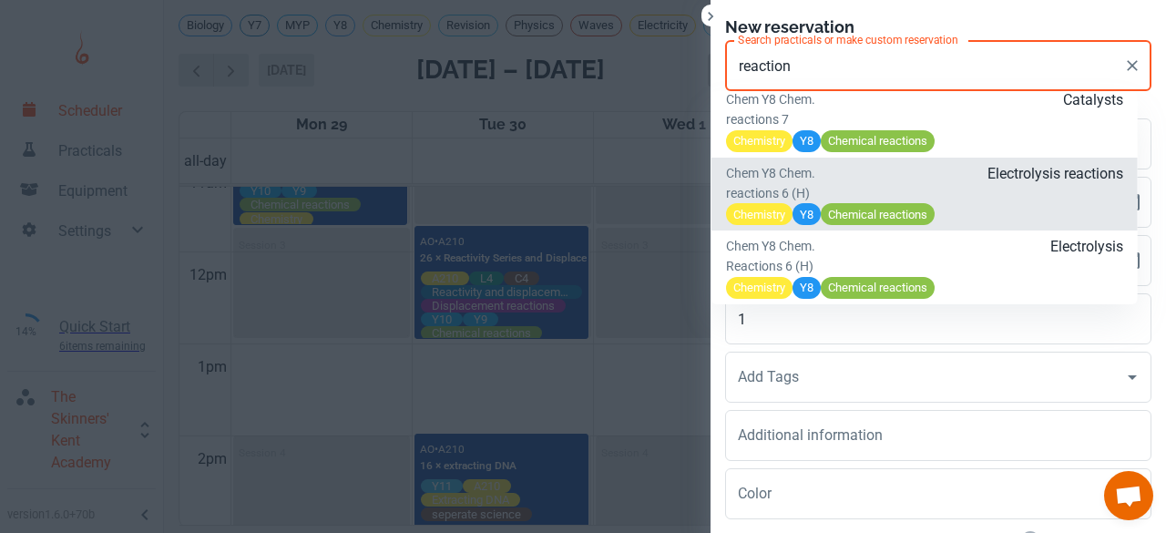
scroll to position [2660, 0]
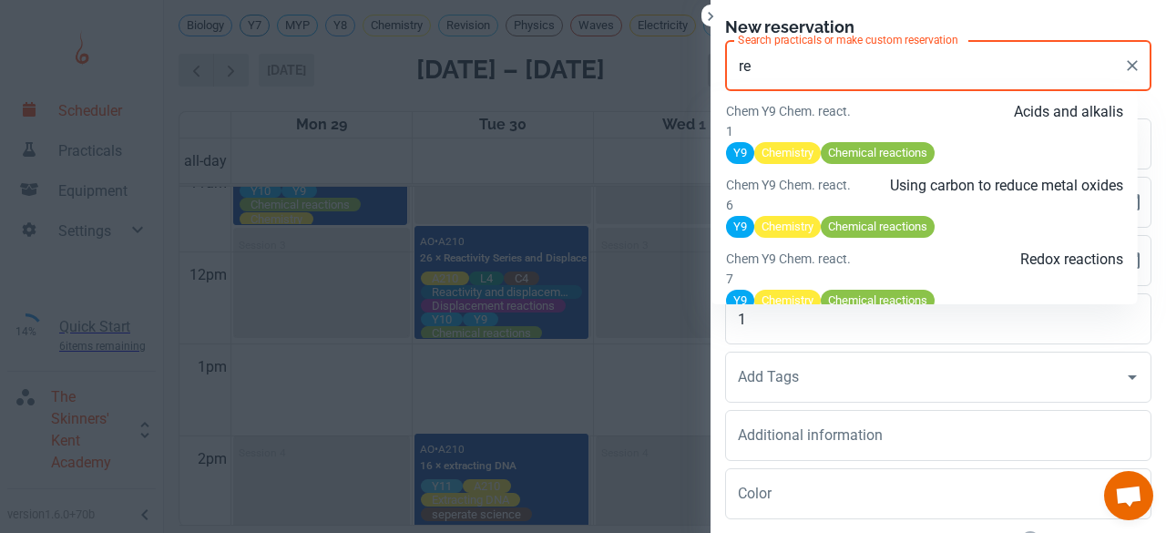
type input "r"
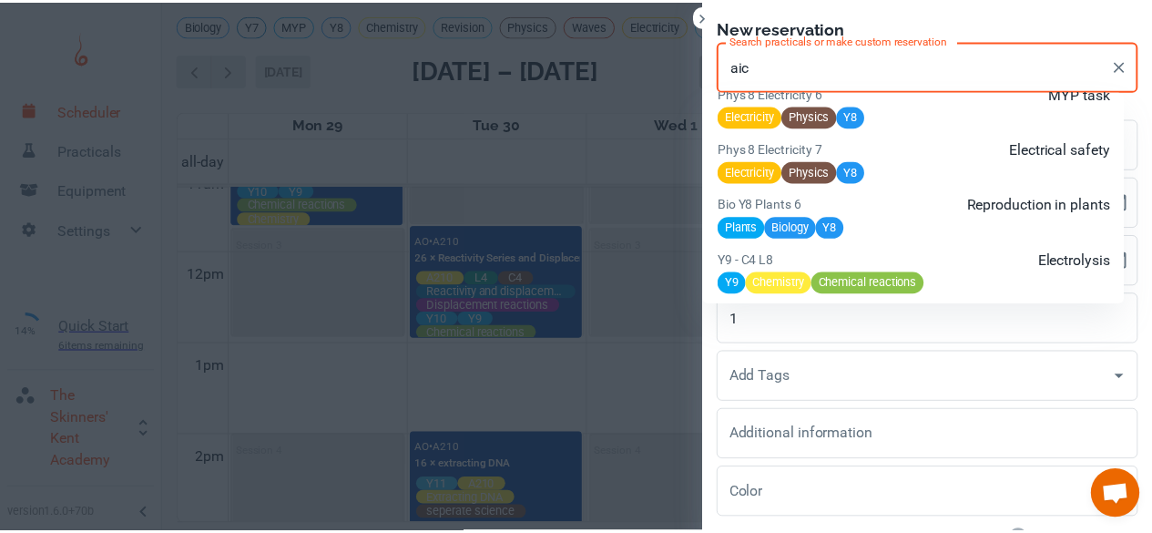
scroll to position [5953, 0]
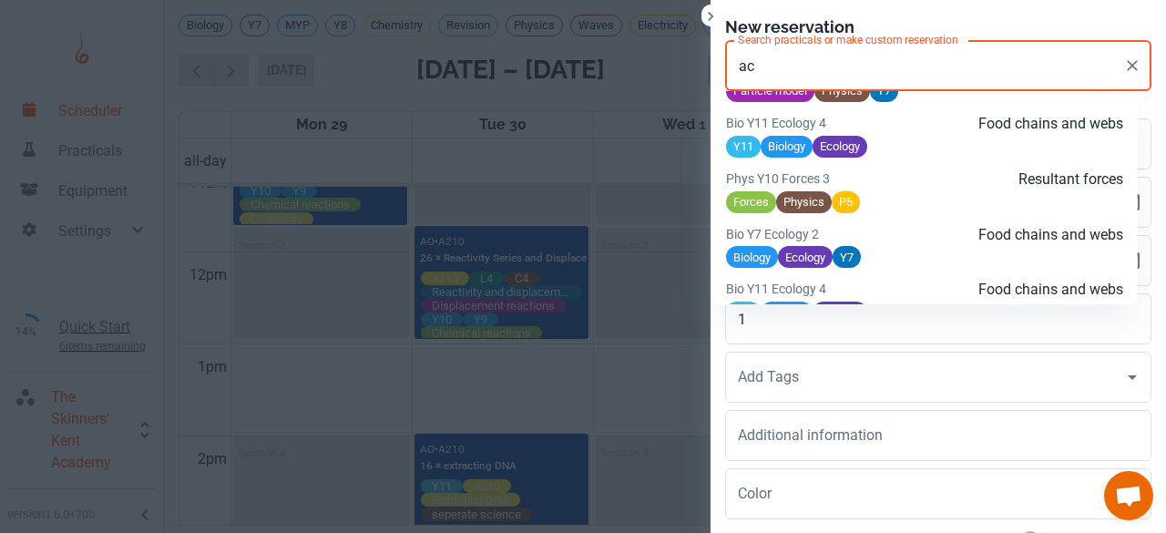
type input "a"
type input "y"
click at [75, 161] on div at bounding box center [583, 266] width 1166 height 533
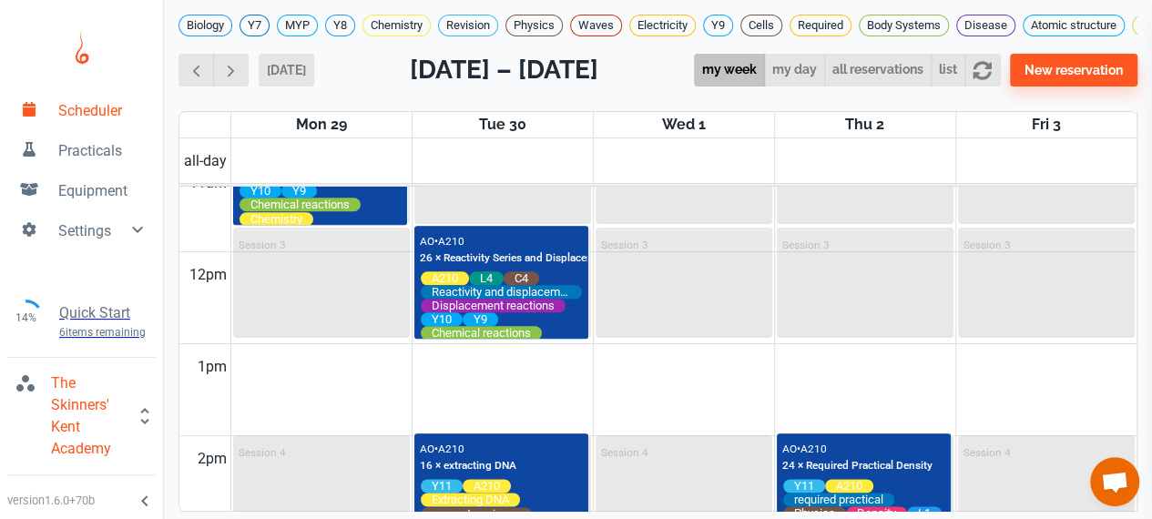
click at [75, 161] on div at bounding box center [576, 259] width 1152 height 519
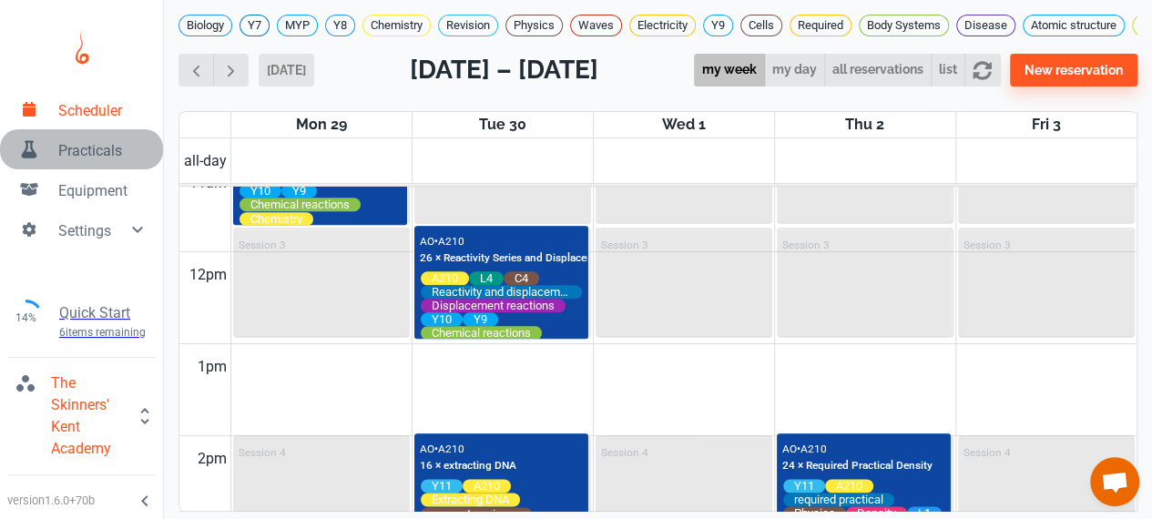
click at [90, 145] on span "Practicals" at bounding box center [103, 151] width 90 height 22
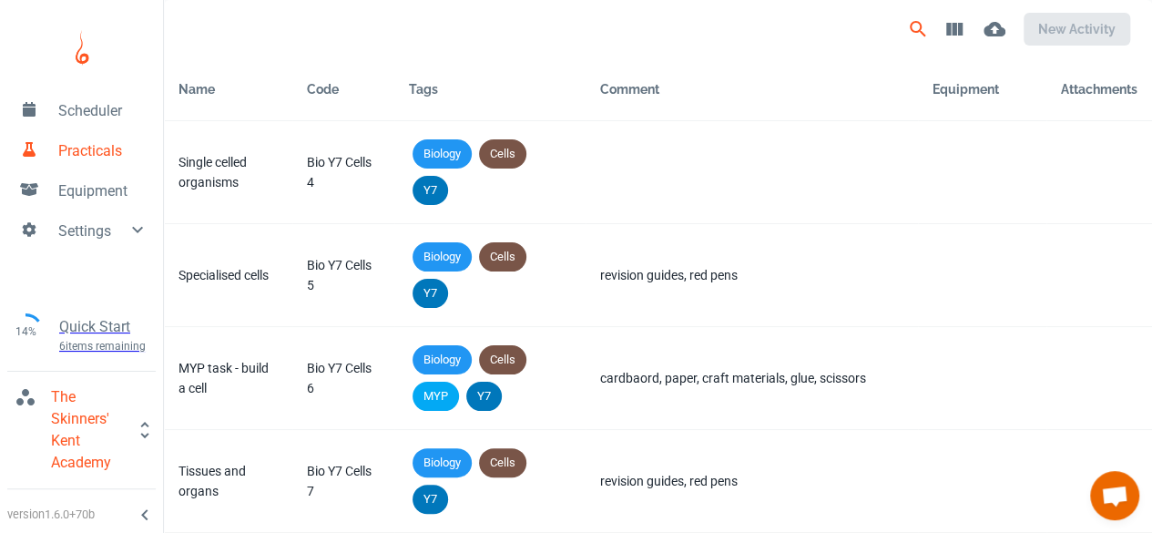
click at [905, 37] on button "Search" at bounding box center [918, 29] width 36 height 36
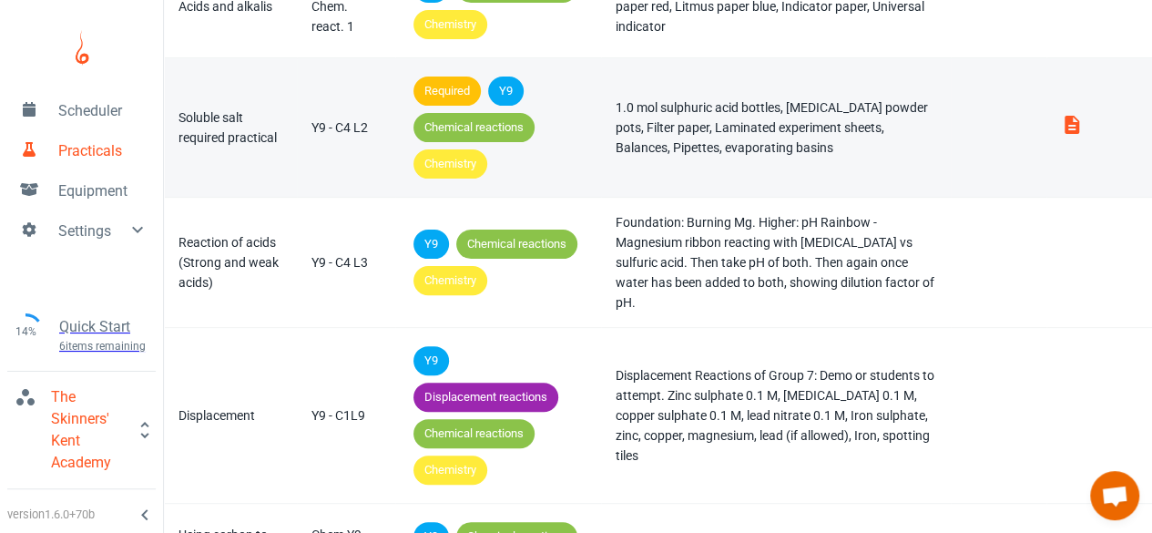
scroll to position [191, 0]
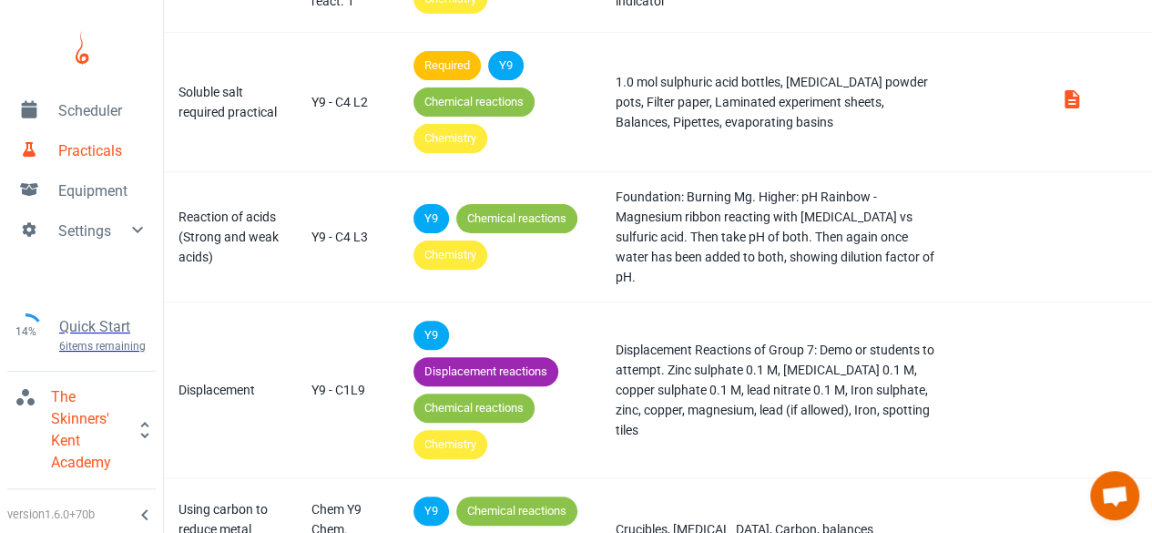
type input "reactions"
click at [78, 105] on span "Scheduler" at bounding box center [103, 111] width 90 height 22
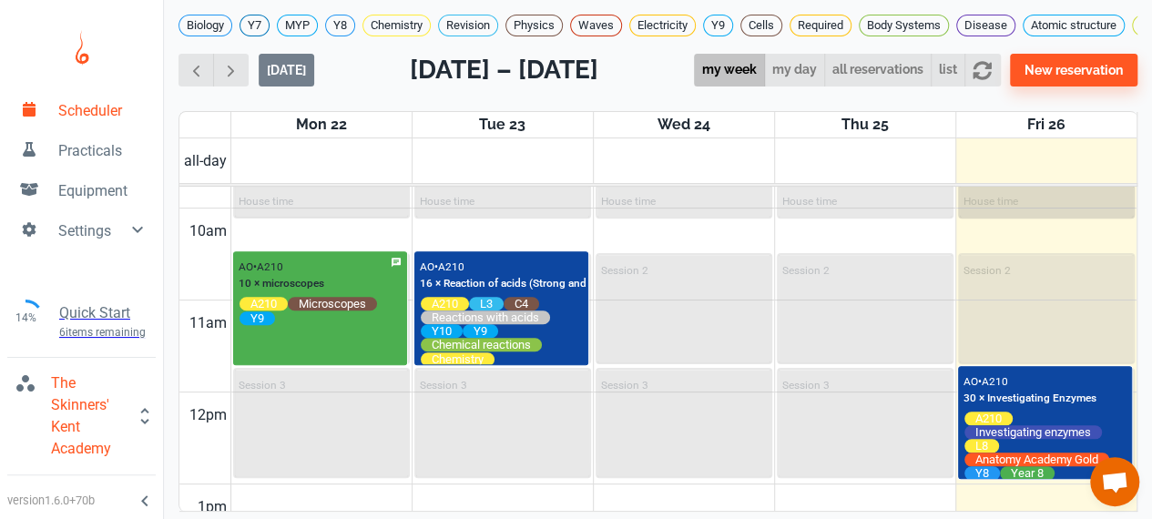
scroll to position [900, 0]
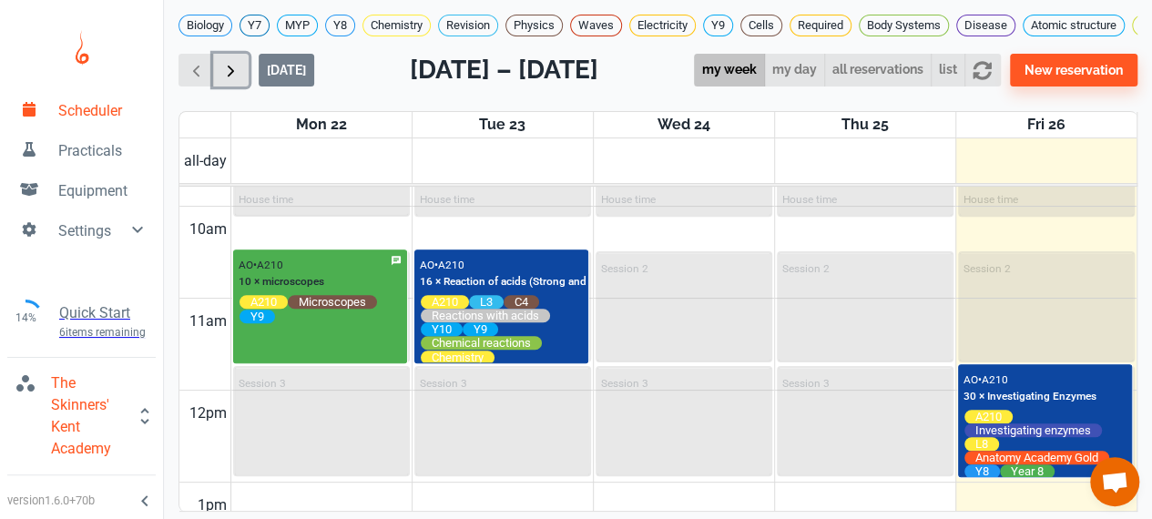
click at [244, 64] on button "button" at bounding box center [231, 71] width 36 height 34
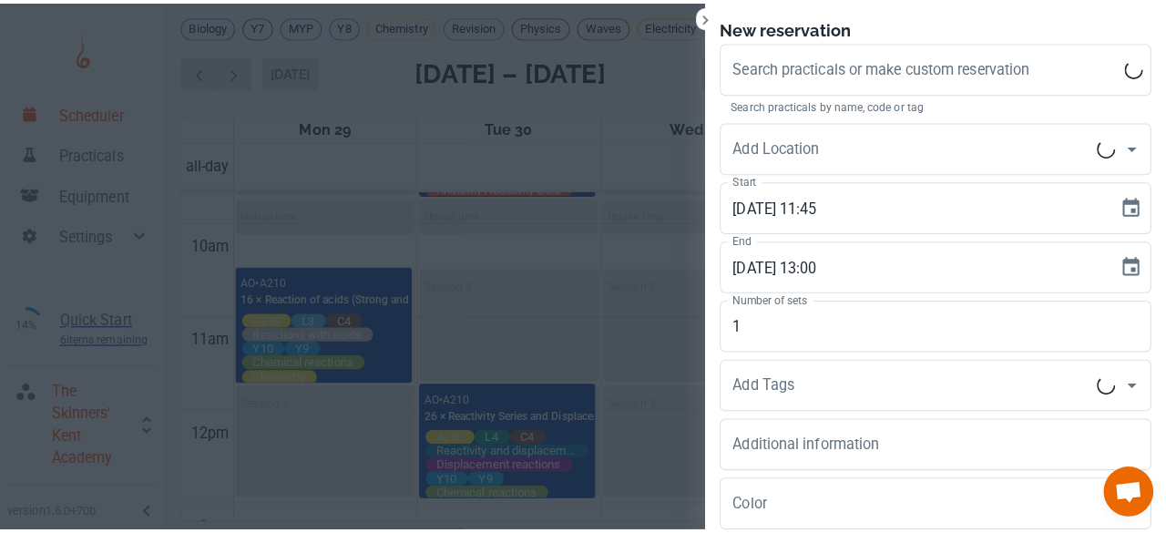
scroll to position [6, 0]
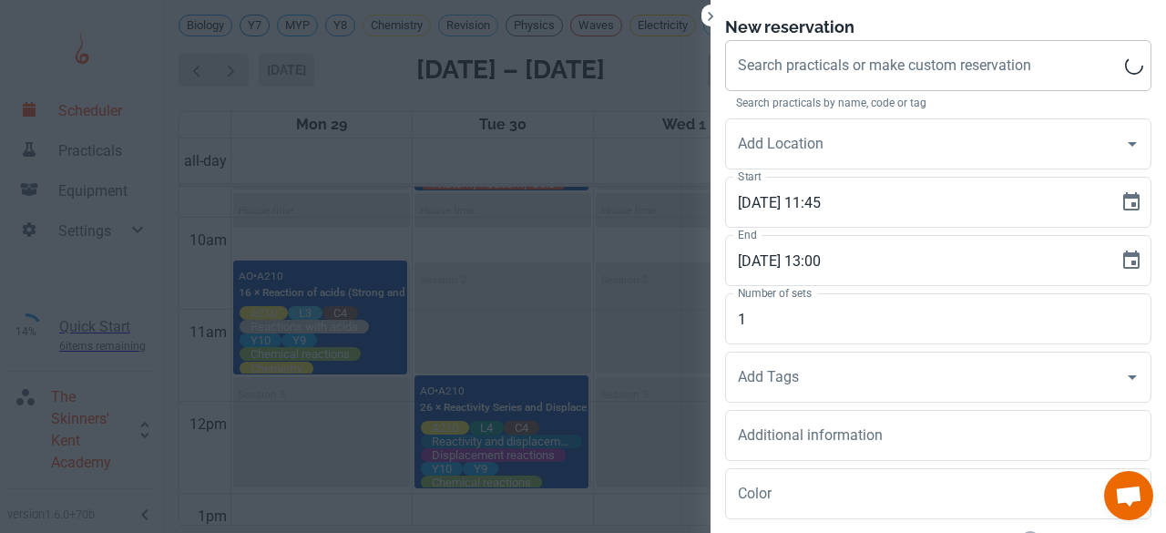
click at [900, 65] on div "Search practicals or make custom reservation Search practicals or make custom r…" at bounding box center [938, 65] width 426 height 51
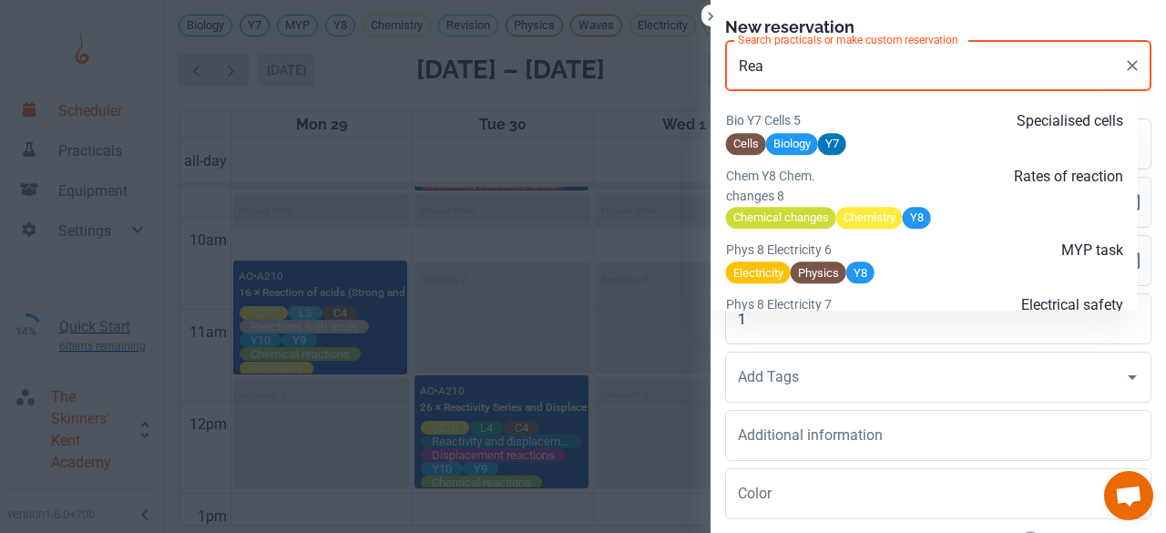
type input "Reac"
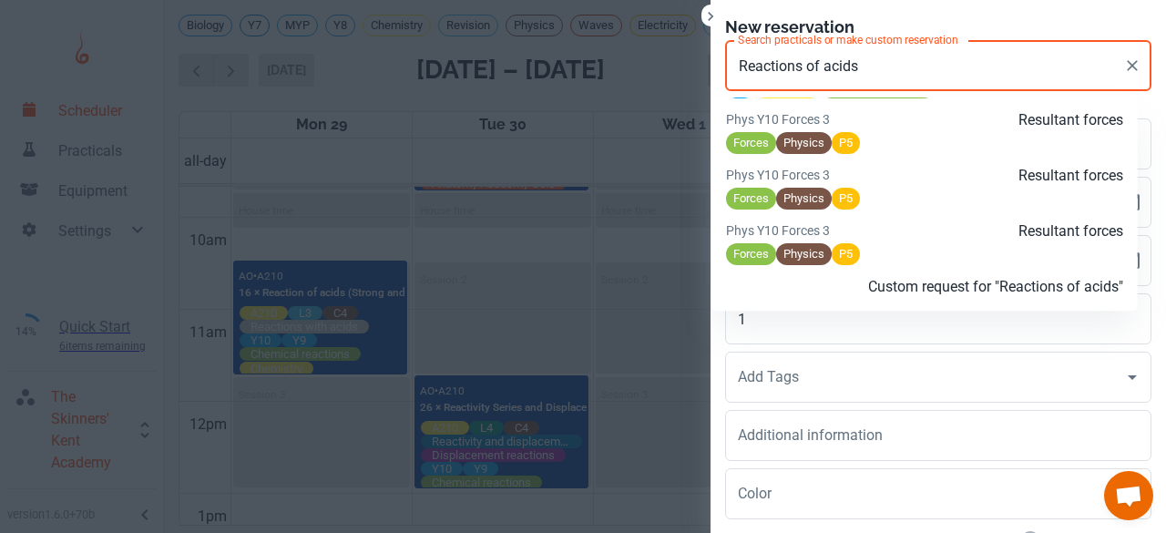
scroll to position [2502, 0]
click at [893, 291] on p "Custom request for "Reactions of acids"" at bounding box center [990, 287] width 265 height 22
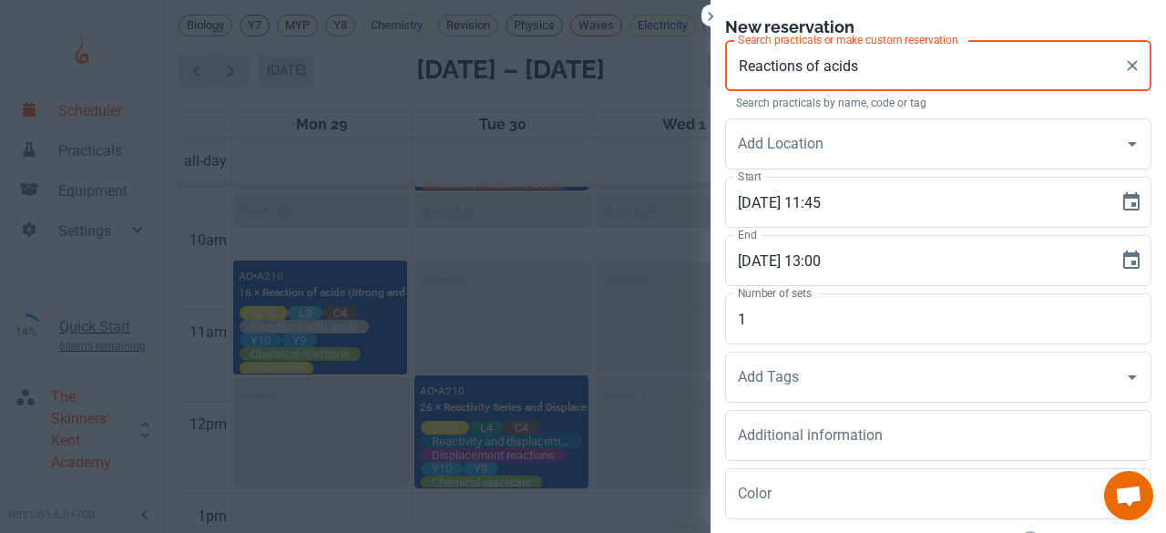
type input "Reactions of acids"
click at [819, 169] on div "Start 03/10/25 11:45 Start" at bounding box center [930, 198] width 441 height 58
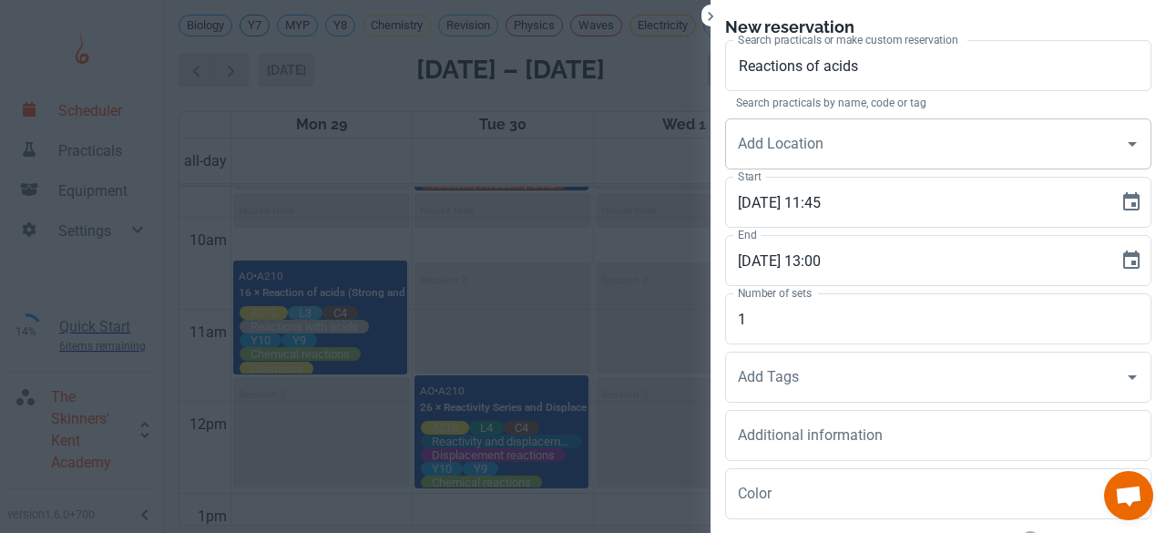
click at [811, 153] on input "Add Location" at bounding box center [924, 144] width 383 height 35
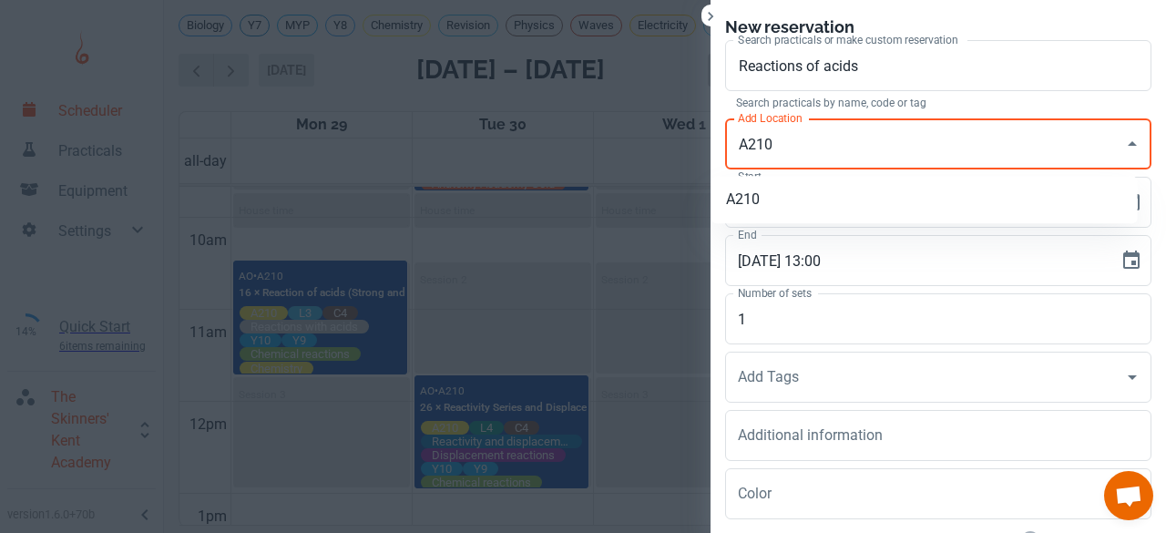
click at [790, 191] on li "A210" at bounding box center [924, 199] width 426 height 33
type input "A210"
click at [757, 439] on textarea "Additional information" at bounding box center [938, 435] width 401 height 21
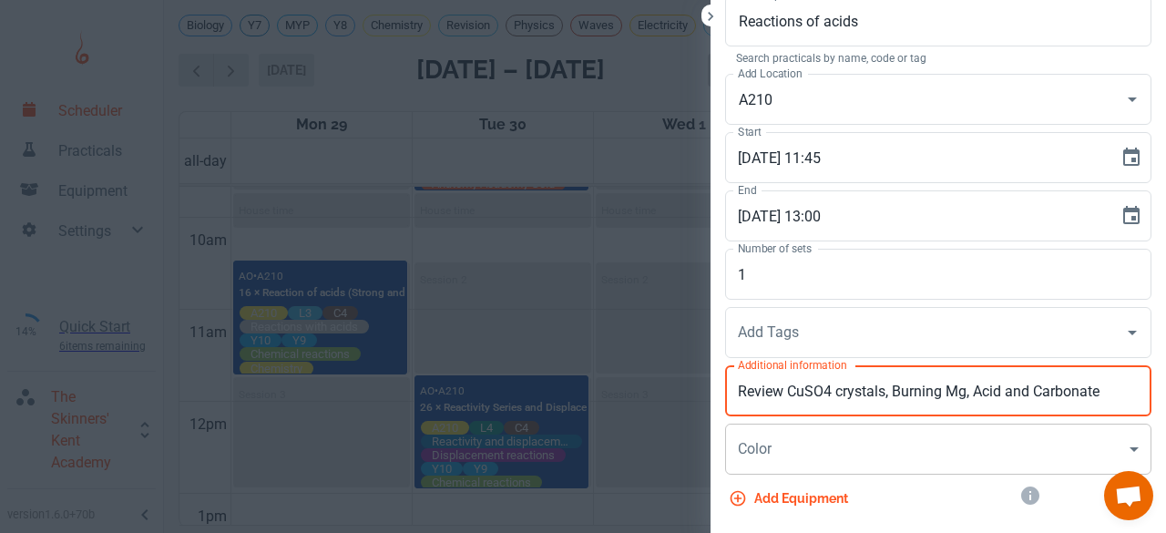
scroll to position [46, 0]
type textarea "Review CuSO4 crystals, Burning Mg, Acid and Carbonate"
click at [758, 279] on input "1" at bounding box center [938, 273] width 426 height 51
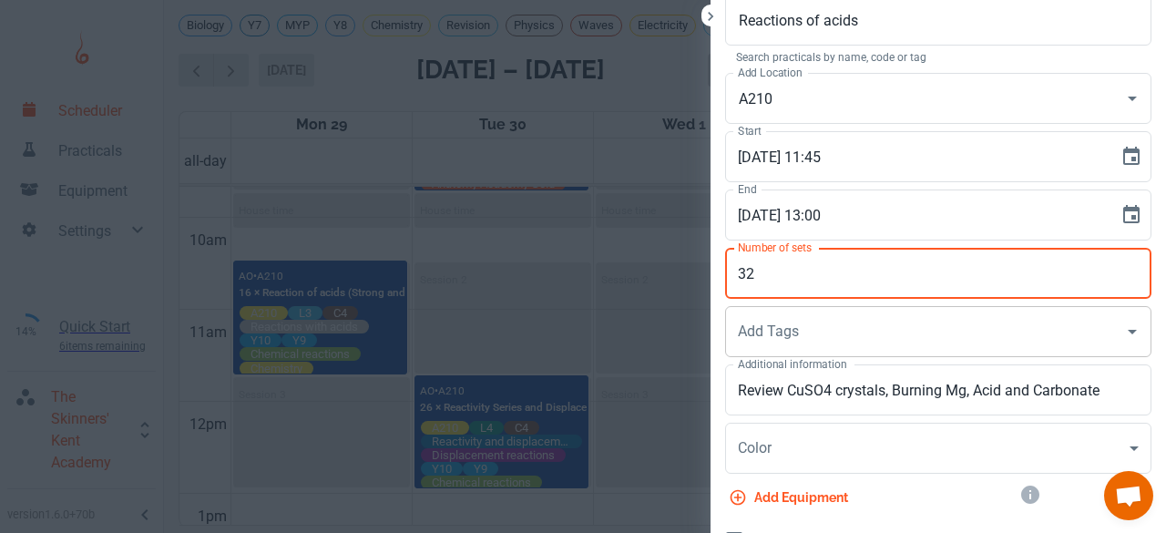
type input "32"
click at [795, 347] on input "Add Tags" at bounding box center [924, 331] width 383 height 35
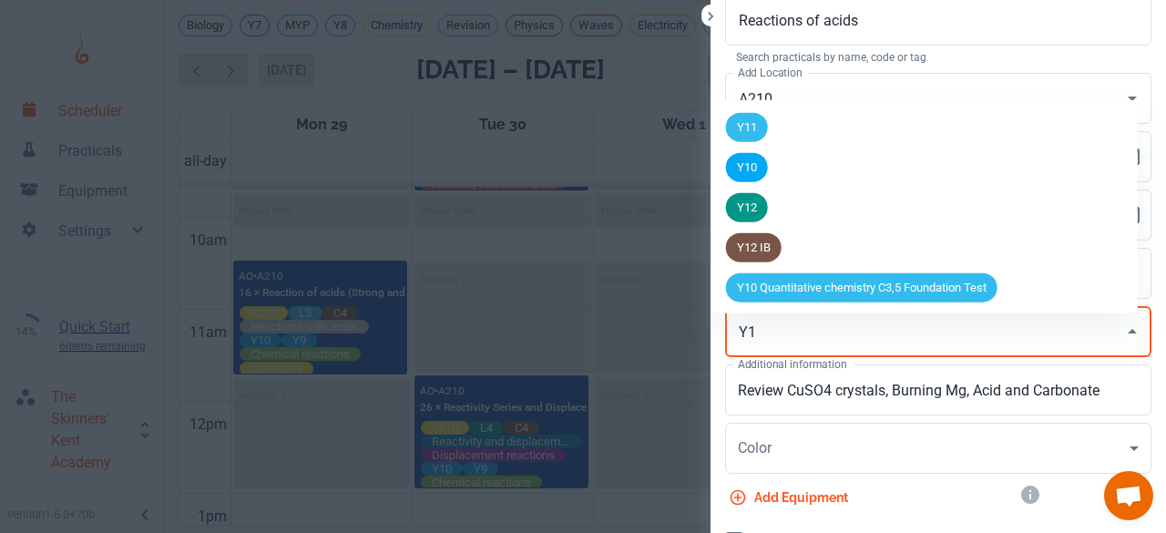
type input "Y10"
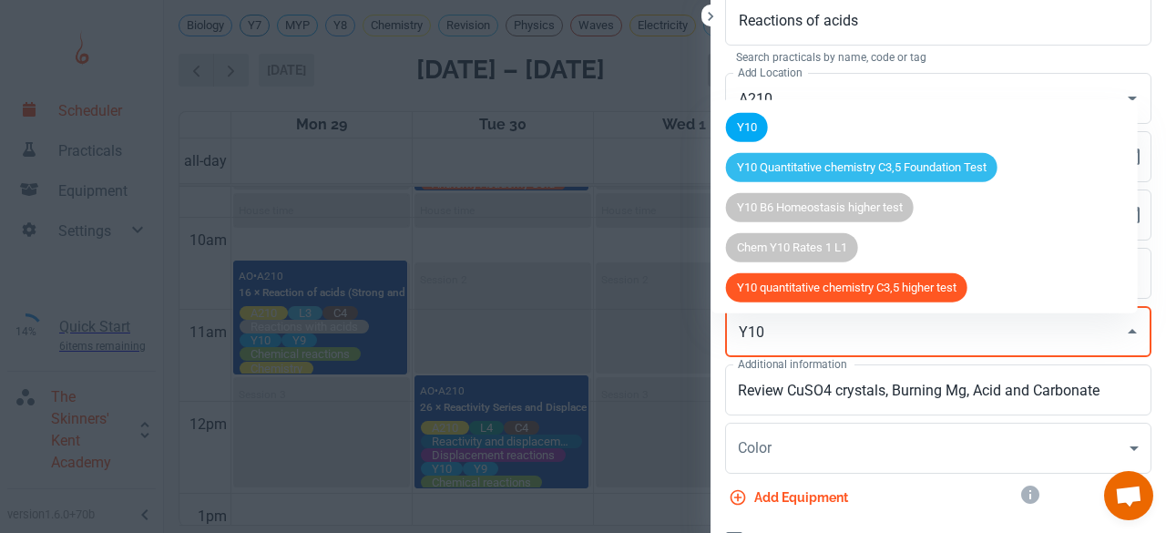
click at [771, 113] on li "Y10" at bounding box center [924, 127] width 426 height 40
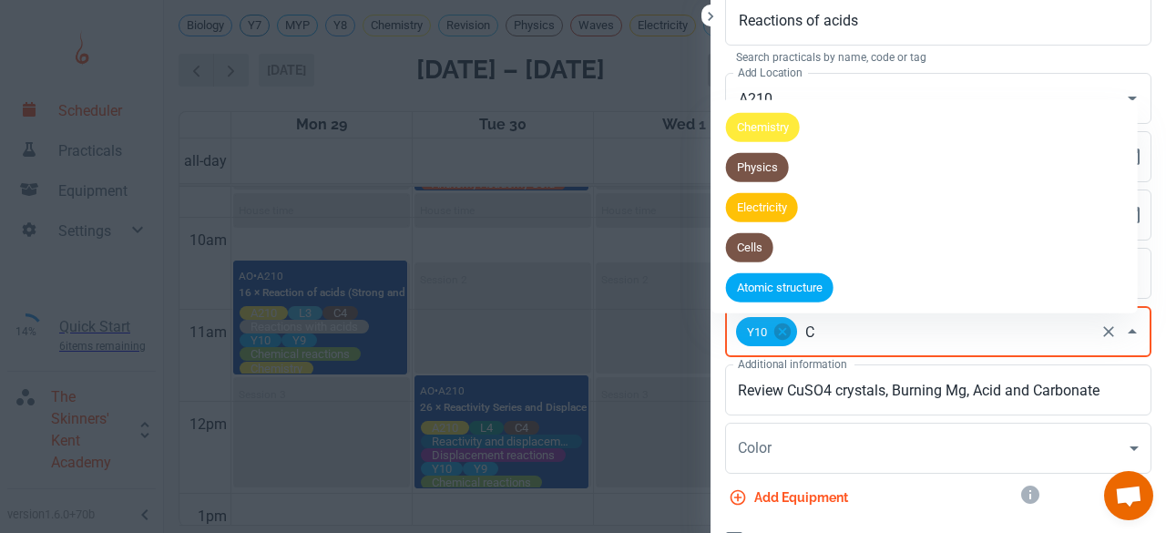
type input "C4"
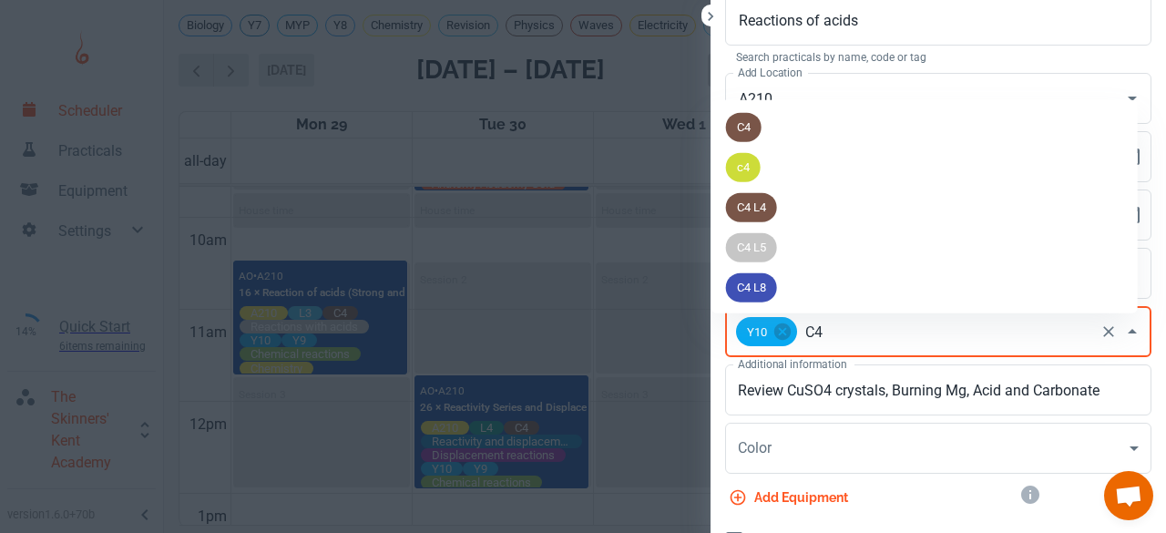
click at [757, 118] on span "C4" at bounding box center [744, 127] width 36 height 18
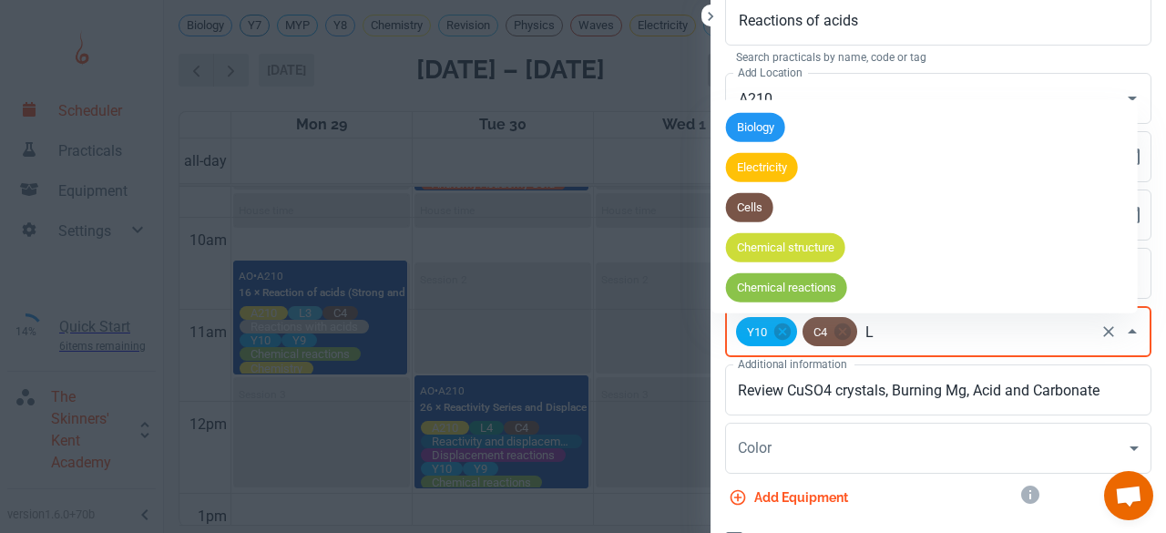
type input "L3"
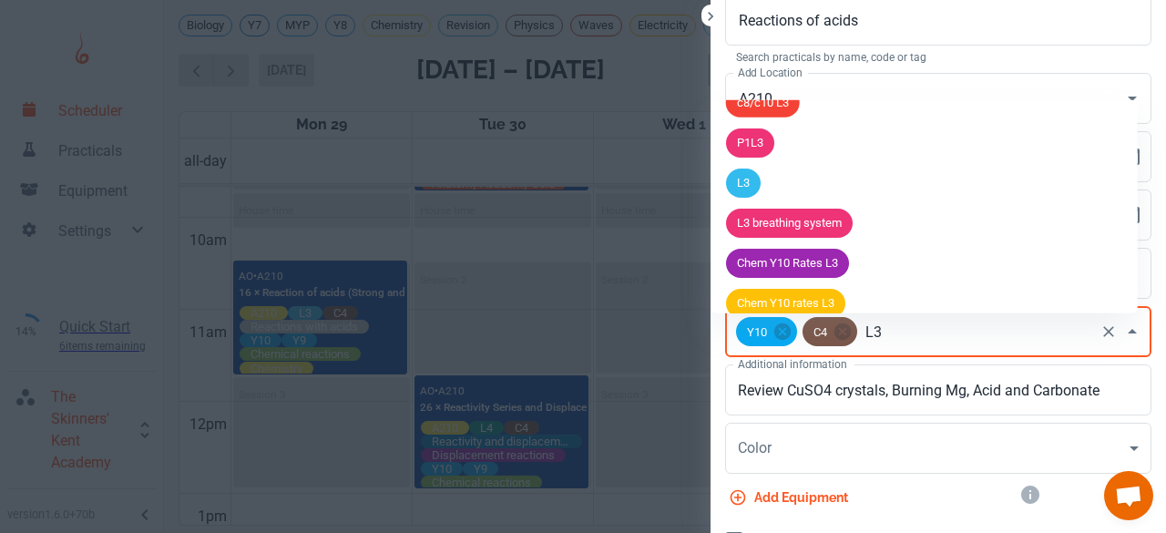
scroll to position [386, 0]
click at [754, 173] on span "L3" at bounding box center [743, 182] width 35 height 18
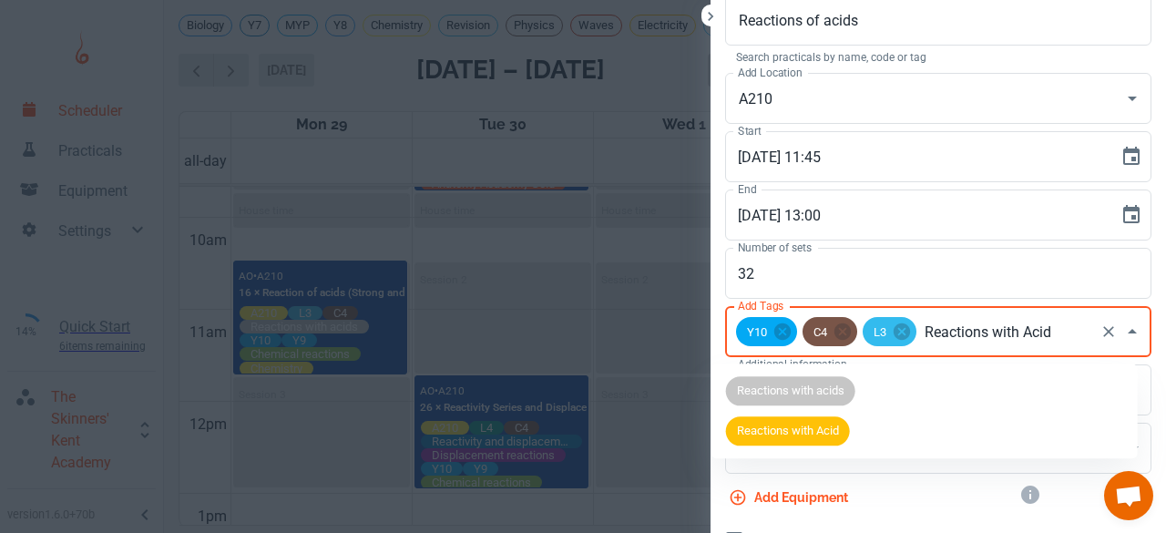
type input "Reactions with Acids"
click at [756, 423] on span "Reactions with Acids" at bounding box center [791, 432] width 130 height 18
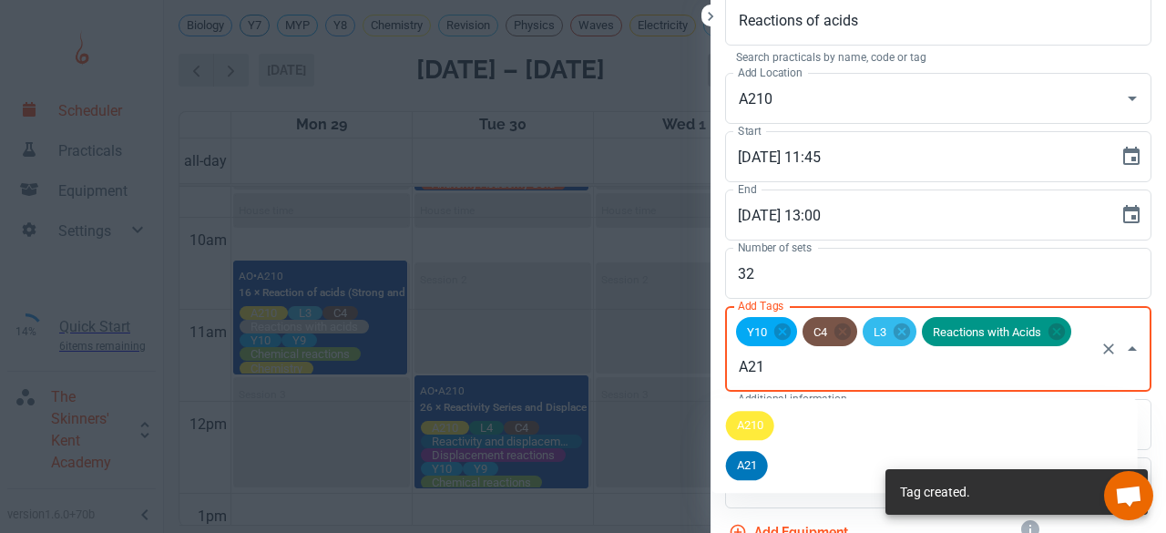
type input "A210"
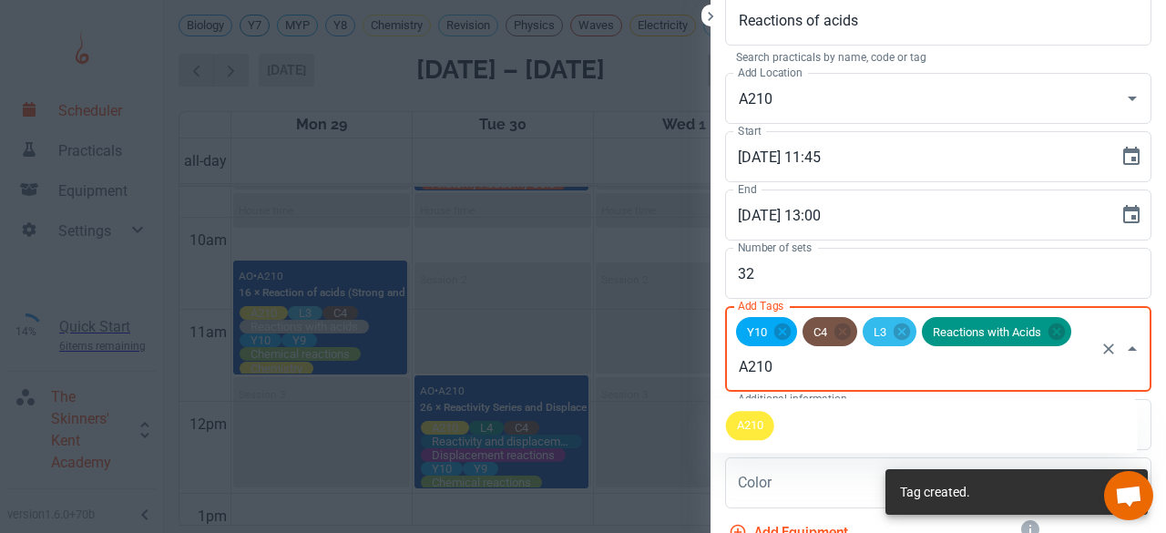
click at [756, 418] on span "A210" at bounding box center [750, 426] width 48 height 18
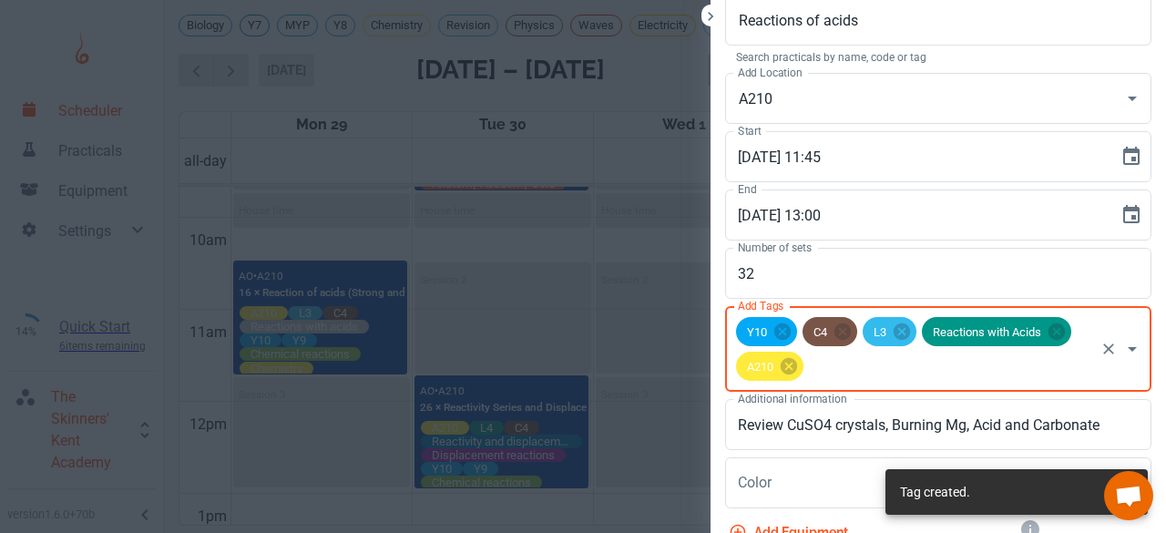
scroll to position [168, 0]
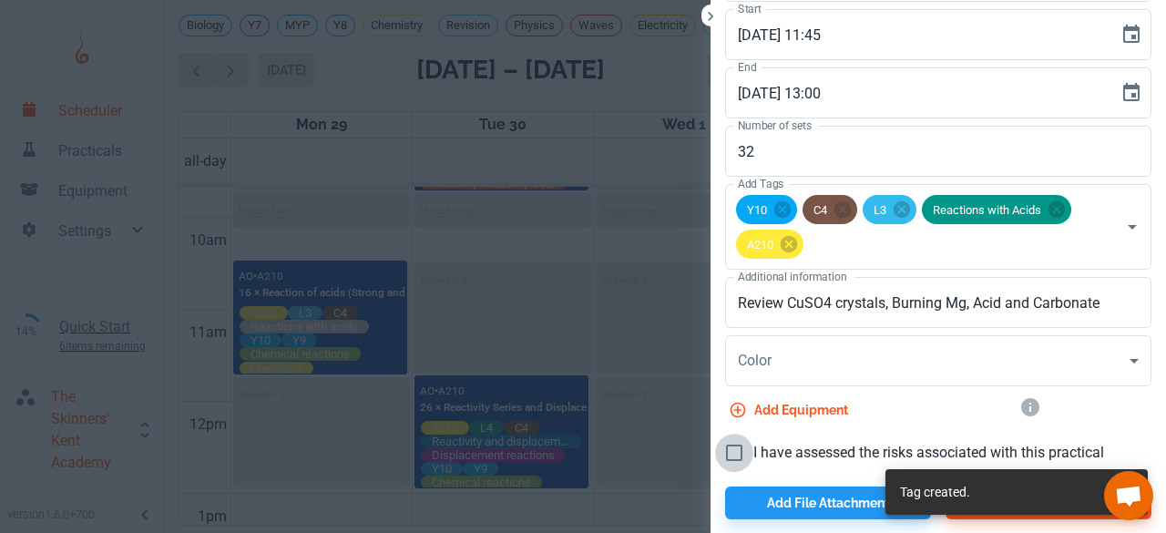
click at [734, 444] on input "I have assessed the risks associated with this practical" at bounding box center [734, 453] width 38 height 38
checkbox input "true"
click at [1126, 403] on div "Add equipment" at bounding box center [930, 406] width 441 height 40
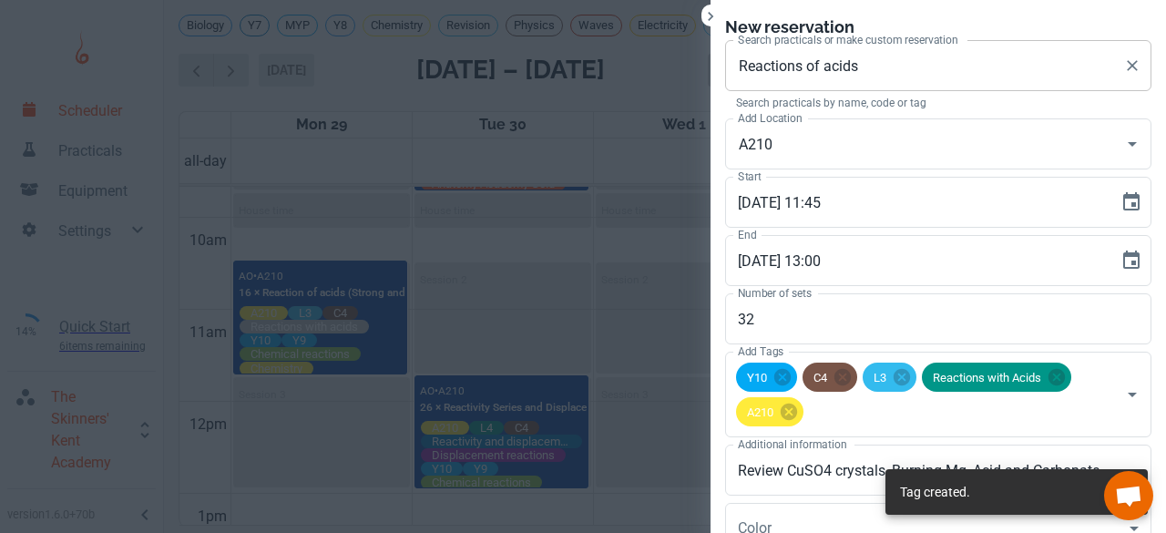
click at [795, 65] on input "Reactions of acids" at bounding box center [924, 65] width 383 height 35
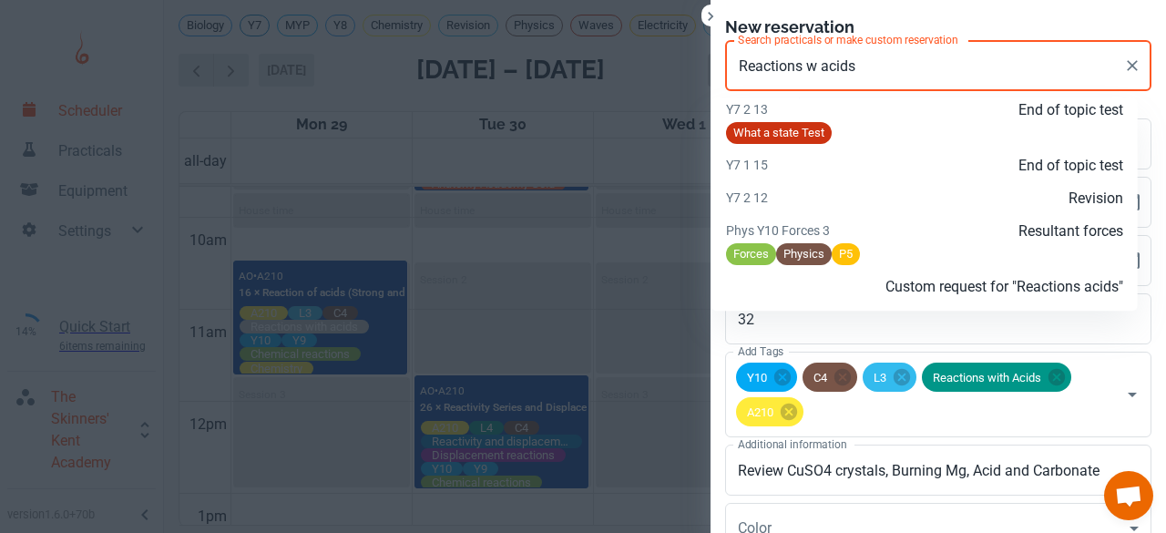
scroll to position [1230, 0]
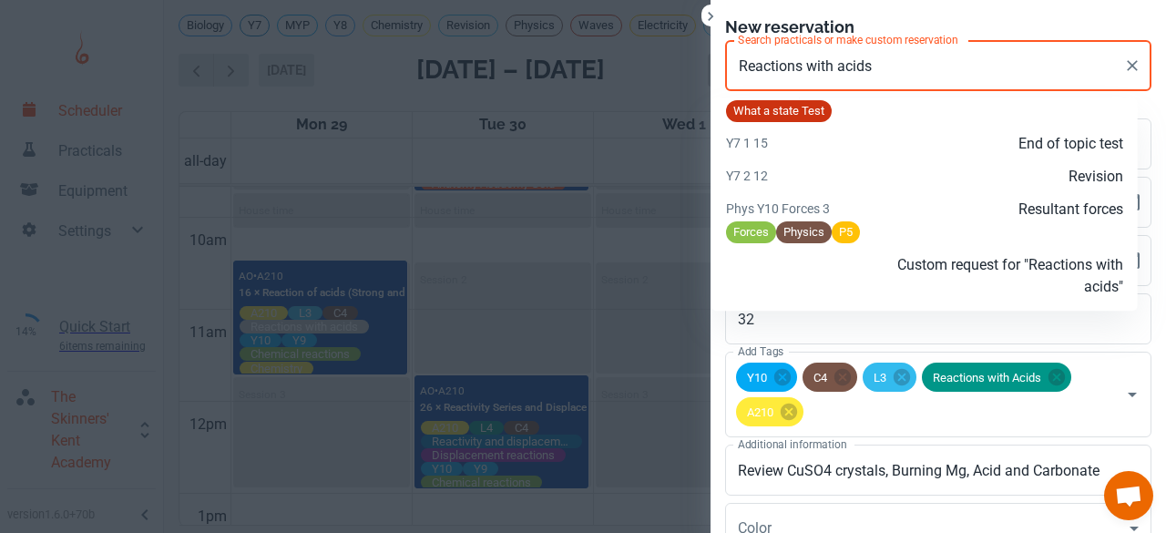
click at [864, 263] on p "Custom request for "Reactions with acids"" at bounding box center [990, 276] width 265 height 44
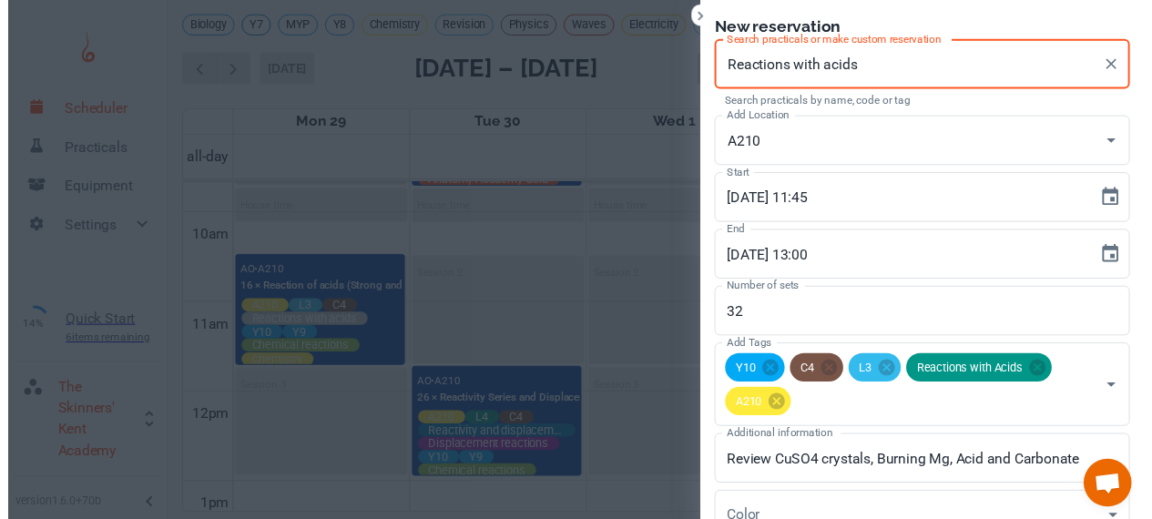
scroll to position [168, 0]
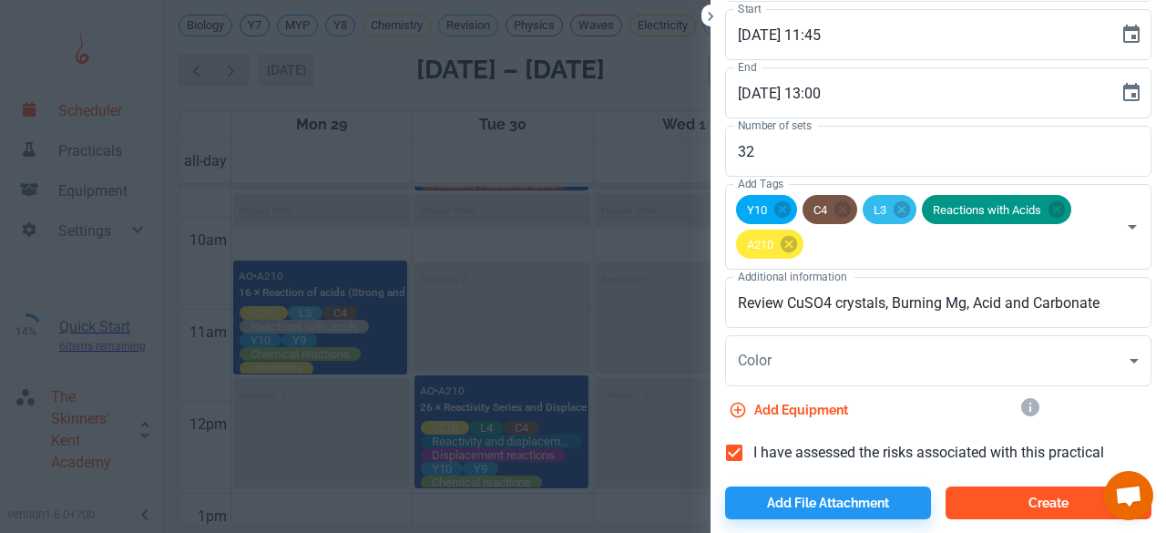
type input "Reactions with acids"
click at [971, 512] on button "Create" at bounding box center [1048, 502] width 206 height 33
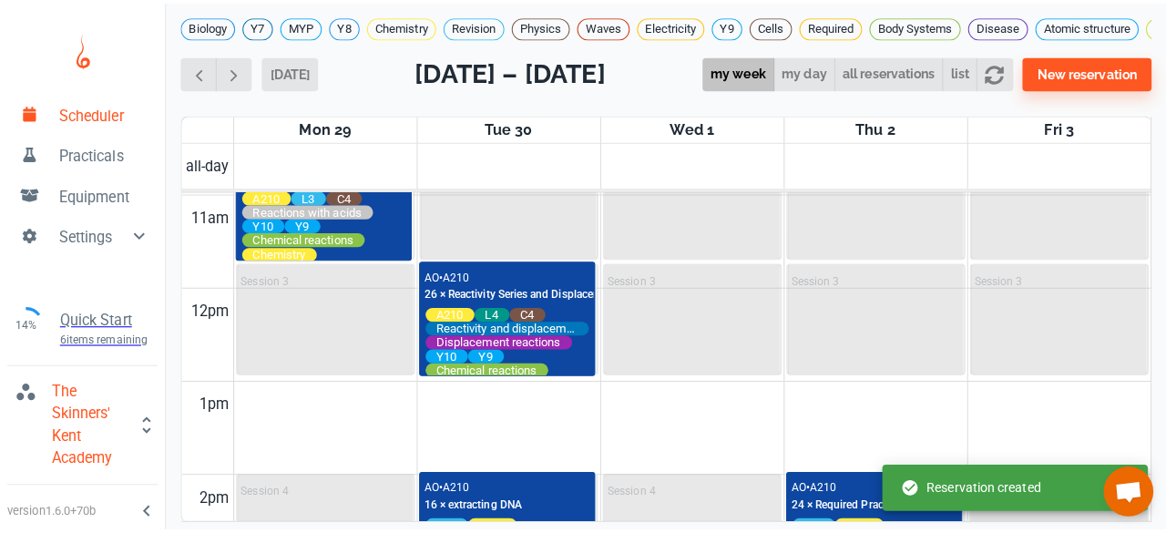
scroll to position [1118, 0]
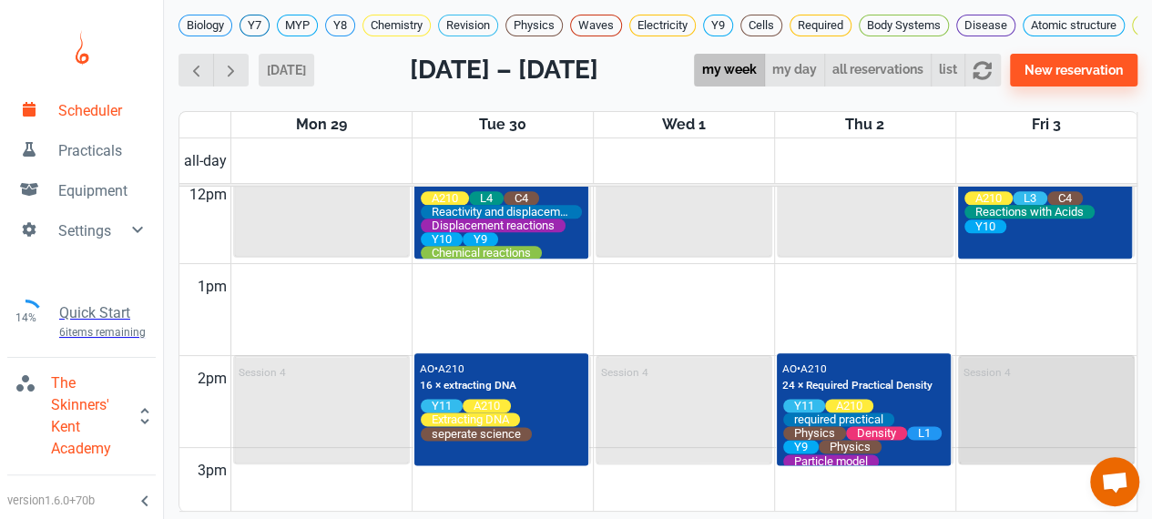
click at [1008, 373] on p "Session 4" at bounding box center [987, 372] width 47 height 13
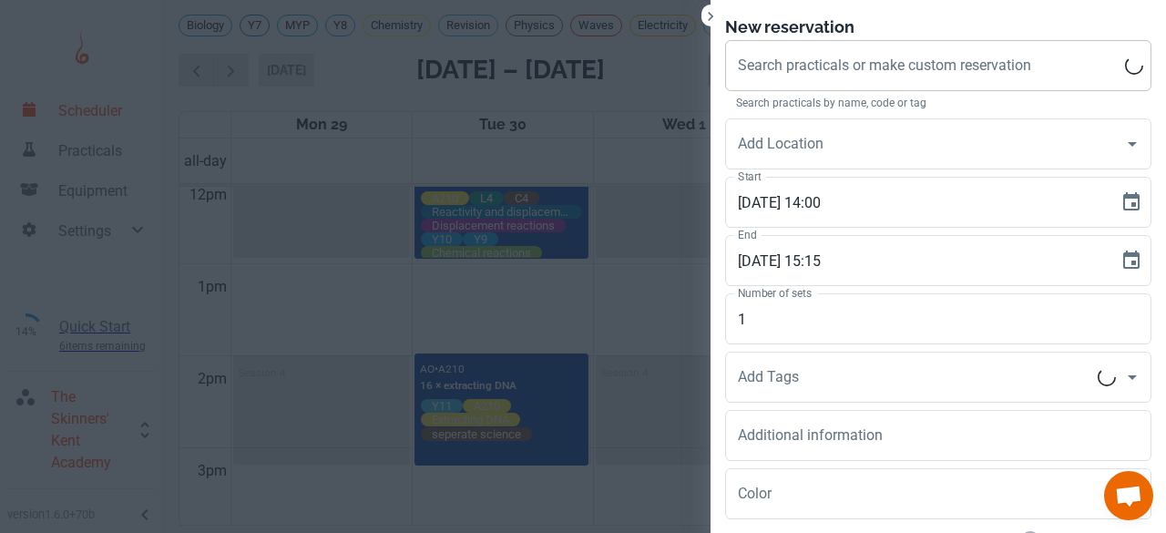
click at [876, 72] on div "Search practicals or make custom reservation Search practicals or make custom r…" at bounding box center [938, 65] width 426 height 51
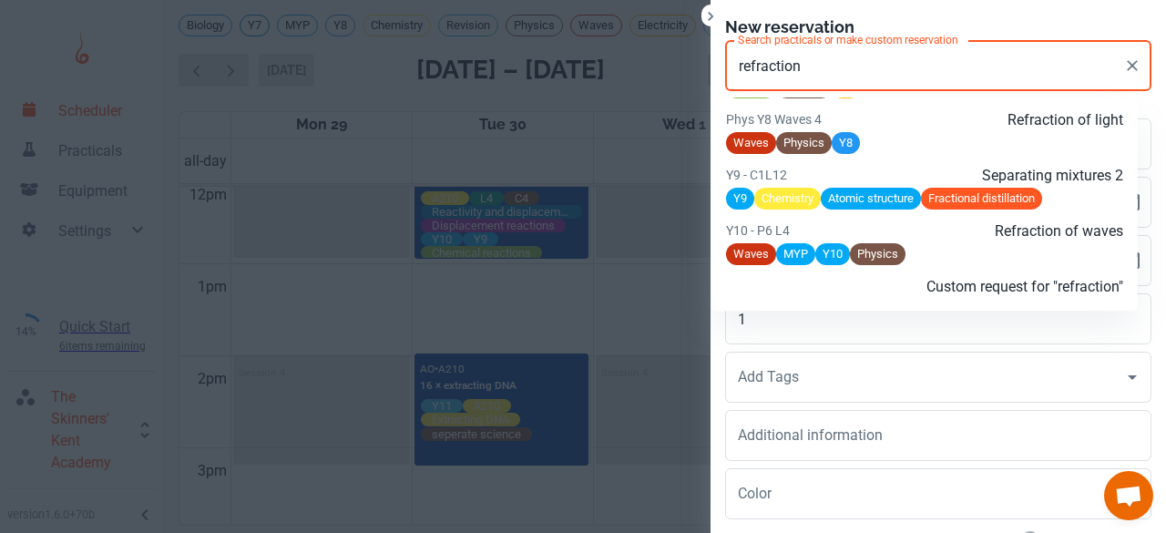
scroll to position [2482, 0]
click at [916, 242] on div "Waves MYP Y10 Physics" at bounding box center [924, 253] width 397 height 23
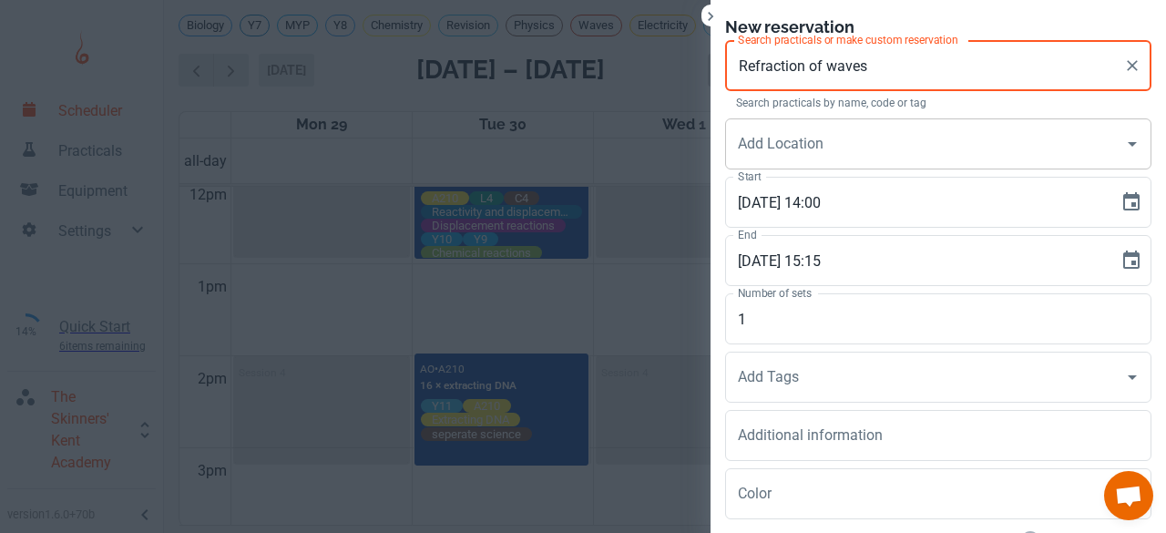
click at [851, 167] on div "Add Location" at bounding box center [938, 143] width 426 height 51
type input "Refraction of waves"
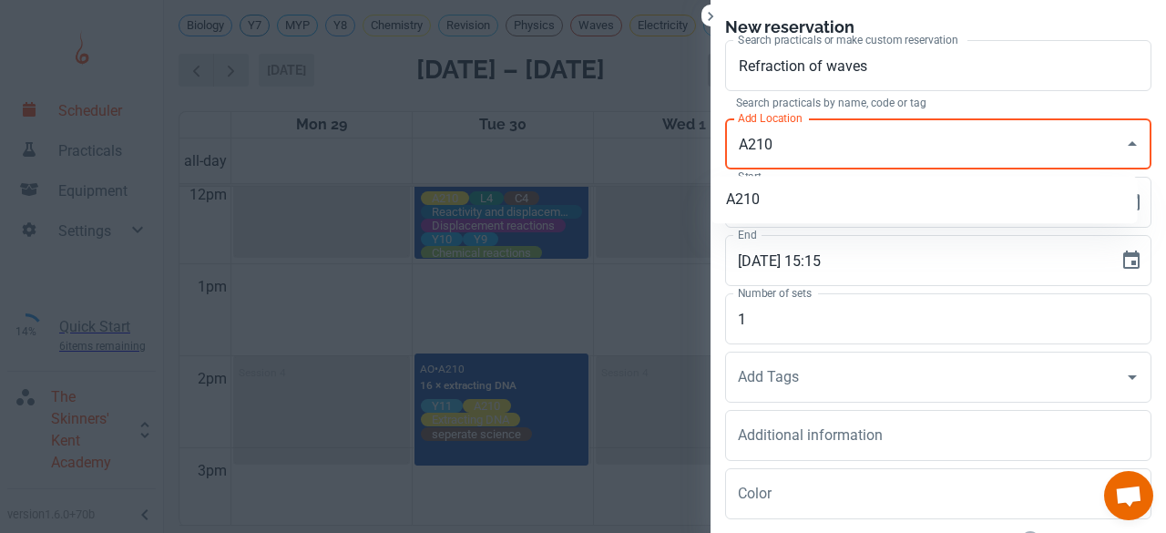
click at [832, 184] on li "A210" at bounding box center [924, 199] width 426 height 33
type input "A210"
click at [772, 363] on input "Add Tags" at bounding box center [924, 377] width 383 height 35
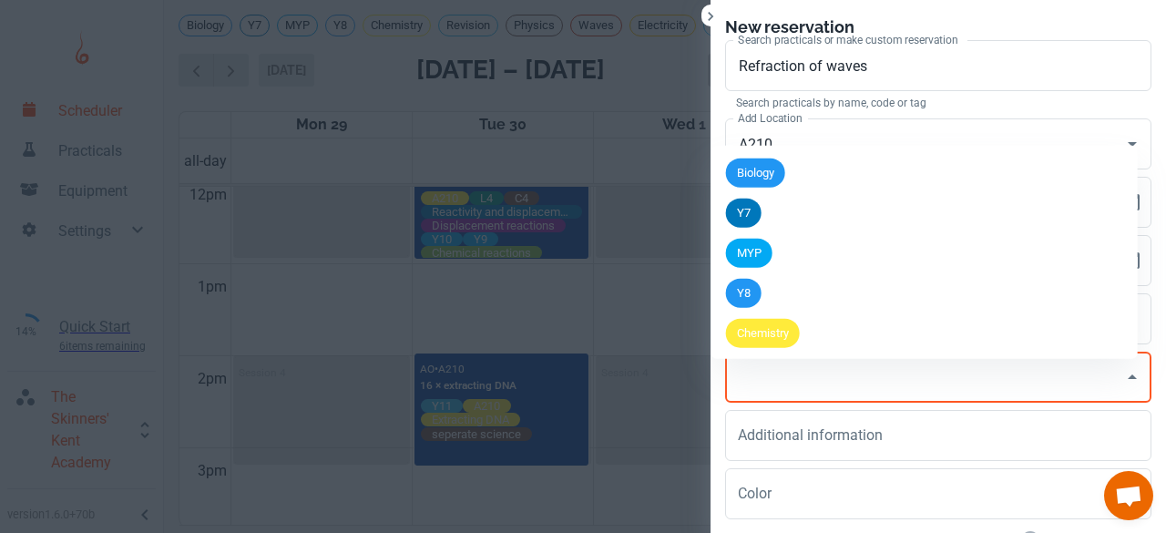
click at [772, 313] on li "Chemistry" at bounding box center [924, 333] width 426 height 40
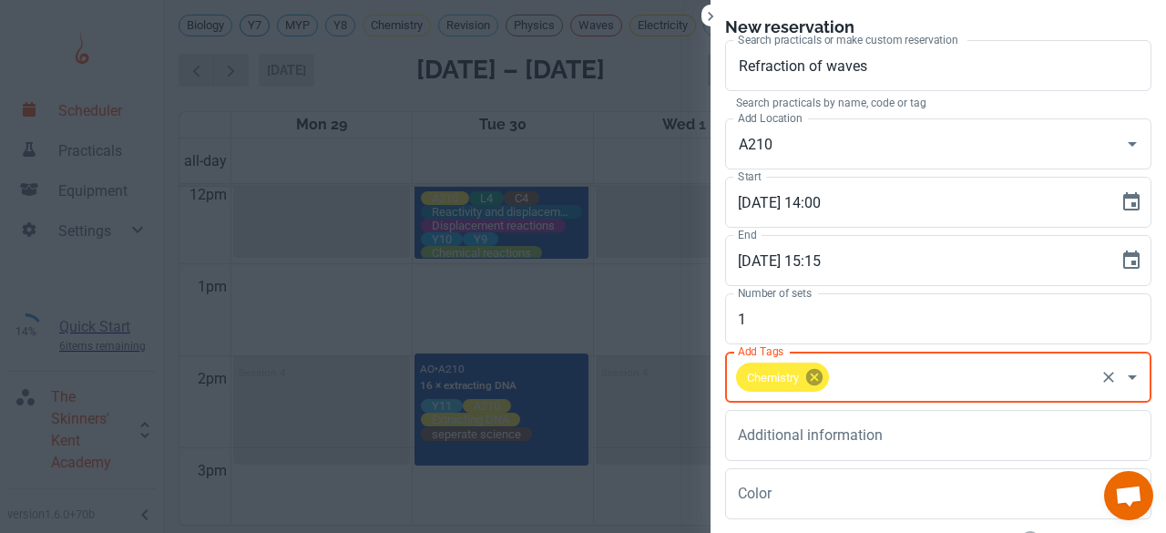
click at [806, 380] on icon at bounding box center [814, 377] width 16 height 16
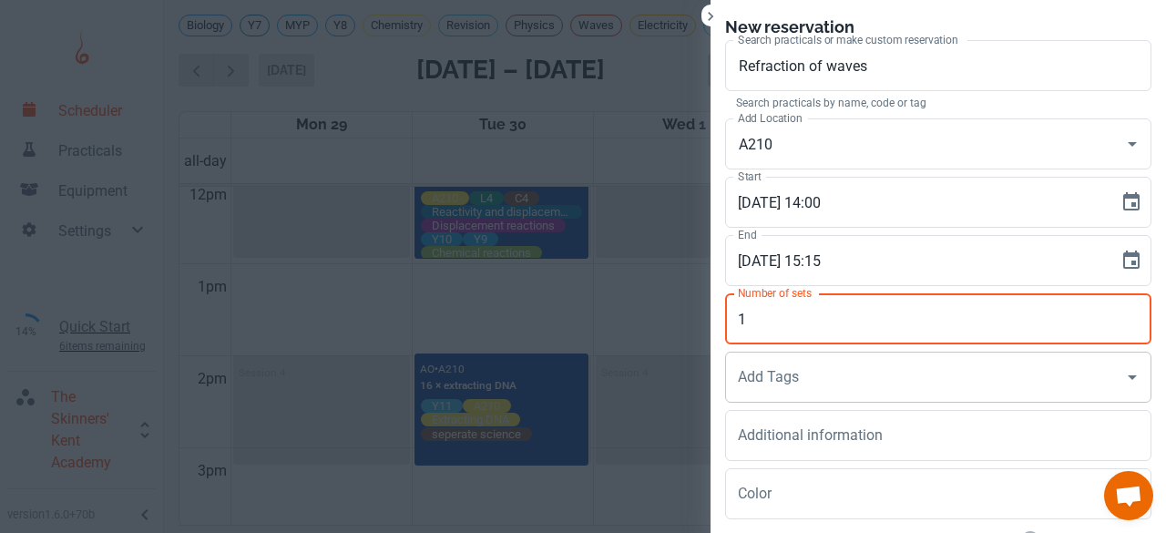
click at [761, 312] on input "1" at bounding box center [938, 318] width 426 height 51
type input "1"
type input "30"
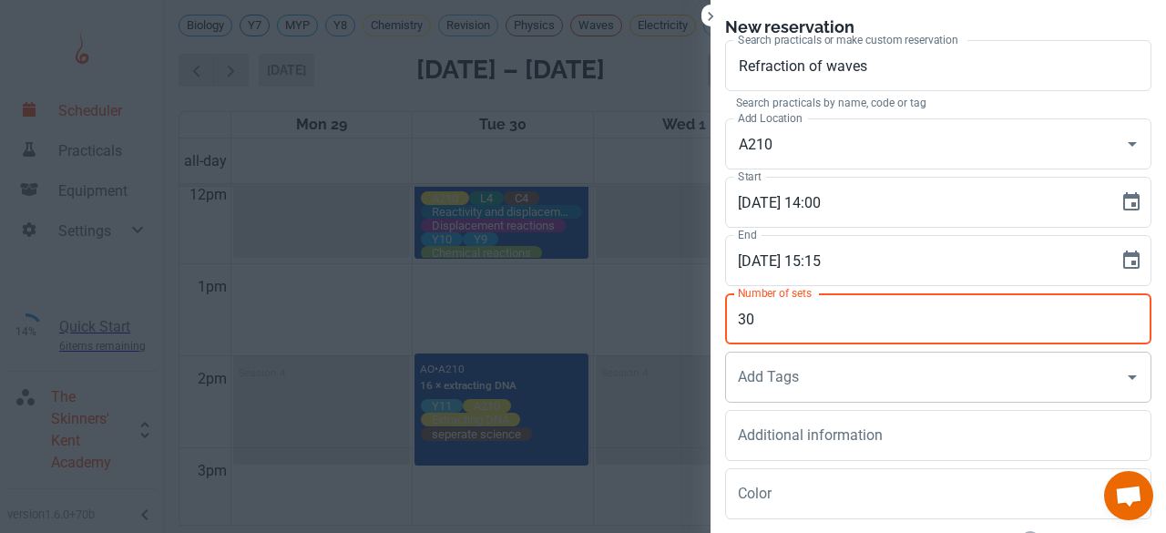
click at [748, 376] on div "Add Tags Add Tags" at bounding box center [938, 377] width 426 height 51
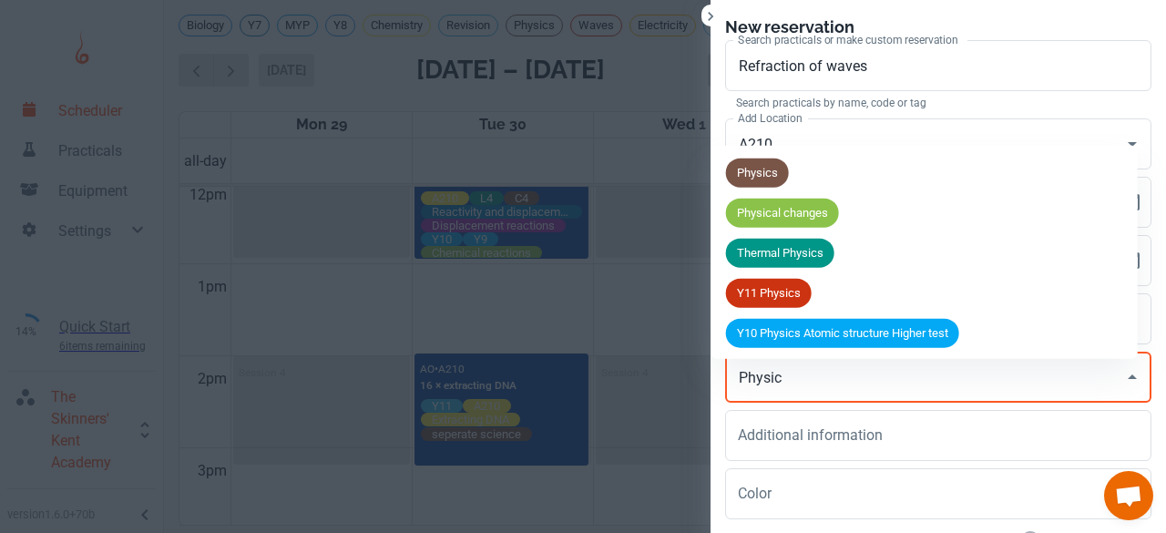
type input "Physics"
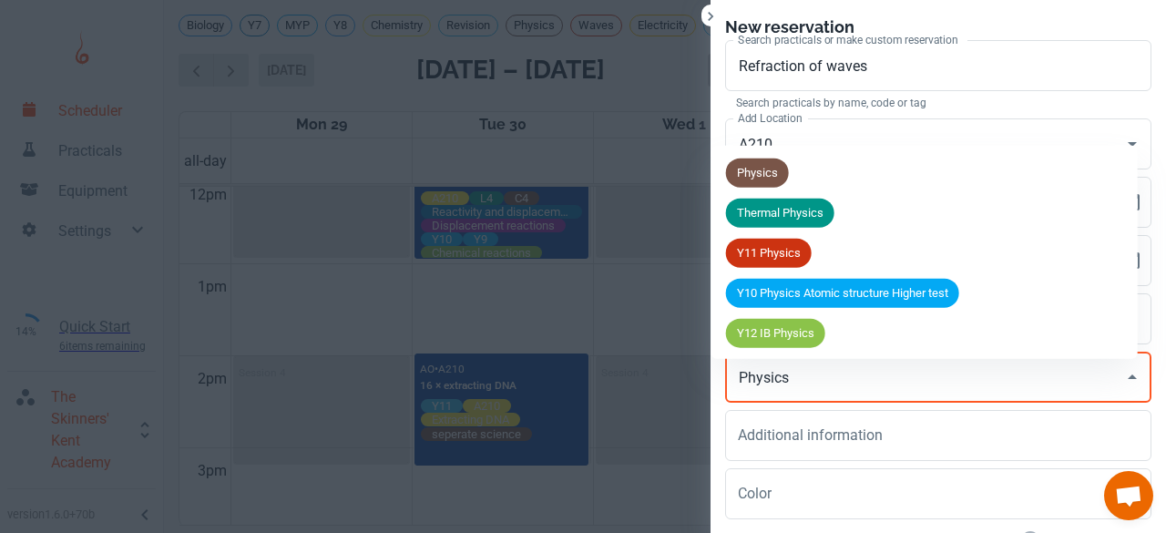
click at [756, 179] on div "Physics" at bounding box center [757, 172] width 63 height 29
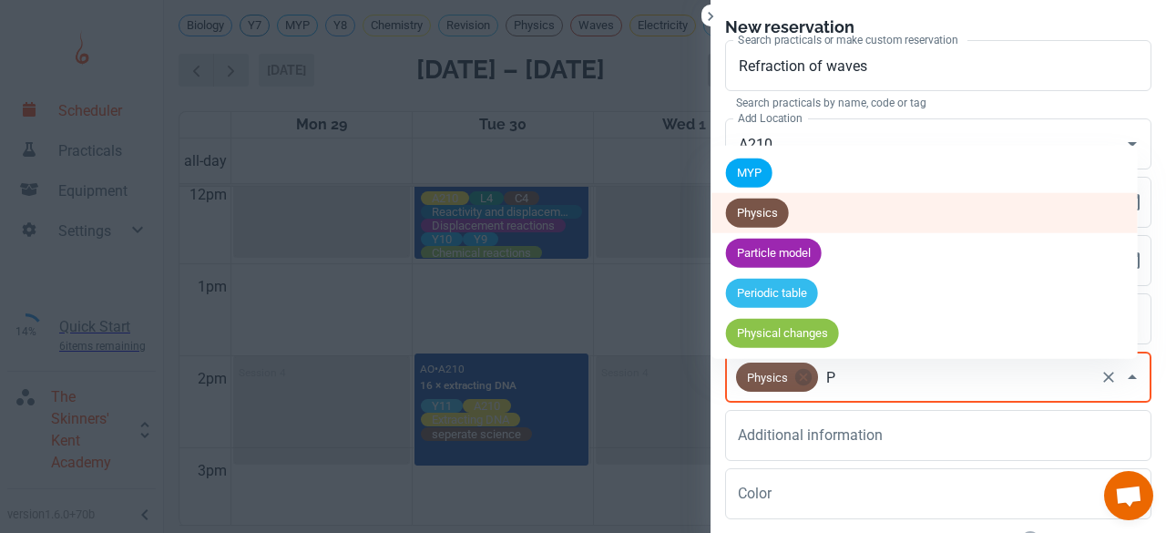
type input "P6"
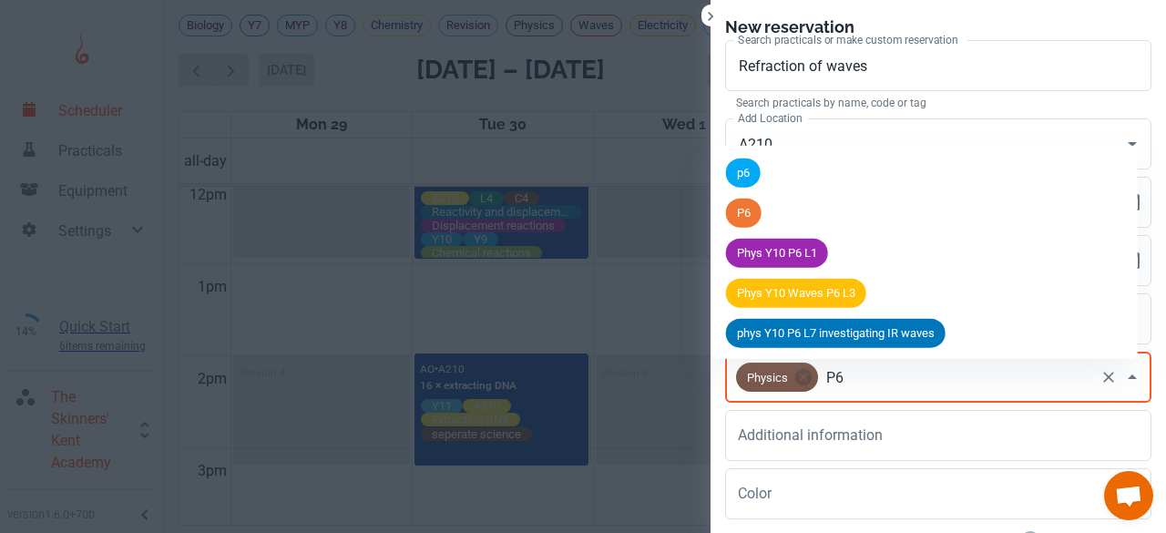
click at [749, 210] on span "P6" at bounding box center [744, 213] width 36 height 18
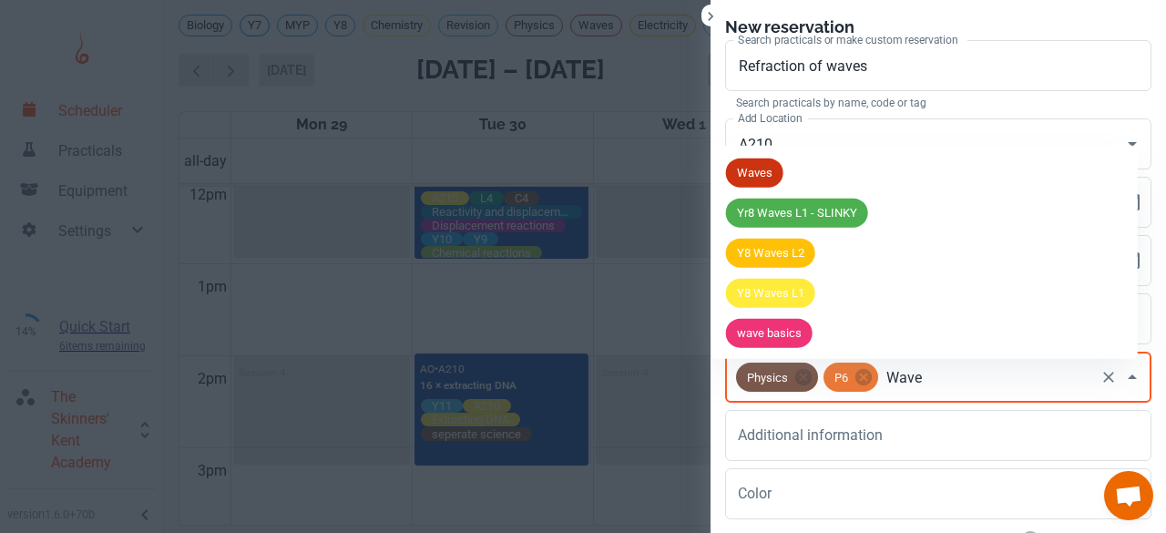
type input "Waves"
click at [763, 174] on span "Waves" at bounding box center [754, 173] width 57 height 18
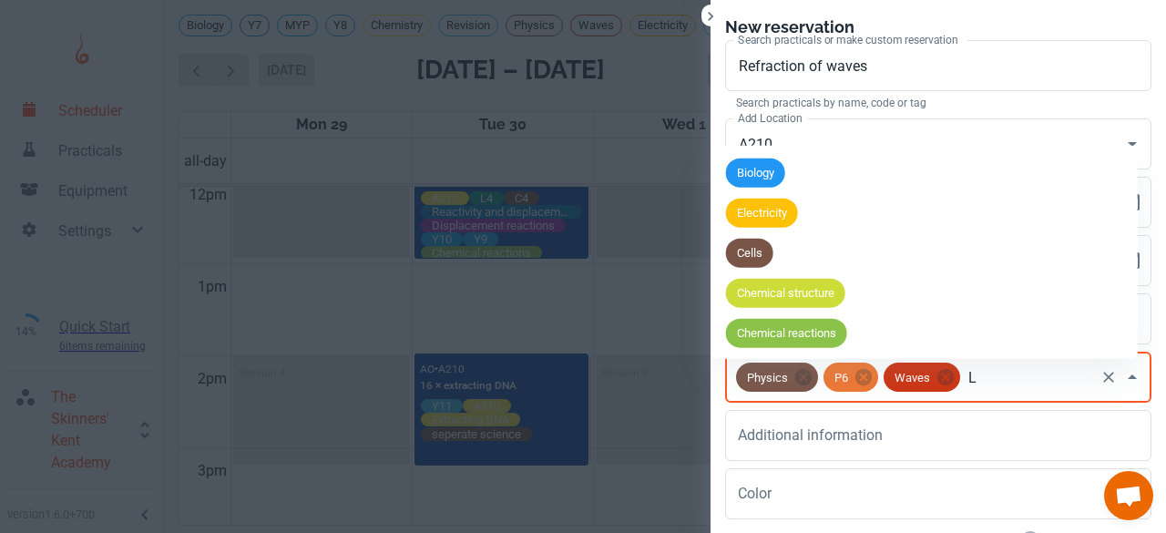
type input "L4"
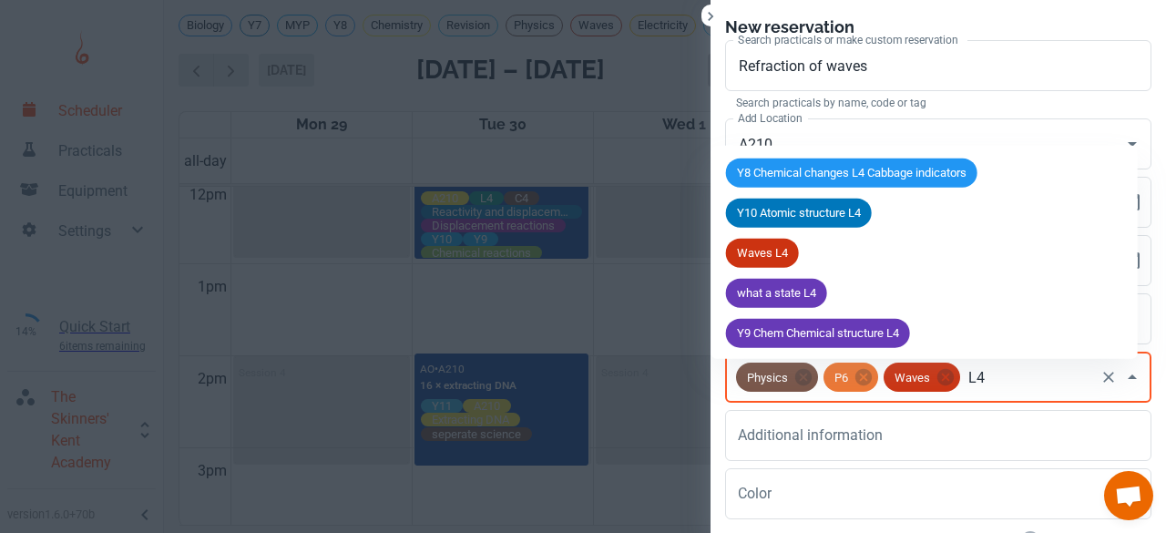
click at [773, 247] on span "Waves L4" at bounding box center [762, 253] width 73 height 18
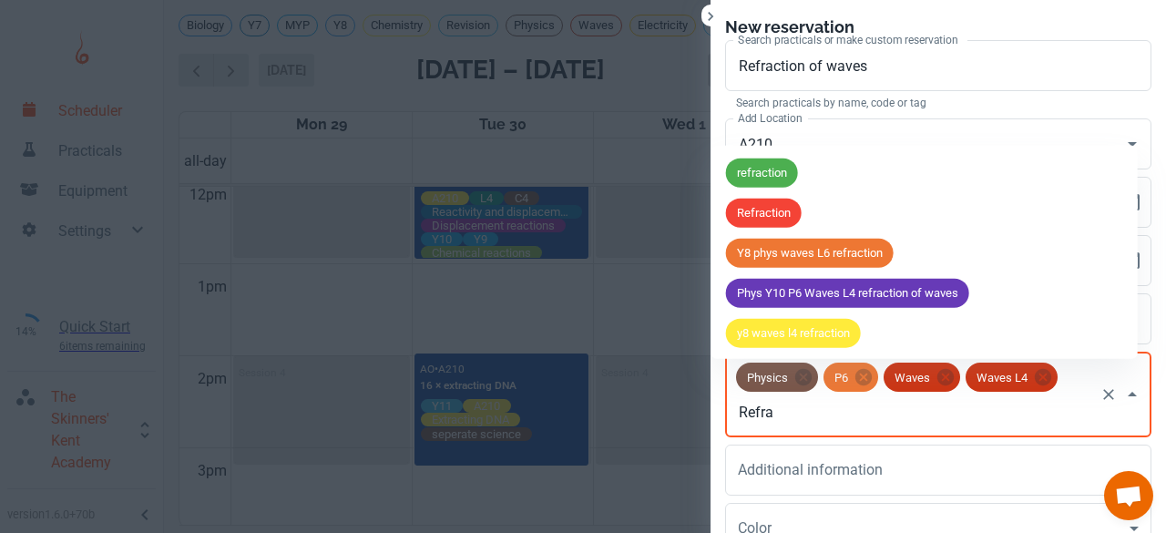
type input "Refrac"
click at [782, 204] on span "Refraction" at bounding box center [764, 213] width 76 height 18
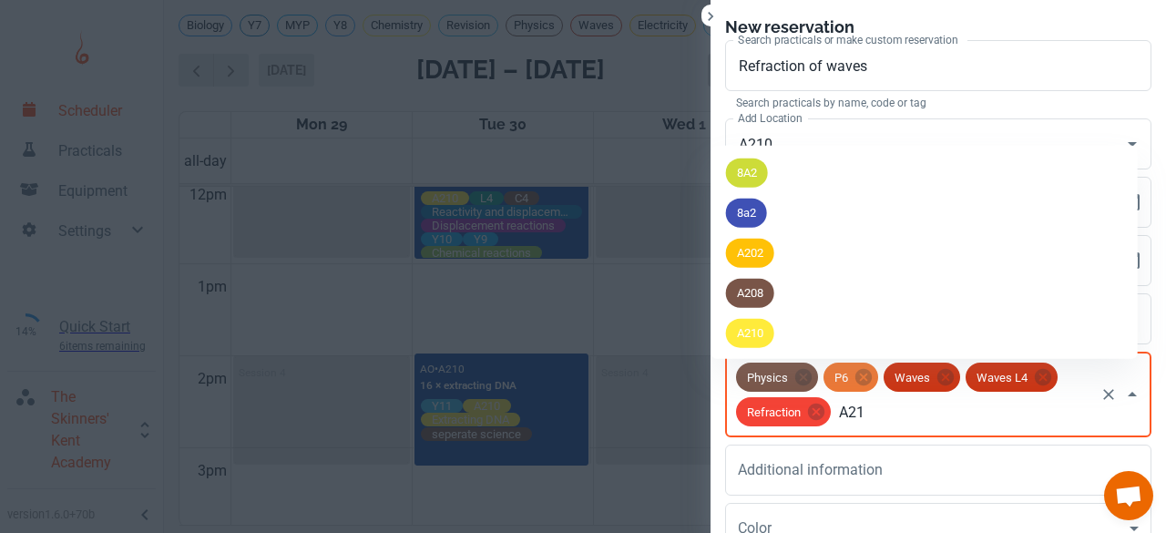
type input "A210"
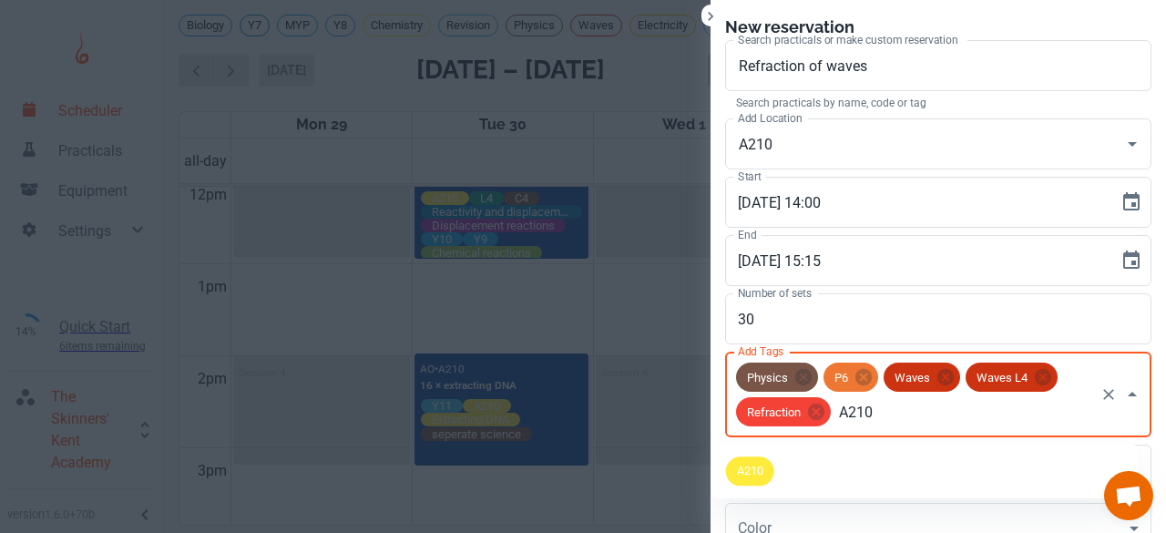
click at [758, 463] on span "A210" at bounding box center [750, 472] width 48 height 18
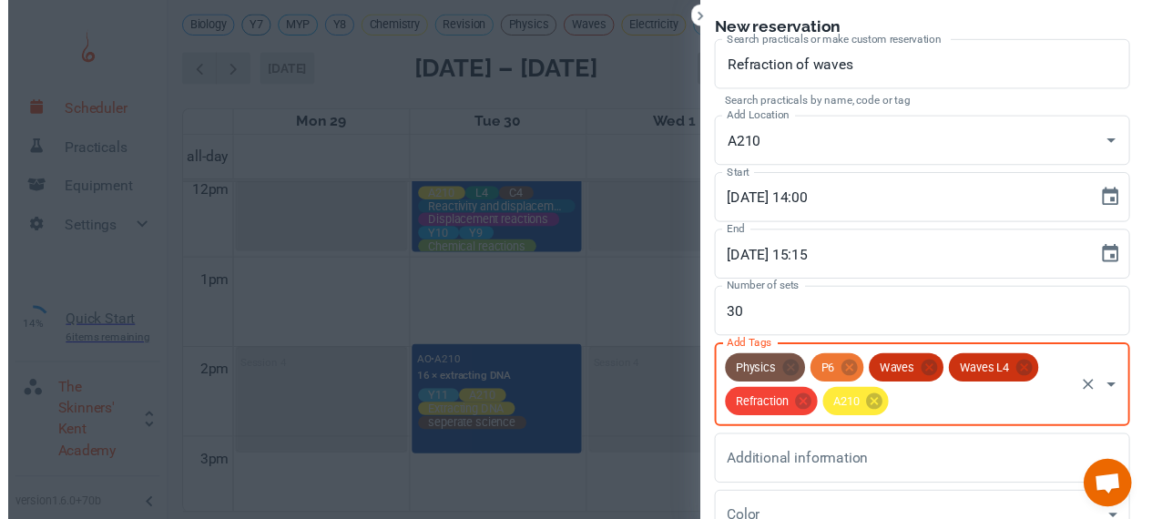
scroll to position [168, 0]
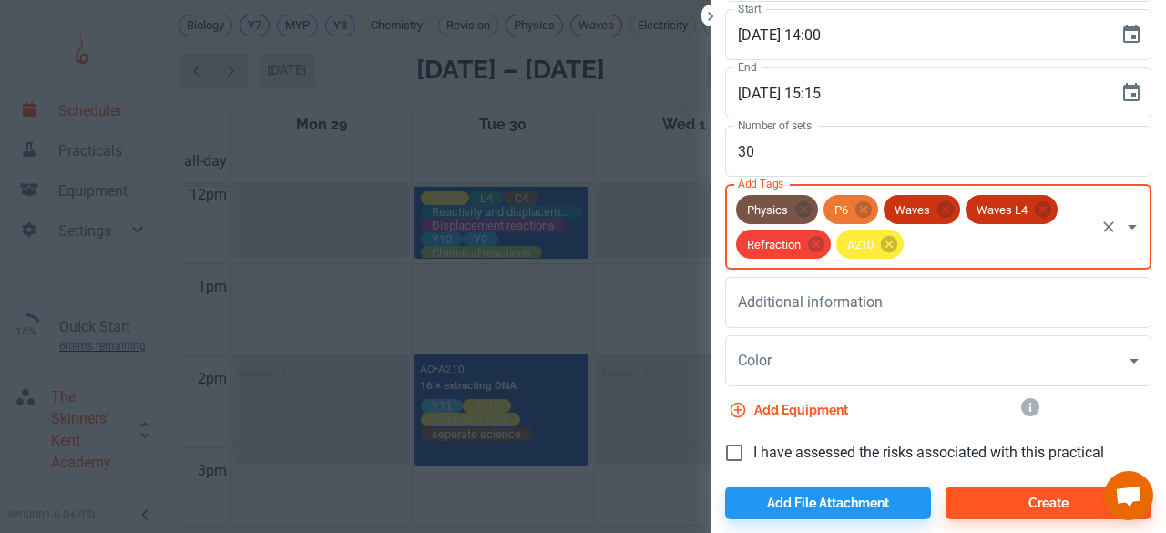
click at [736, 460] on input "I have assessed the risks associated with this practical" at bounding box center [734, 453] width 38 height 38
checkbox input "true"
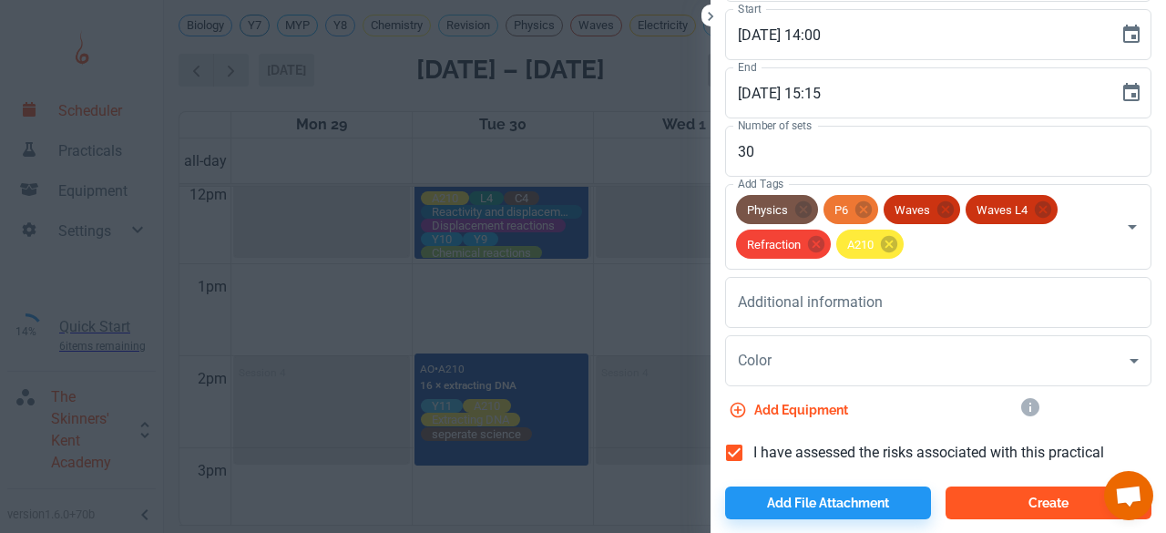
click at [1000, 497] on button "Create" at bounding box center [1048, 502] width 206 height 33
